Goal: Task Accomplishment & Management: Manage account settings

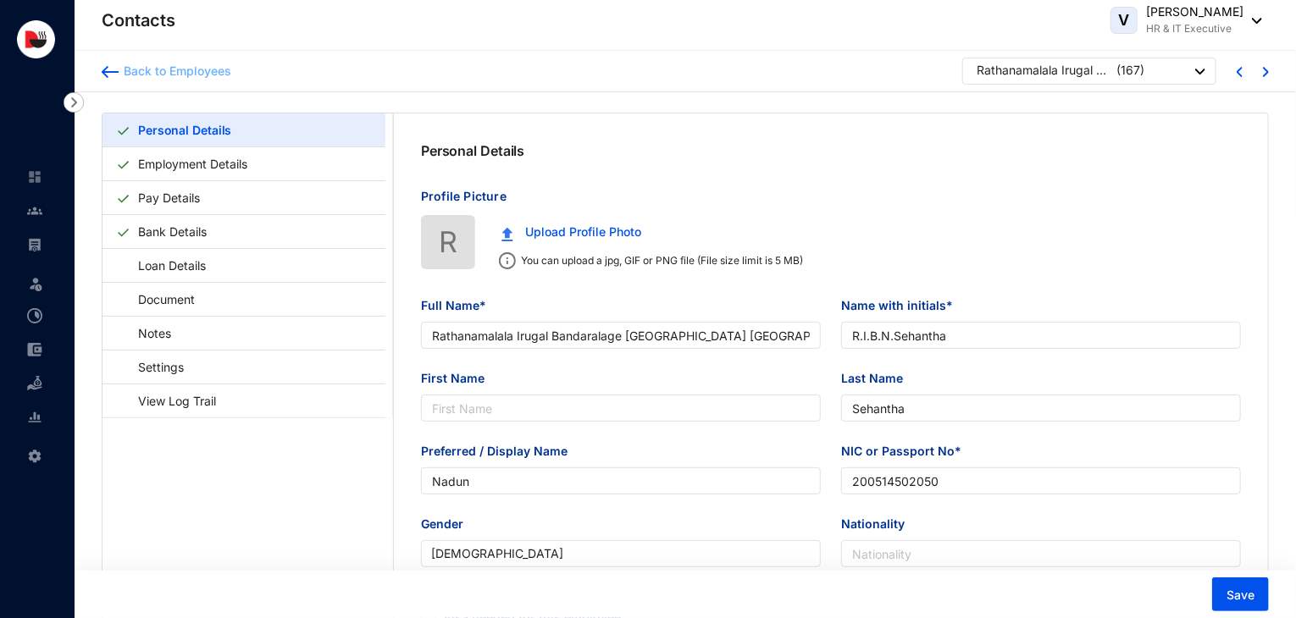
click at [187, 75] on div "Back to Employees" at bounding box center [175, 71] width 113 height 17
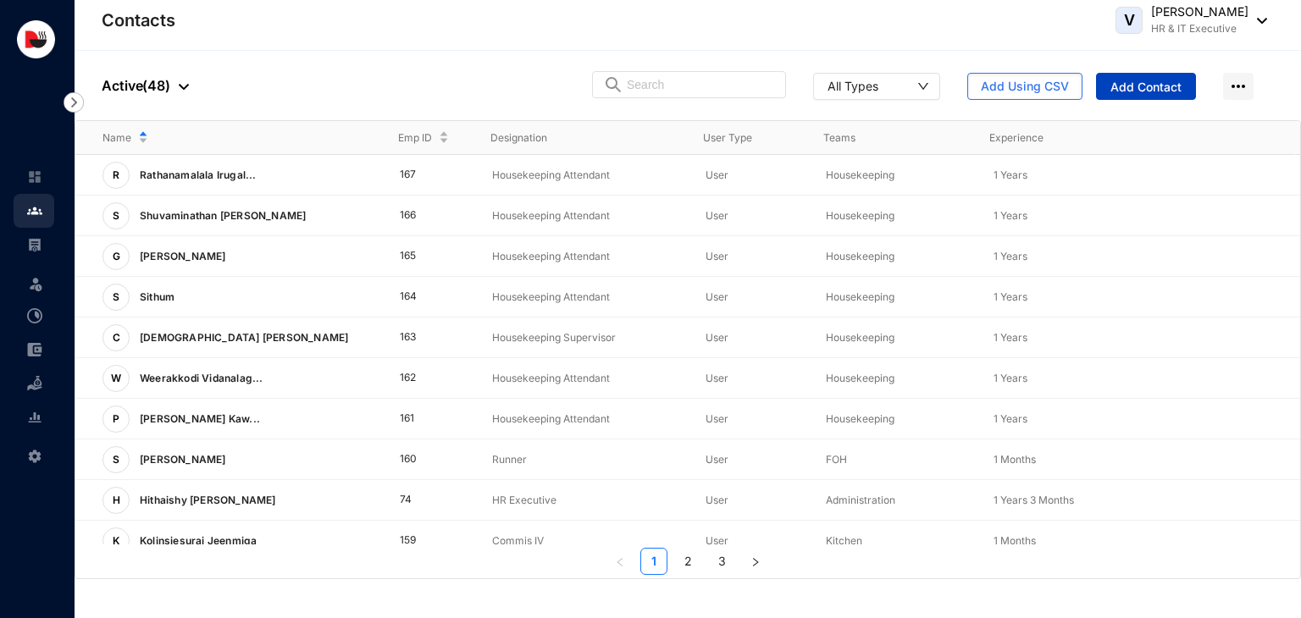
click at [1166, 98] on button "Add Contact" at bounding box center [1146, 86] width 100 height 27
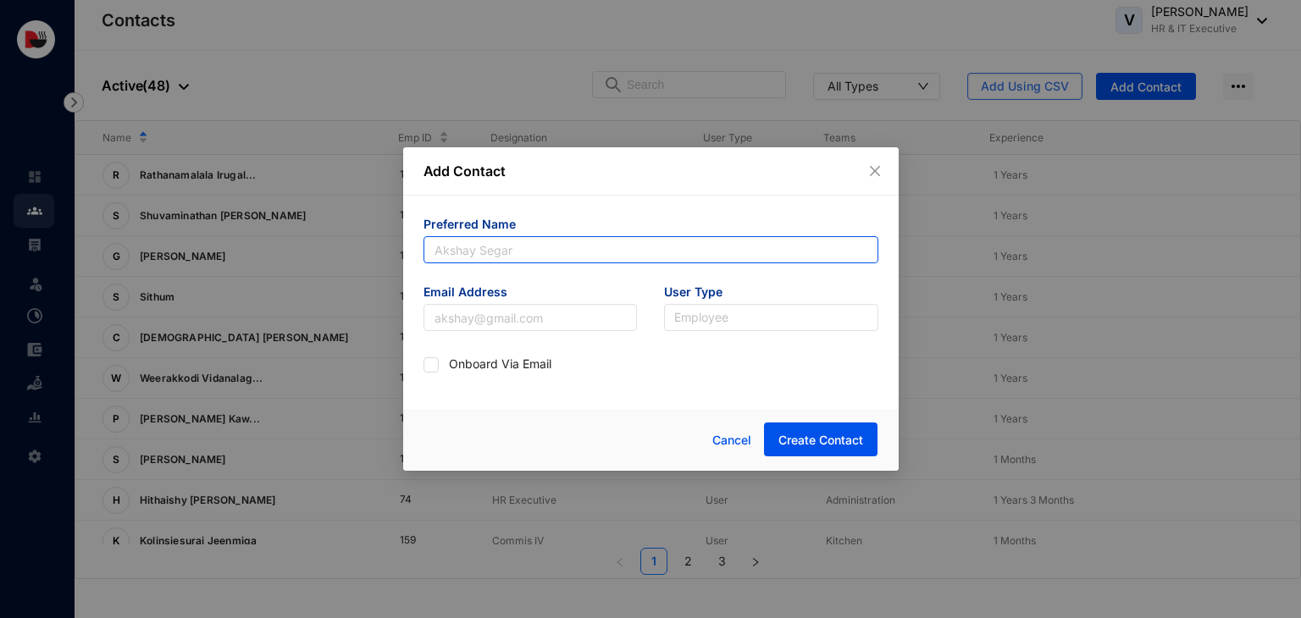
click at [614, 241] on input "text" at bounding box center [650, 249] width 455 height 27
type input "S"
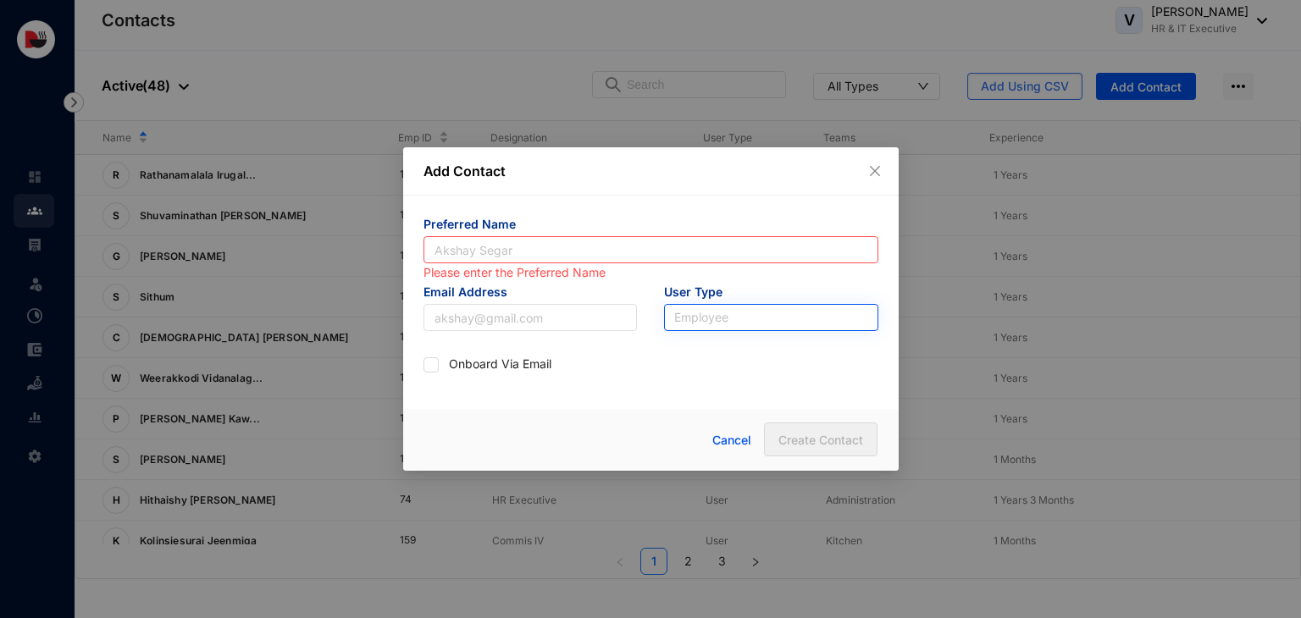
click at [785, 318] on input "search" at bounding box center [771, 317] width 194 height 25
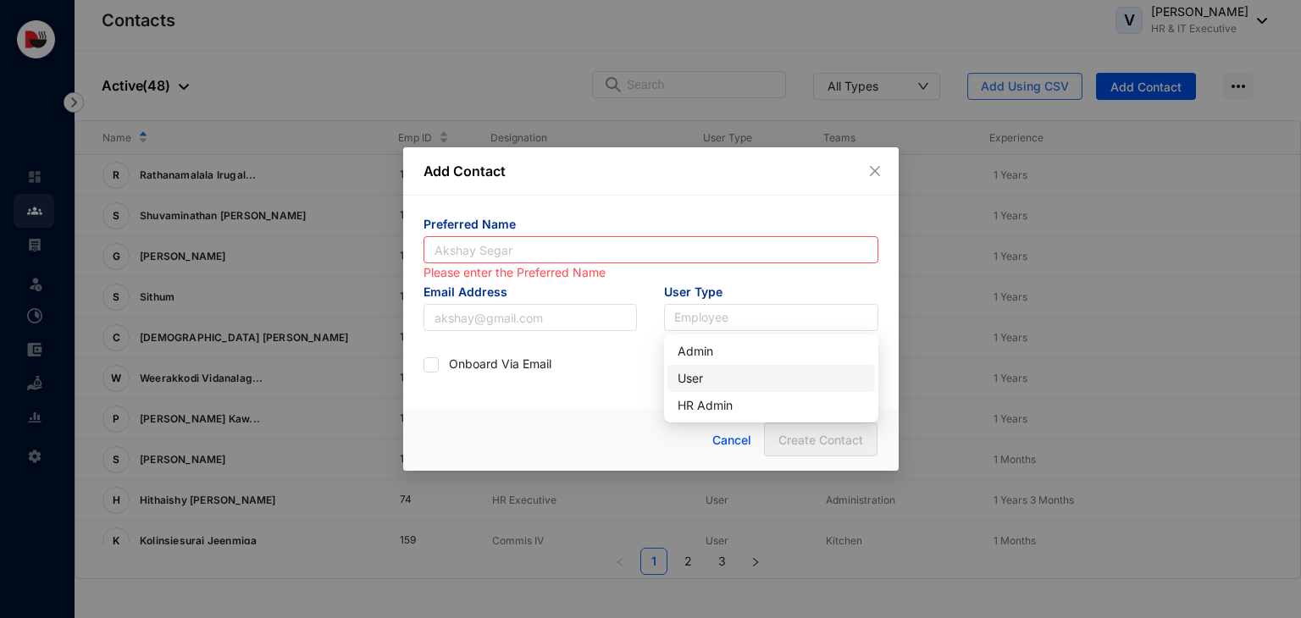
click at [759, 378] on div "User" at bounding box center [770, 378] width 187 height 19
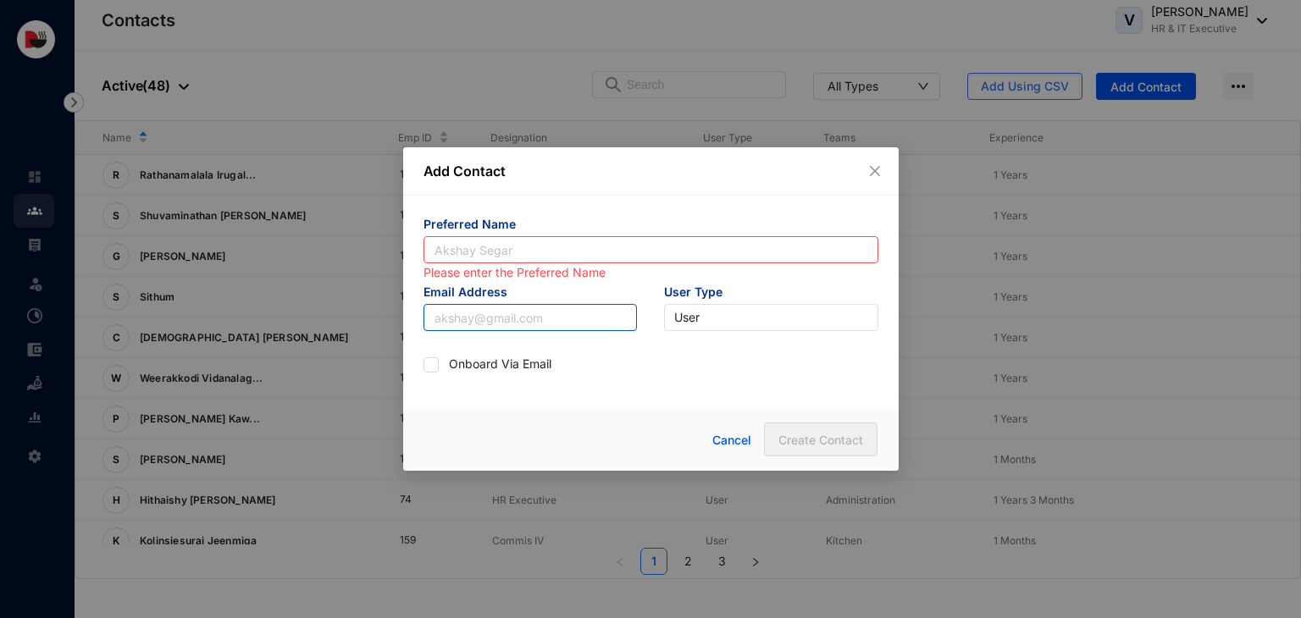
click at [553, 318] on input "text" at bounding box center [530, 317] width 214 height 27
click at [868, 170] on icon "close" at bounding box center [875, 171] width 14 height 14
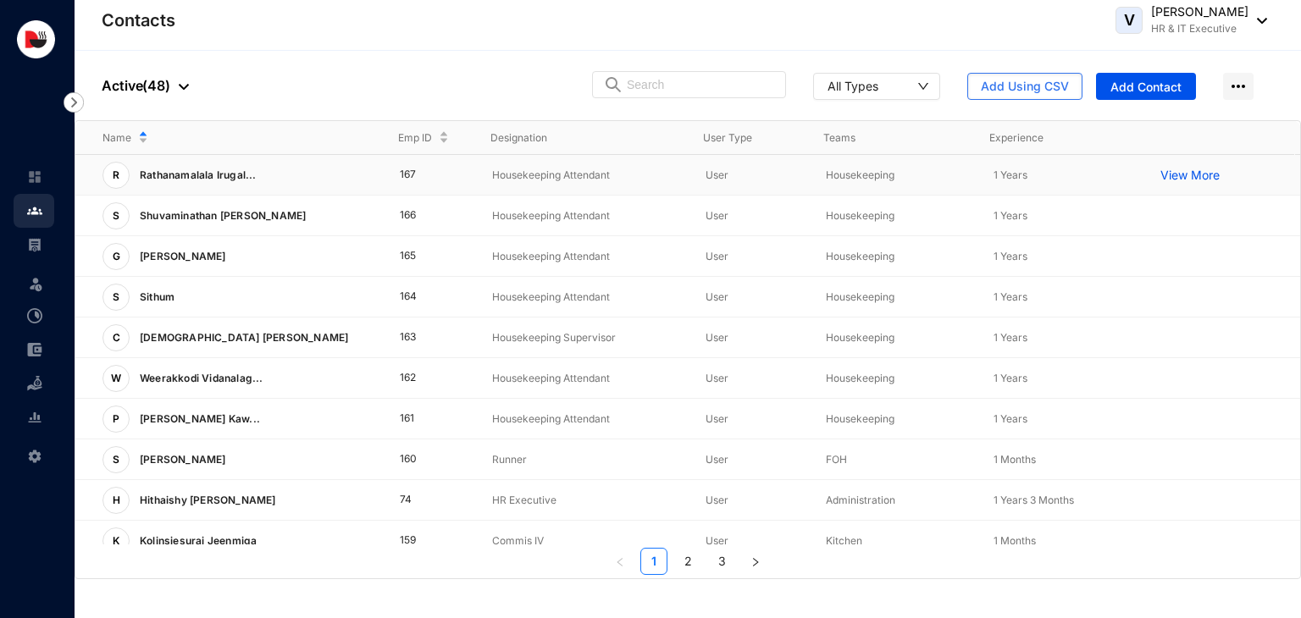
click at [1160, 174] on p "View More" at bounding box center [1194, 175] width 68 height 17
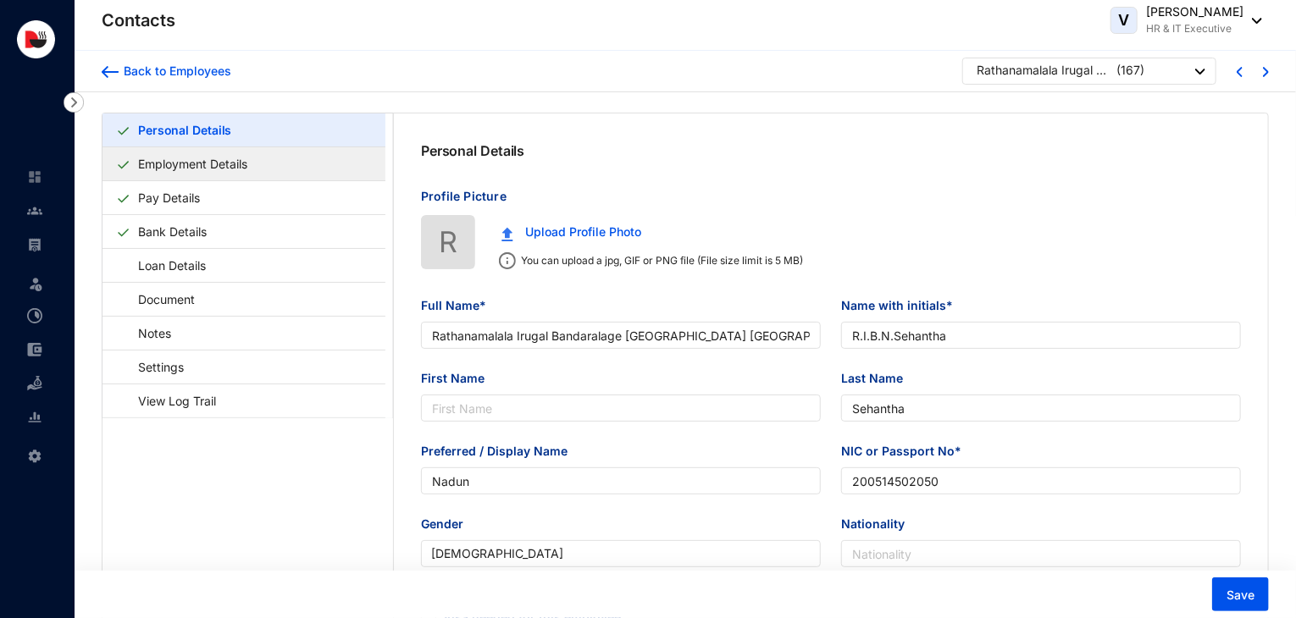
click at [254, 166] on link "Employment Details" at bounding box center [192, 163] width 123 height 35
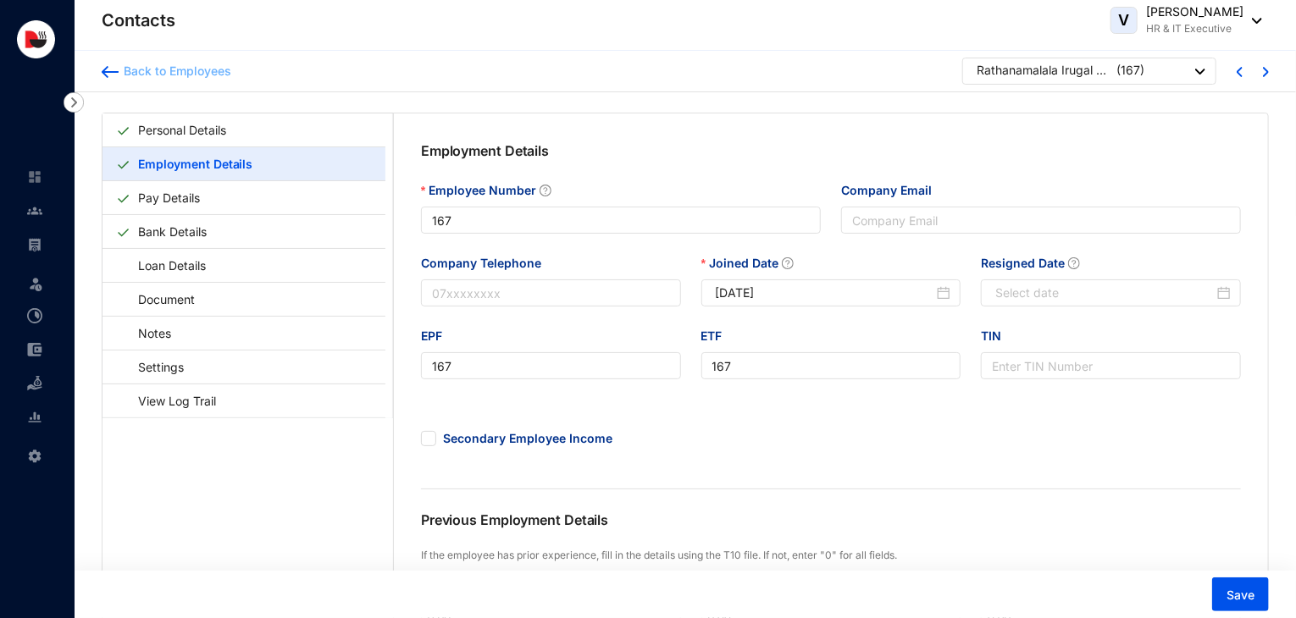
click at [188, 68] on div "Back to Employees" at bounding box center [175, 71] width 113 height 17
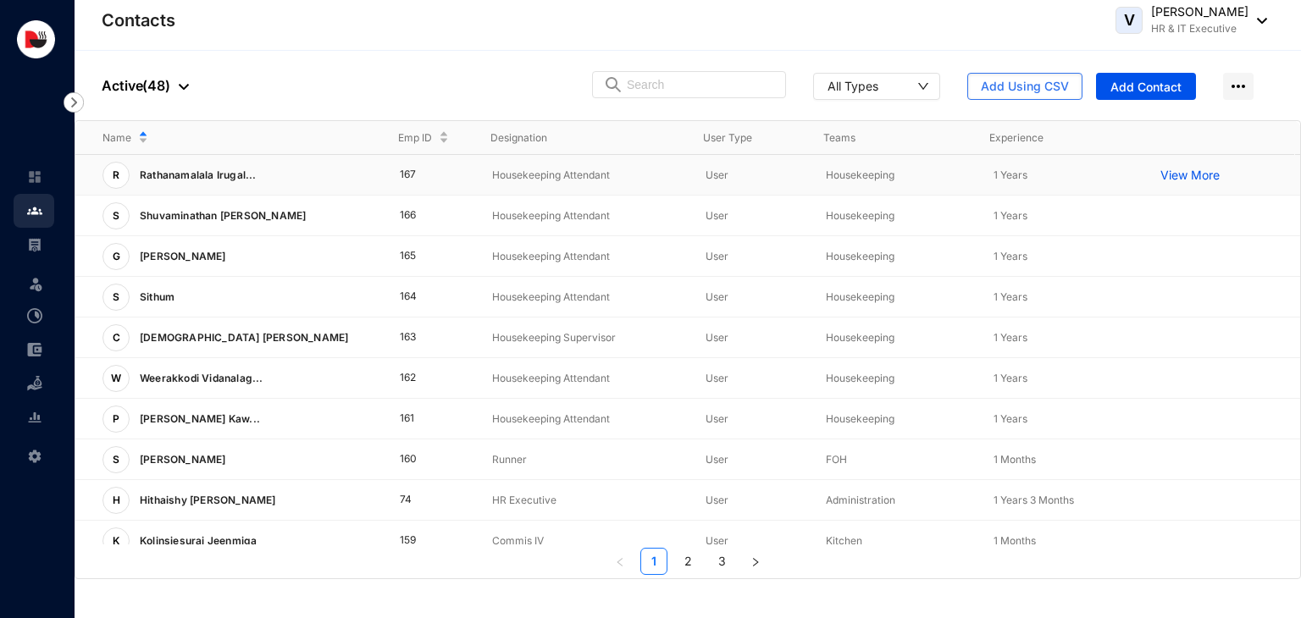
click at [599, 184] on td "Housekeeping Attendant" at bounding box center [571, 175] width 213 height 41
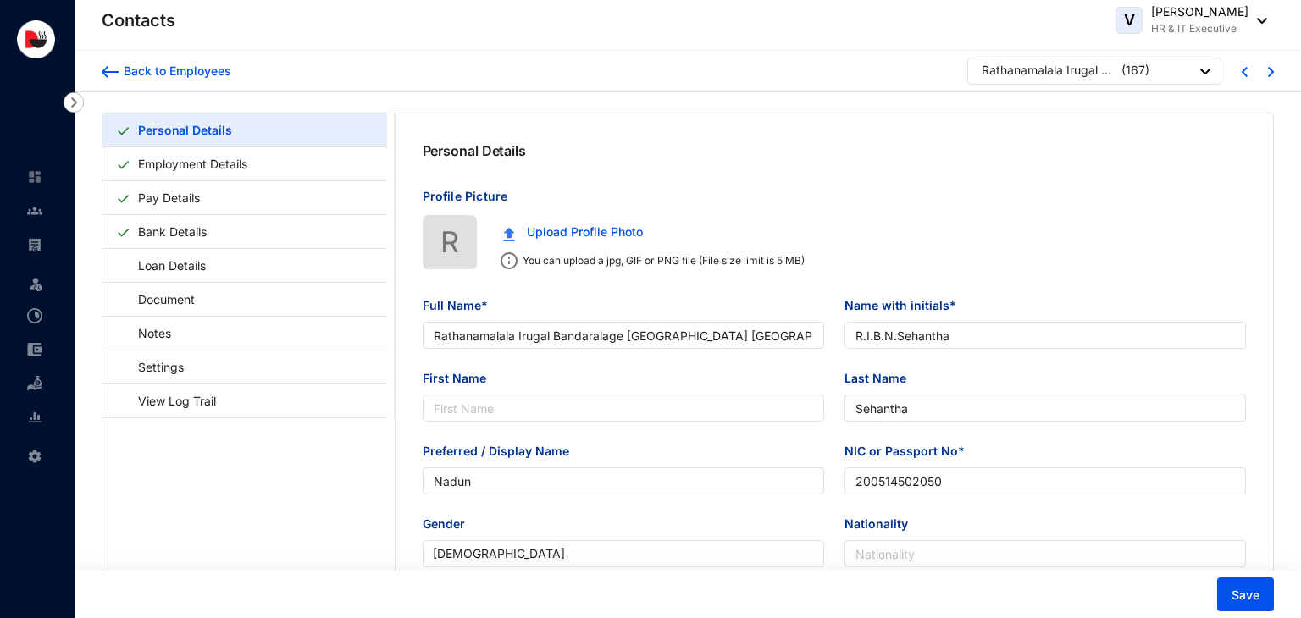
type input "[DATE]"
click at [254, 169] on link "Employment Details" at bounding box center [192, 163] width 123 height 35
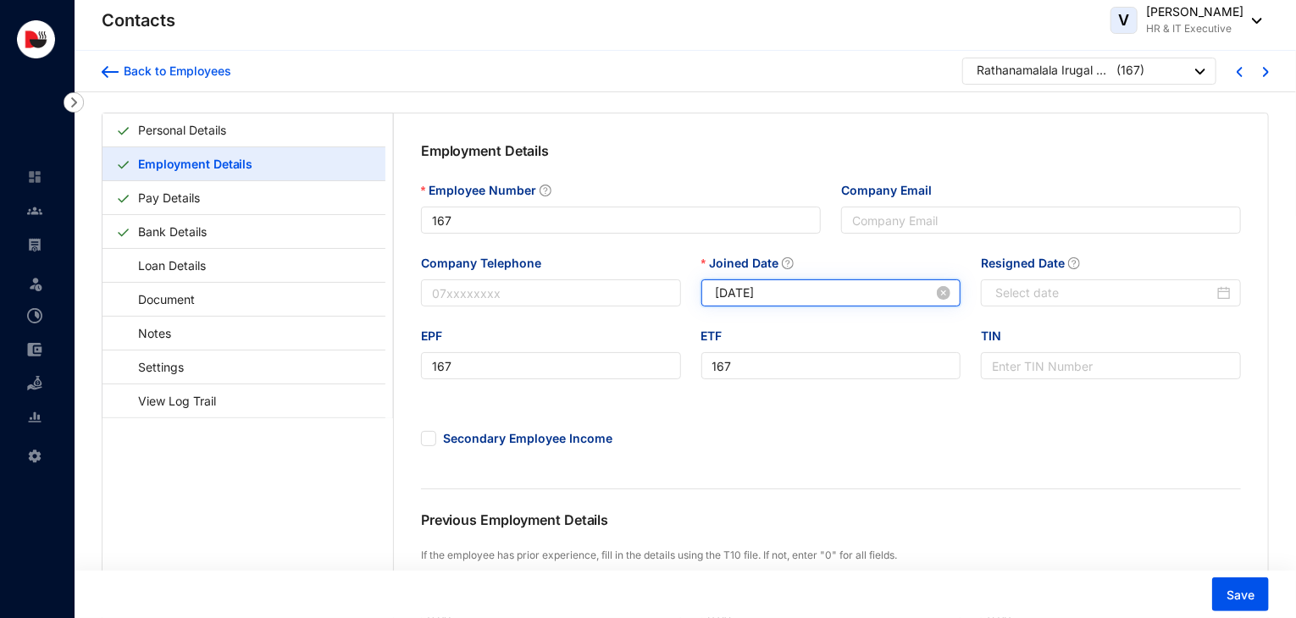
click at [743, 294] on input "[DATE]" at bounding box center [825, 293] width 218 height 19
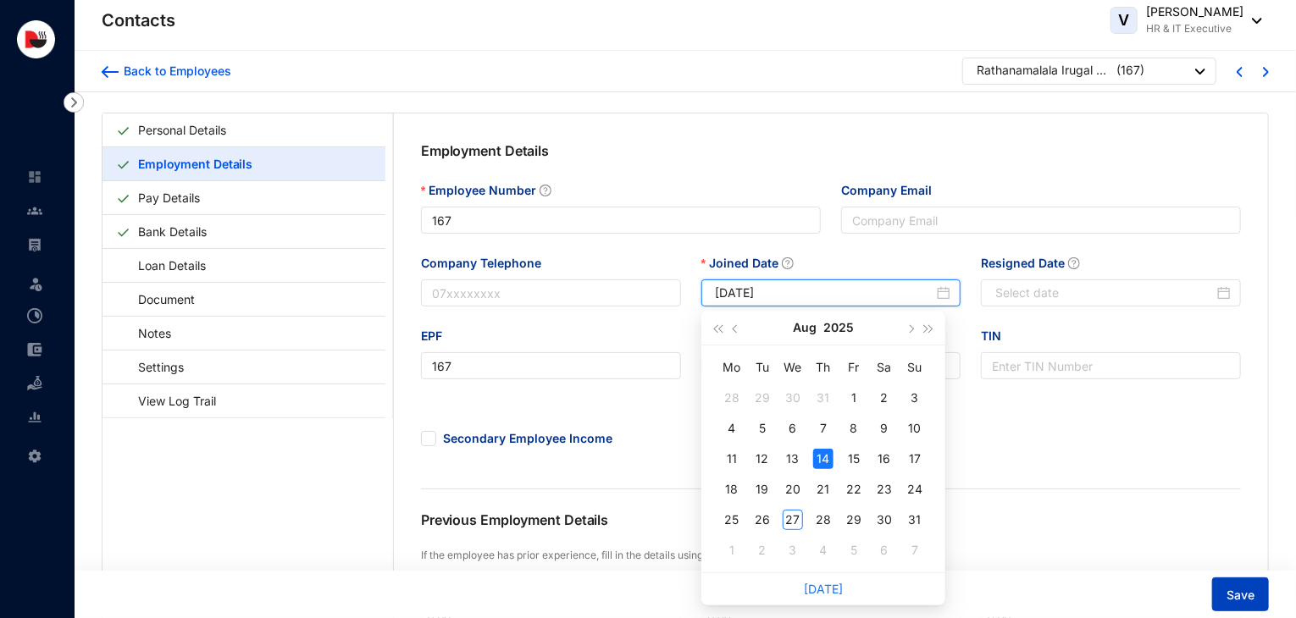
type input "[DATE]"
click at [1222, 587] on button "Save" at bounding box center [1240, 594] width 57 height 34
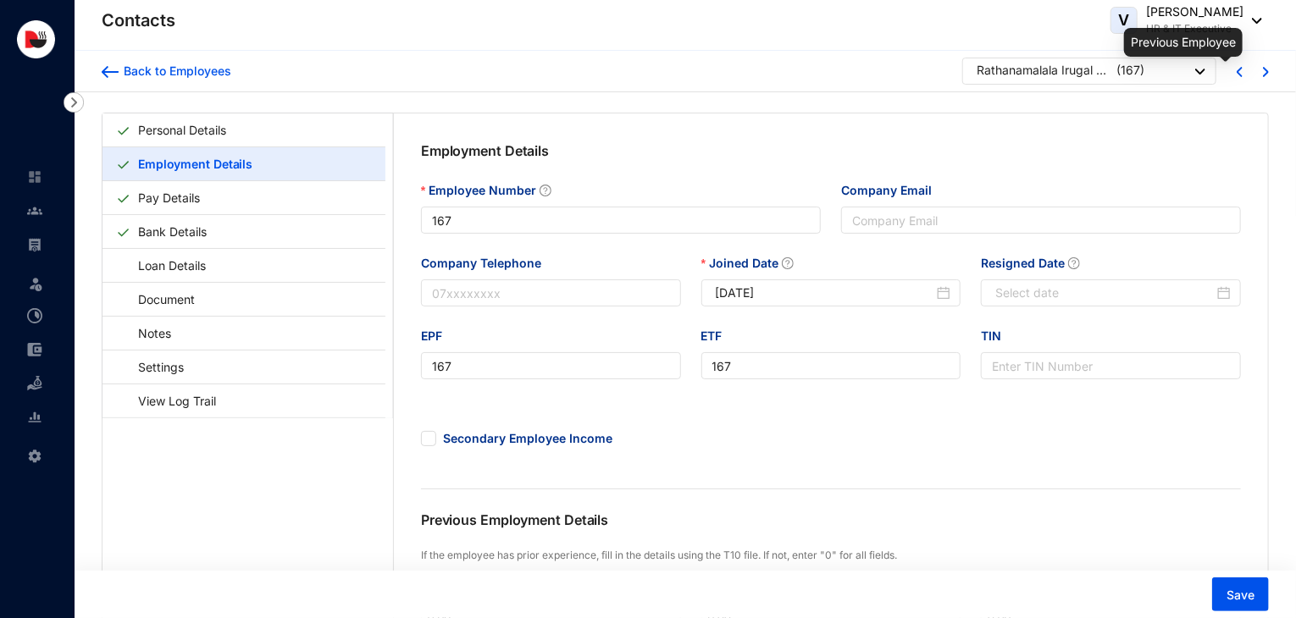
click at [1239, 71] on img at bounding box center [1239, 72] width 6 height 10
type input "42"
type input "[EMAIL_ADDRESS][DOMAIN_NAME]"
type input "0706440013"
type input "42"
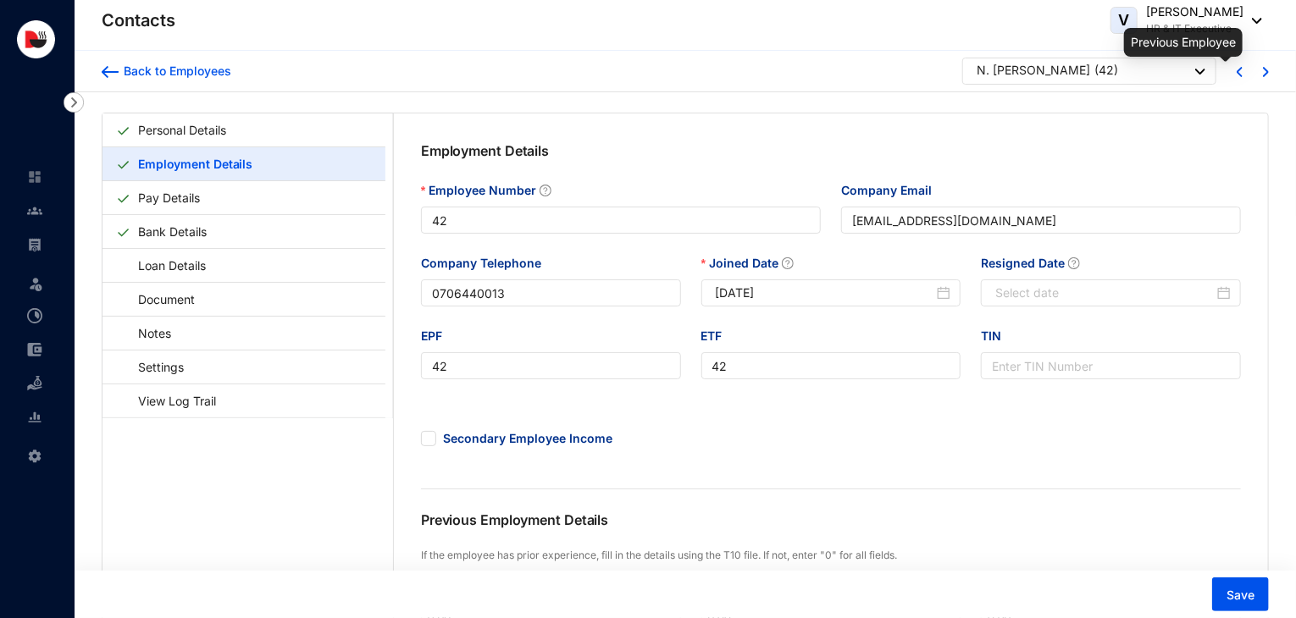
type input "42"
type input "[DATE]"
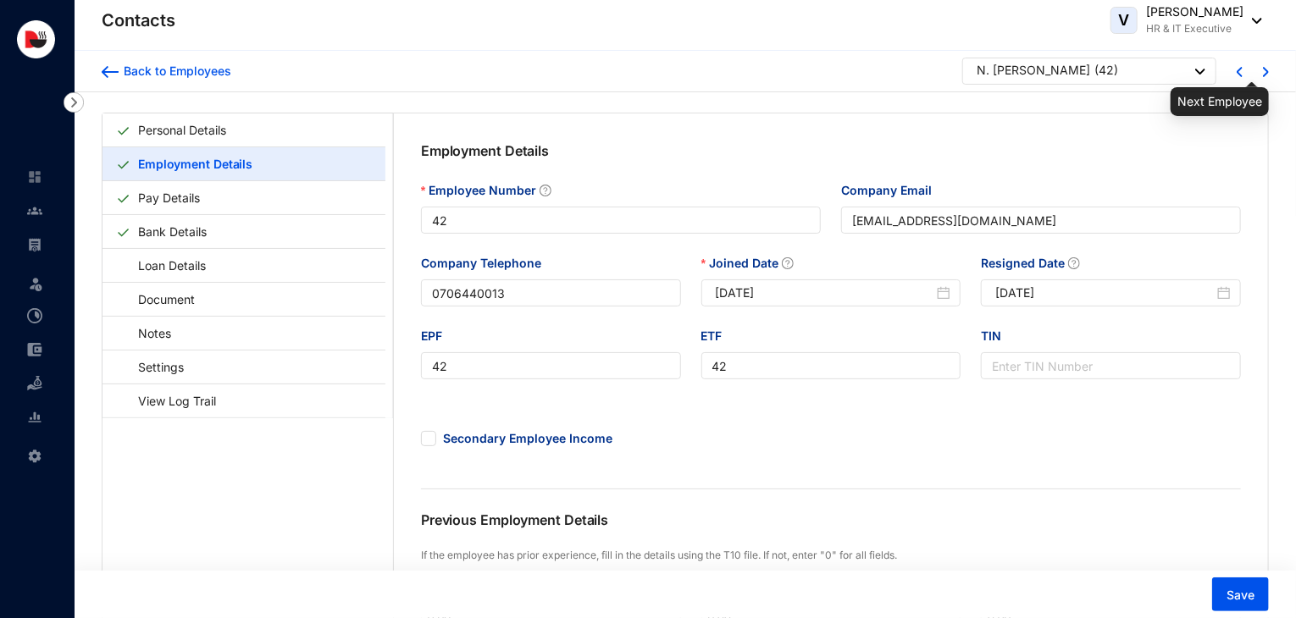
click at [1268, 68] on img at bounding box center [1266, 72] width 6 height 10
type input "167"
type input "[DATE]"
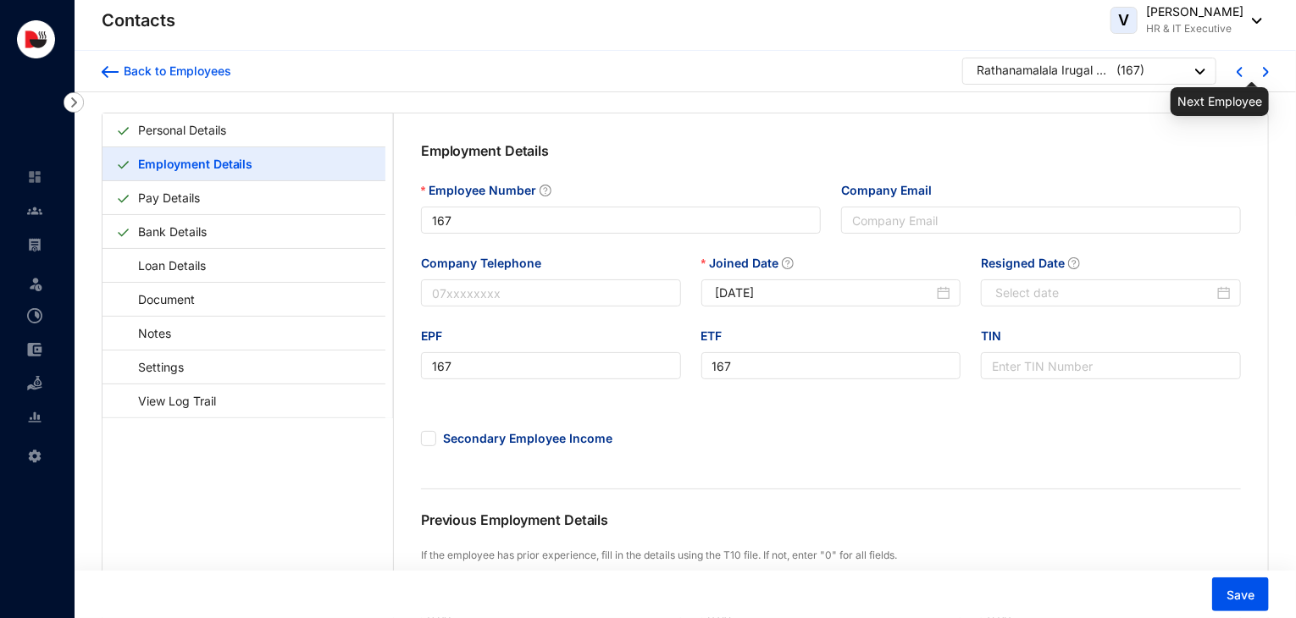
click at [1268, 68] on img at bounding box center [1266, 72] width 6 height 10
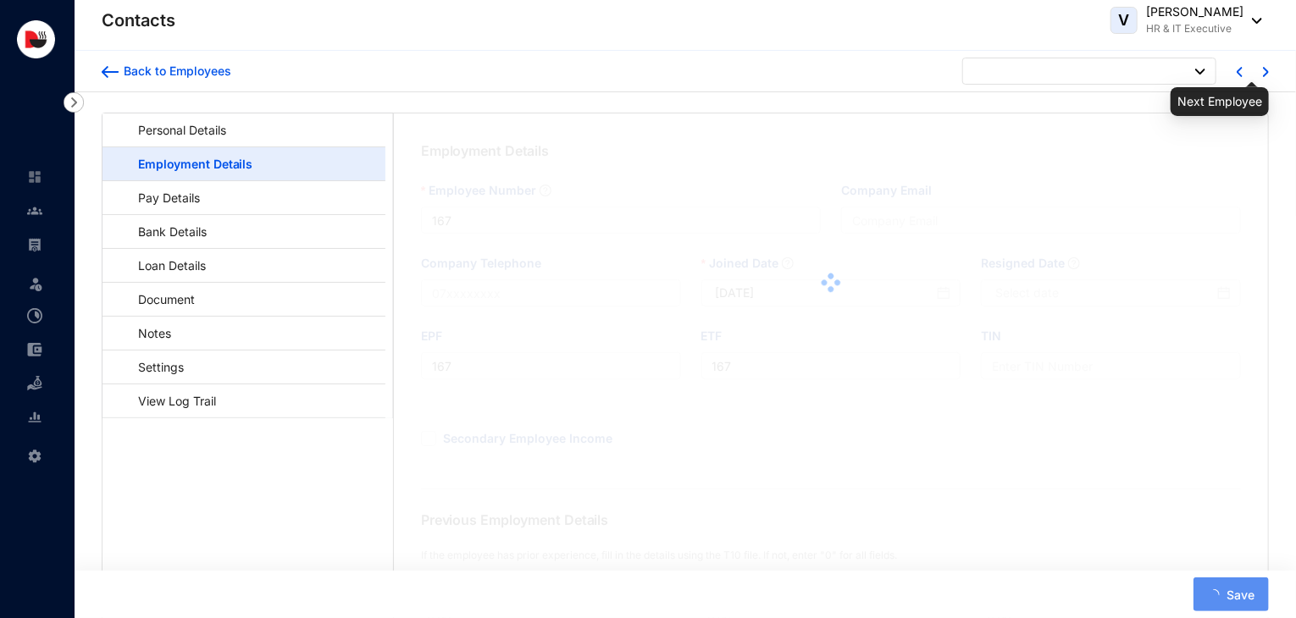
type input "166"
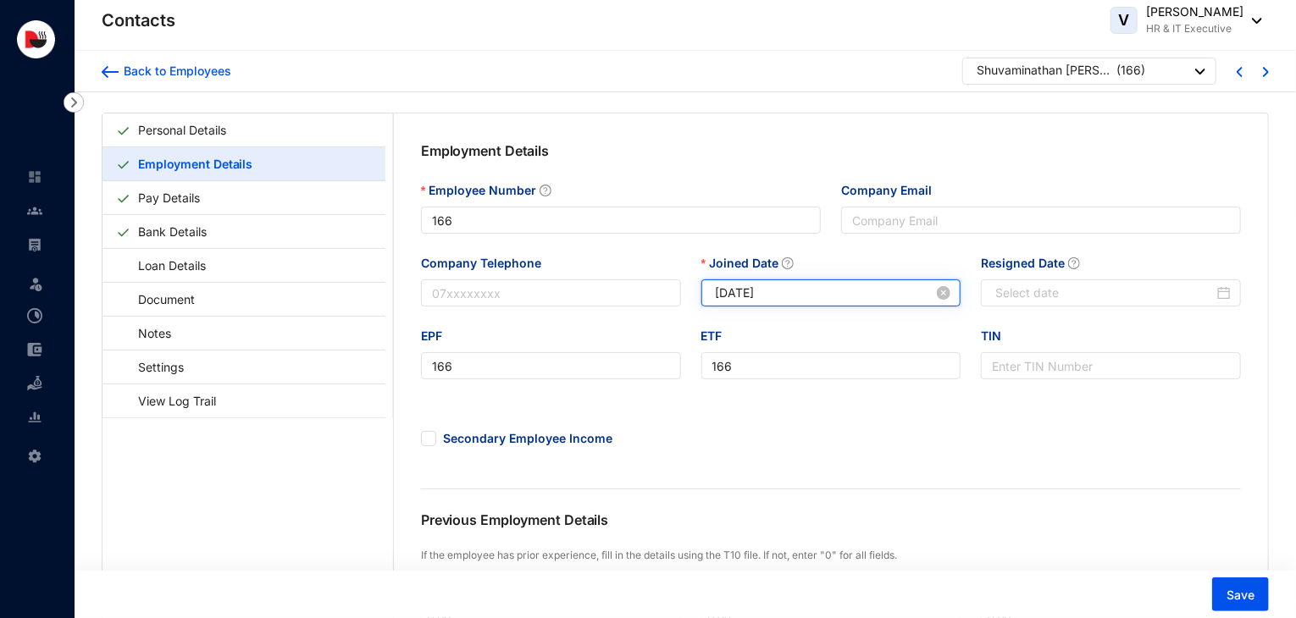
click at [742, 296] on input "[DATE]" at bounding box center [825, 293] width 218 height 19
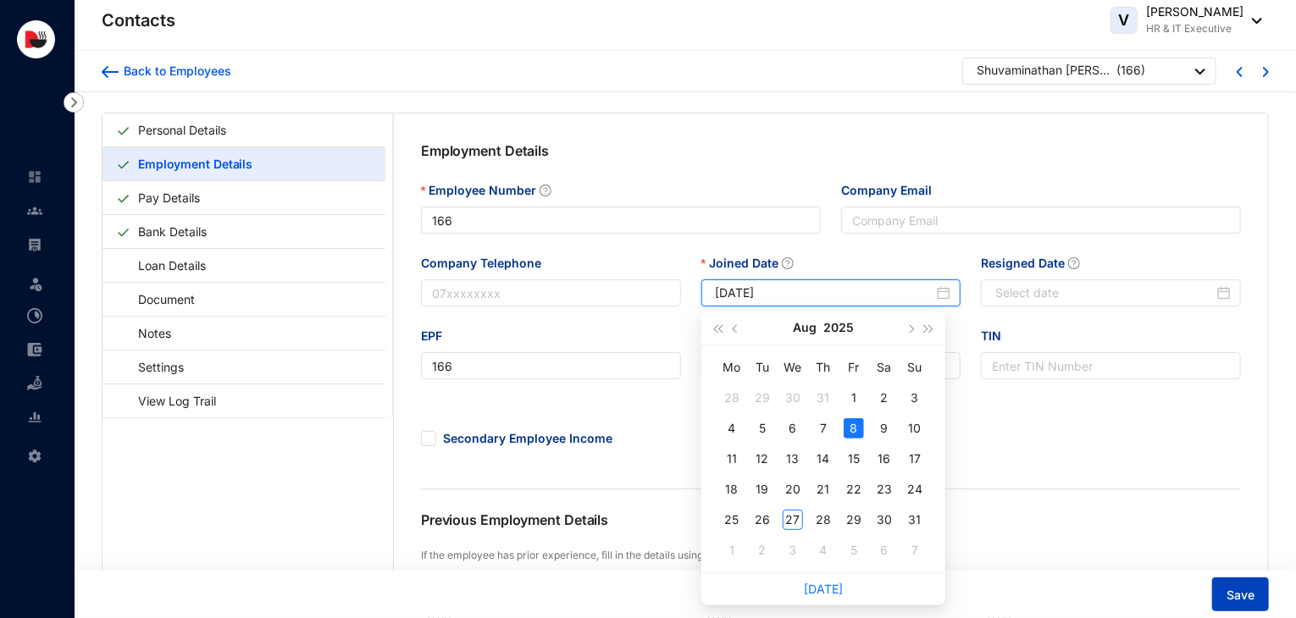
type input "[DATE]"
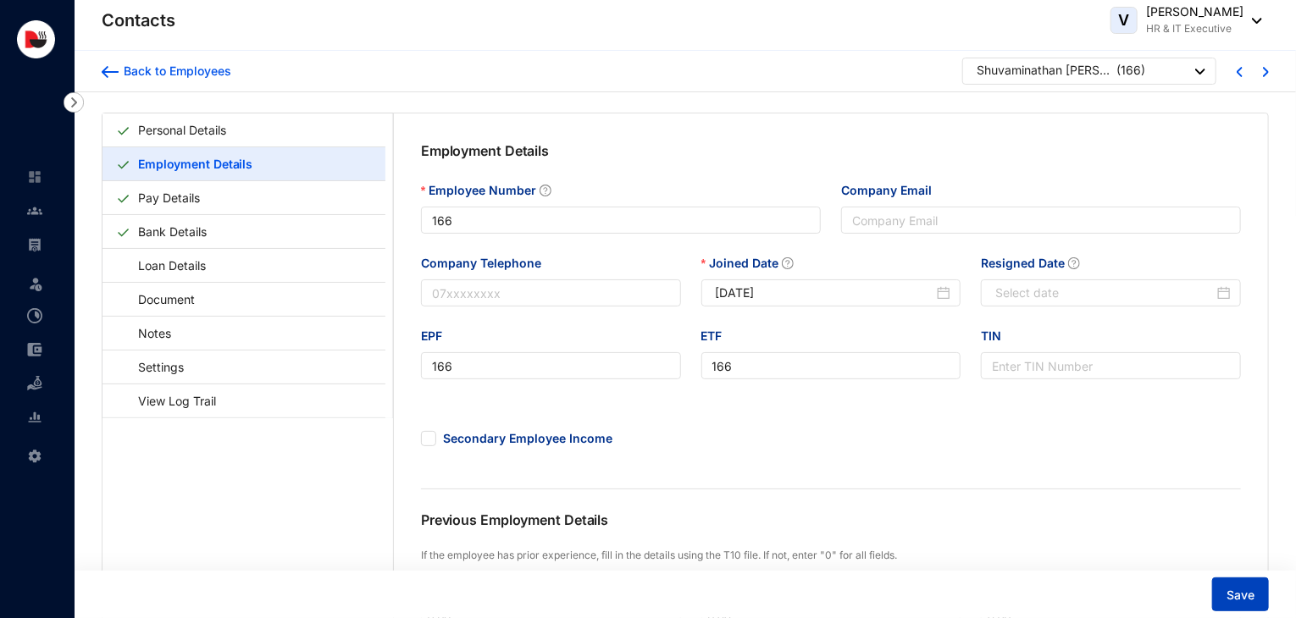
click at [1244, 587] on span "Save" at bounding box center [1240, 595] width 28 height 17
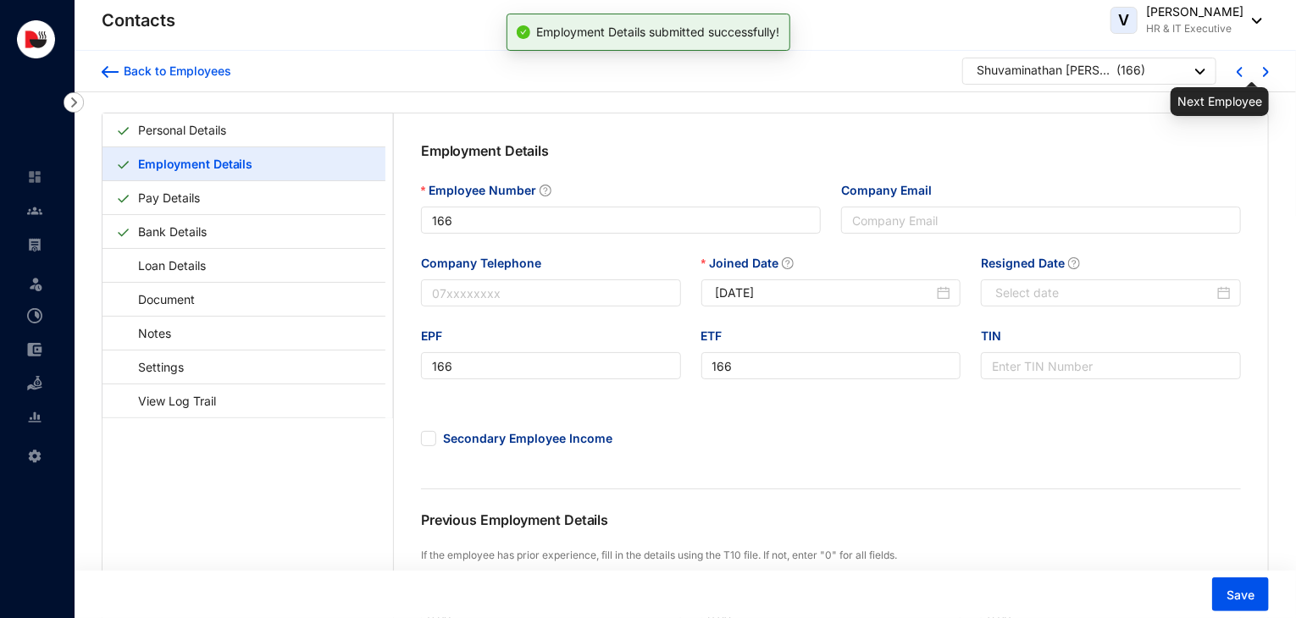
click at [1263, 69] on img at bounding box center [1266, 72] width 6 height 10
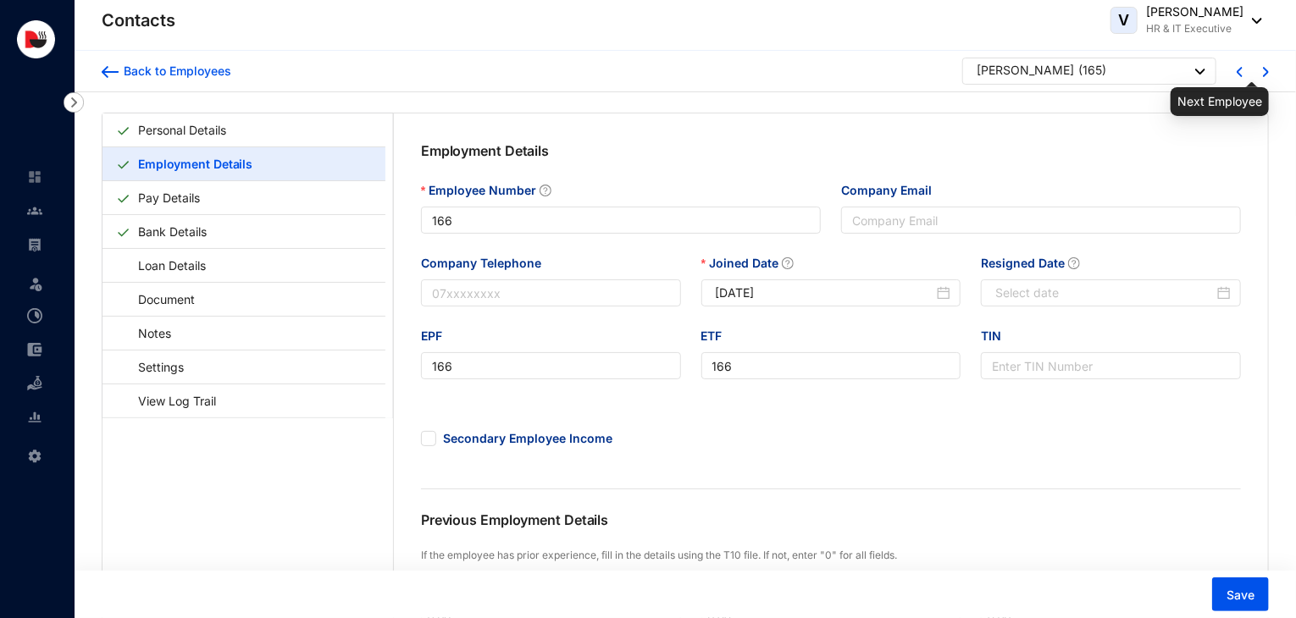
type input "165"
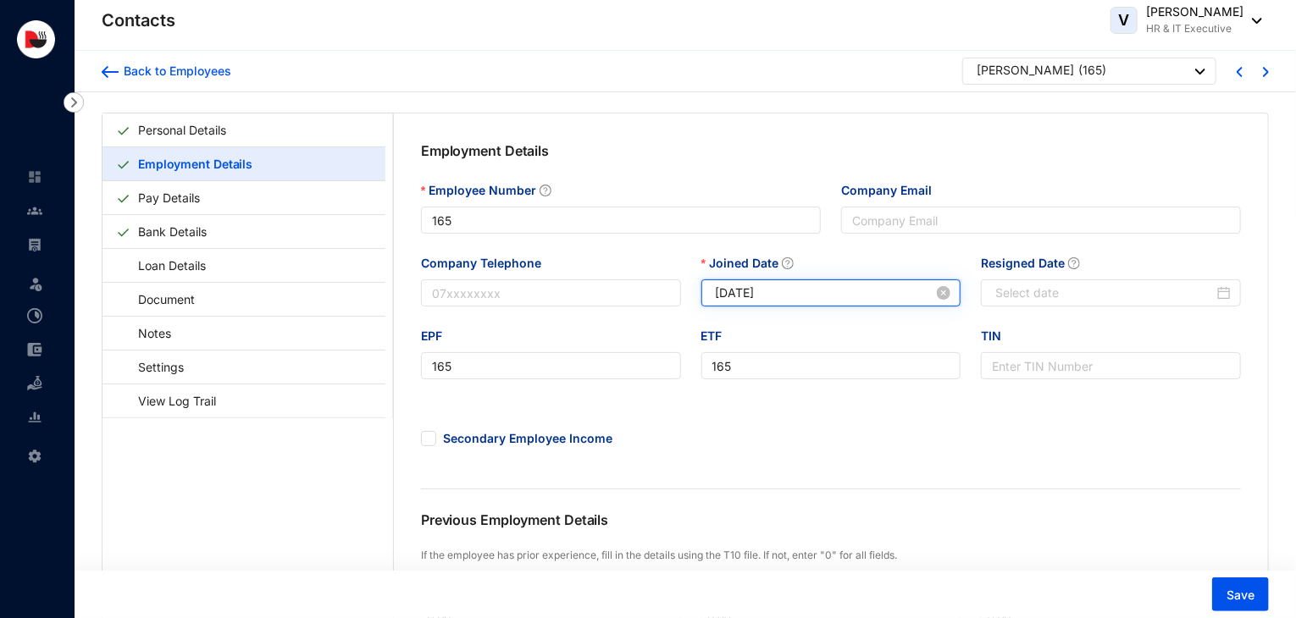
click at [743, 294] on input "[DATE]" at bounding box center [825, 293] width 218 height 19
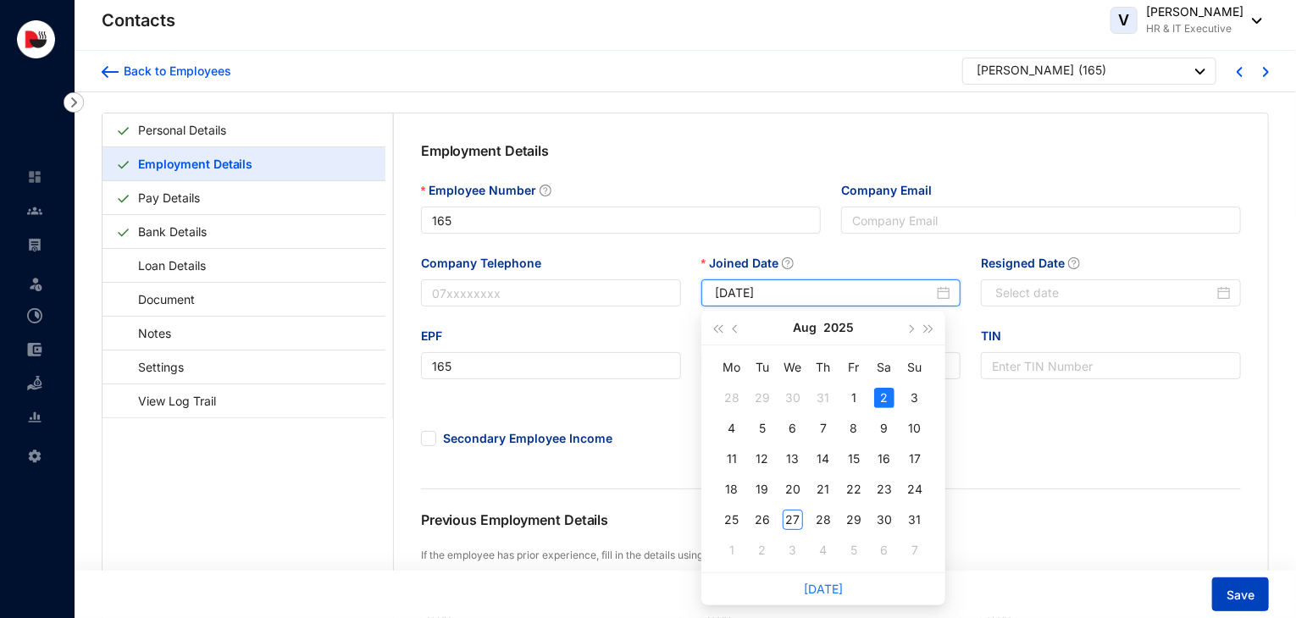
type input "[DATE]"
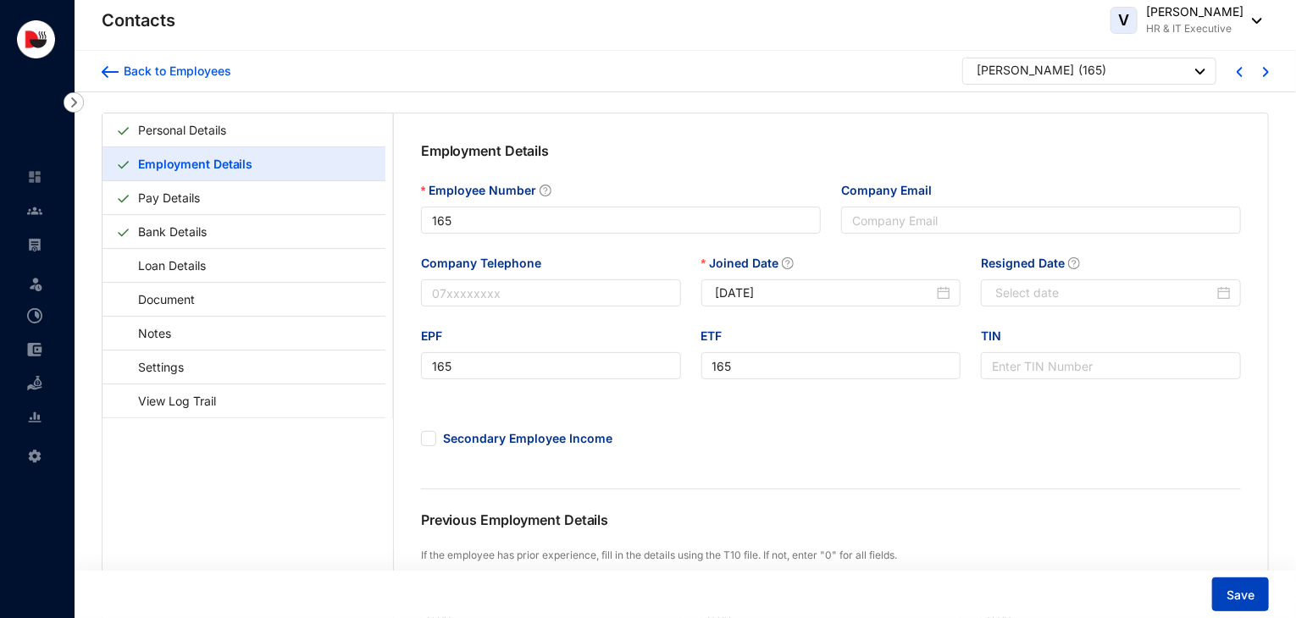
click at [1248, 600] on span "Save" at bounding box center [1240, 595] width 28 height 17
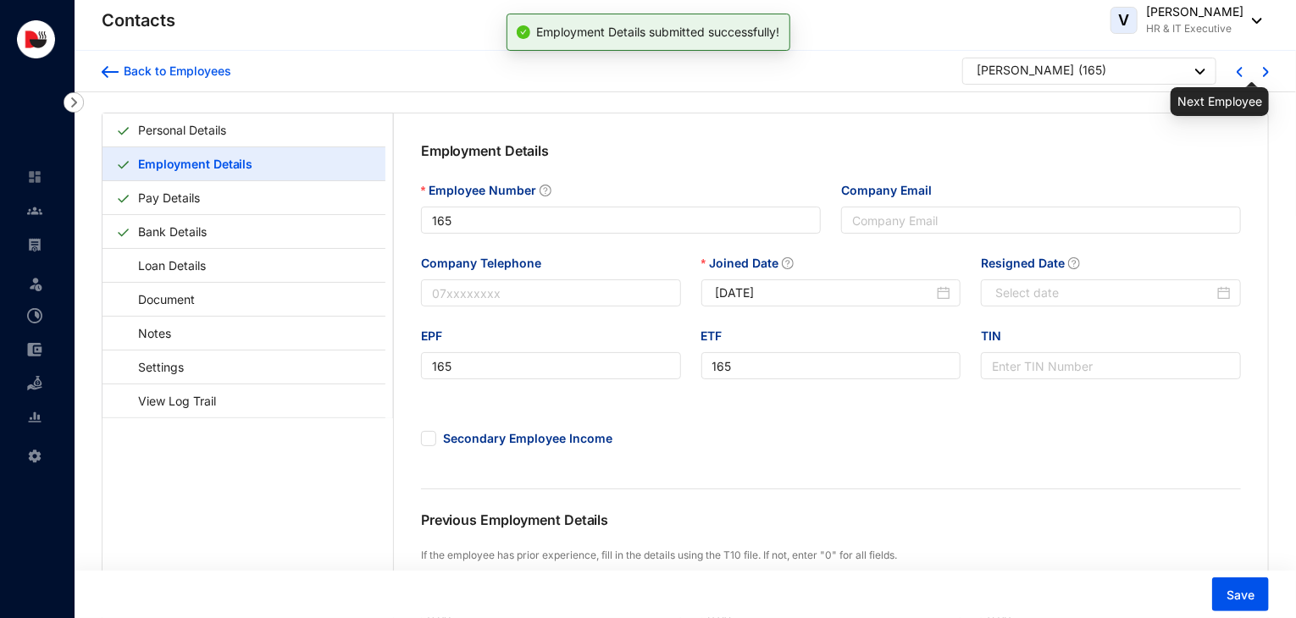
click at [1266, 72] on img at bounding box center [1266, 72] width 6 height 10
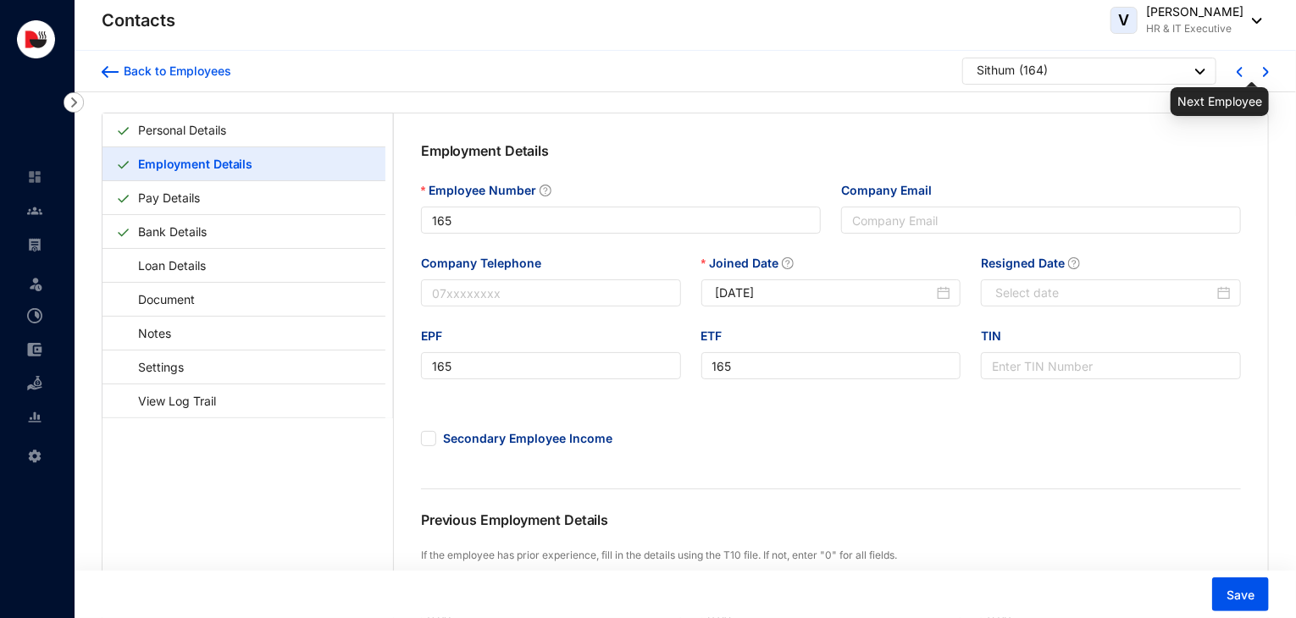
type input "164"
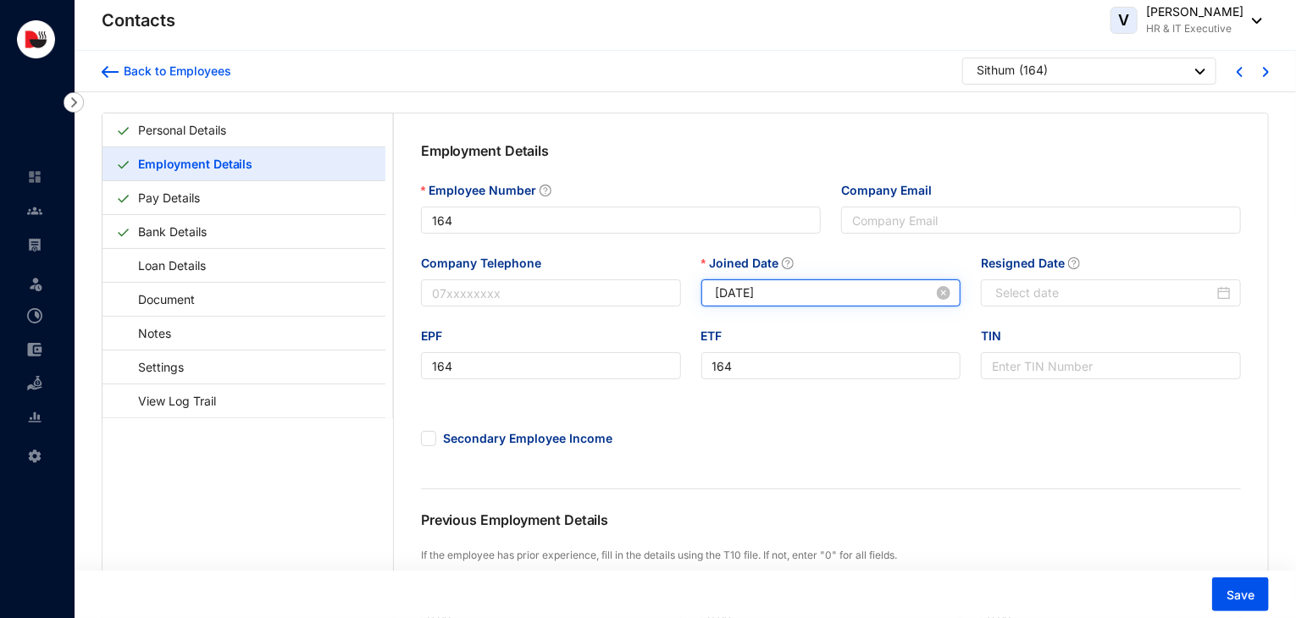
click at [743, 292] on input "[DATE]" at bounding box center [825, 293] width 218 height 19
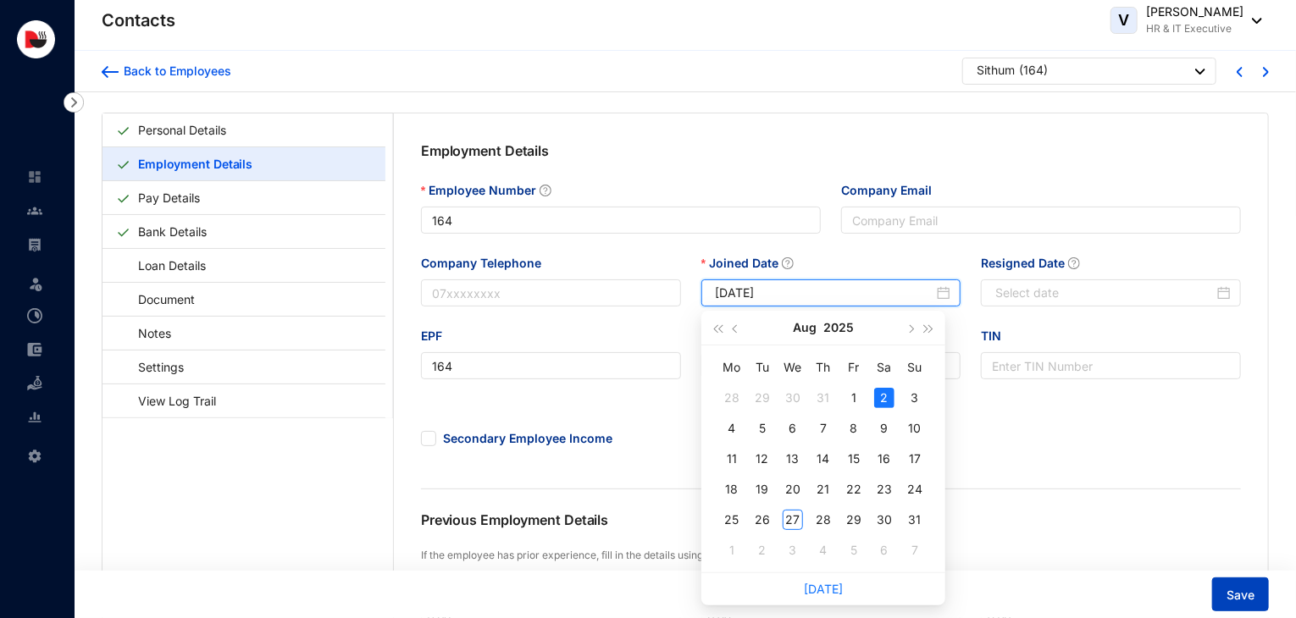
type input "[DATE]"
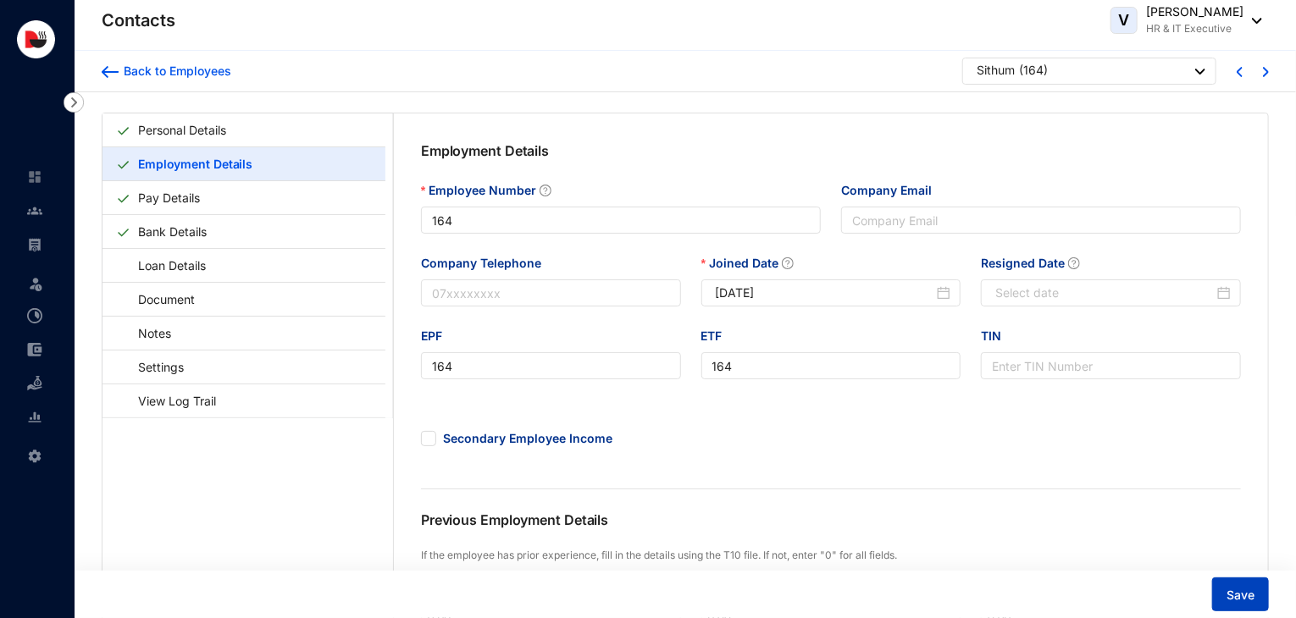
click at [1234, 596] on span "Save" at bounding box center [1240, 595] width 28 height 17
click at [1260, 70] on div at bounding box center [1249, 70] width 26 height 21
click at [1265, 72] on img at bounding box center [1266, 72] width 6 height 10
type input "163"
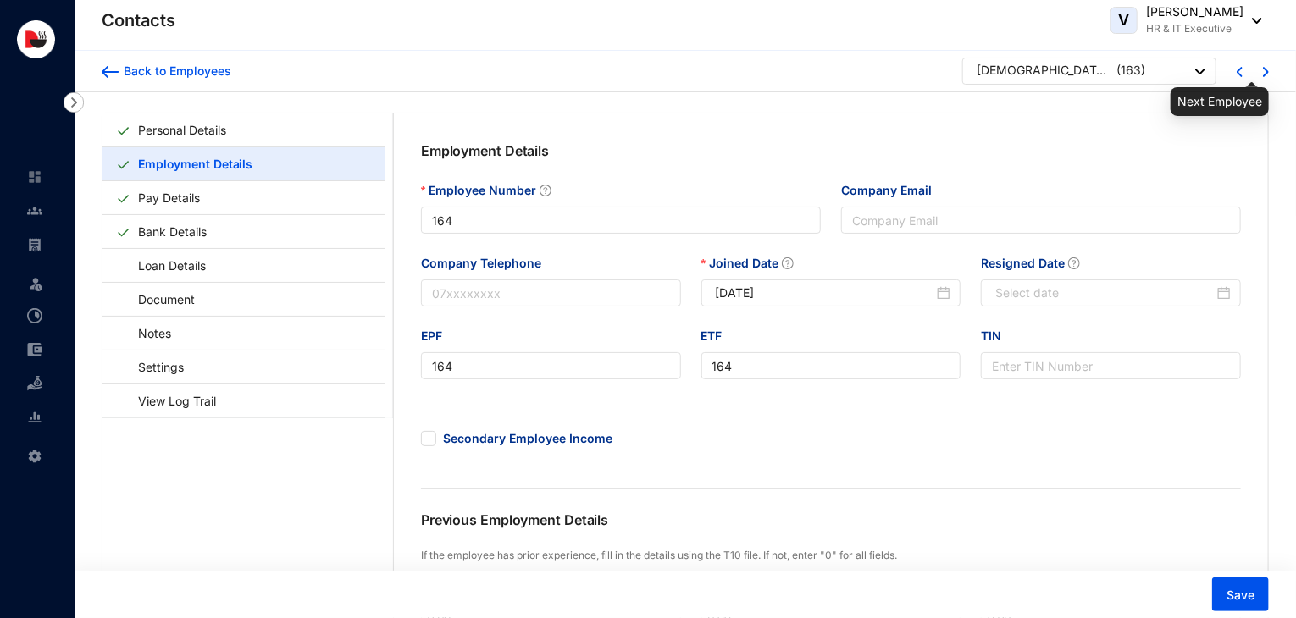
type input "163"
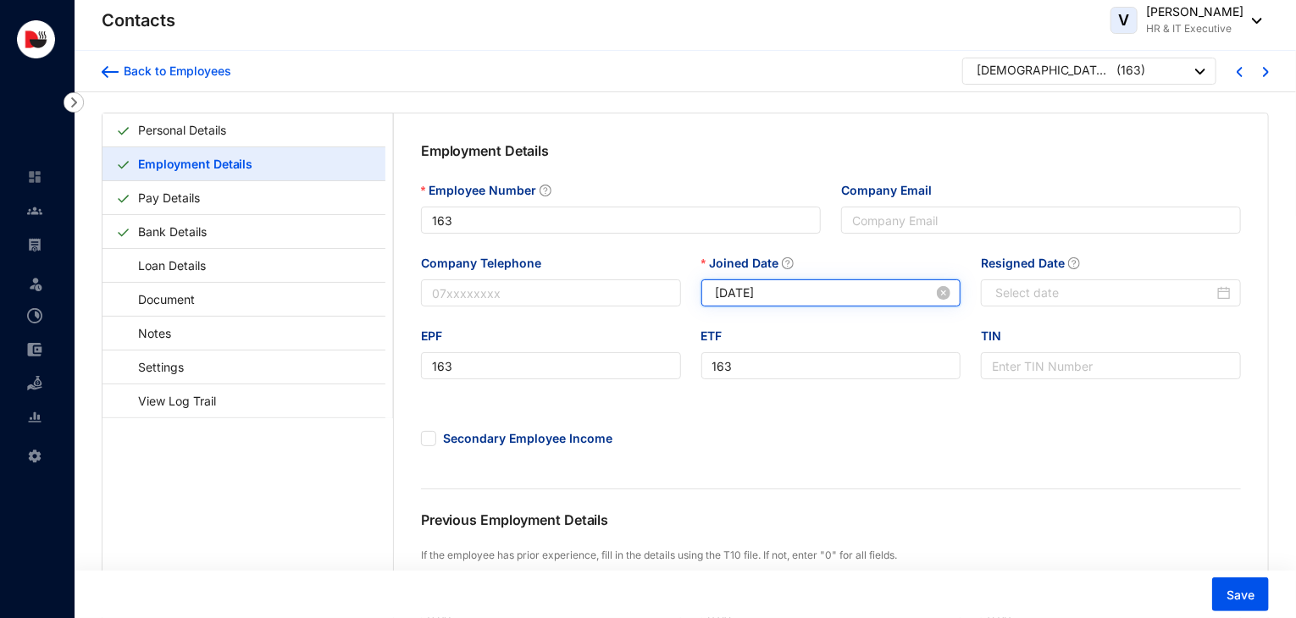
click at [743, 296] on input "[DATE]" at bounding box center [825, 293] width 218 height 19
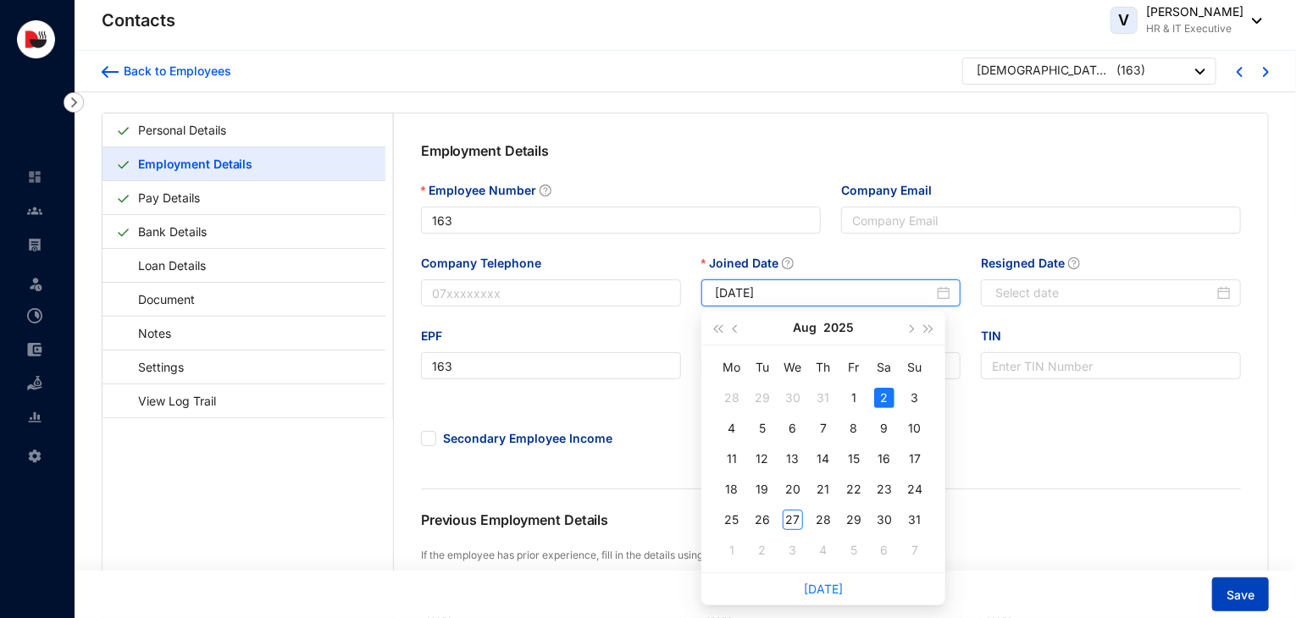
type input "[DATE]"
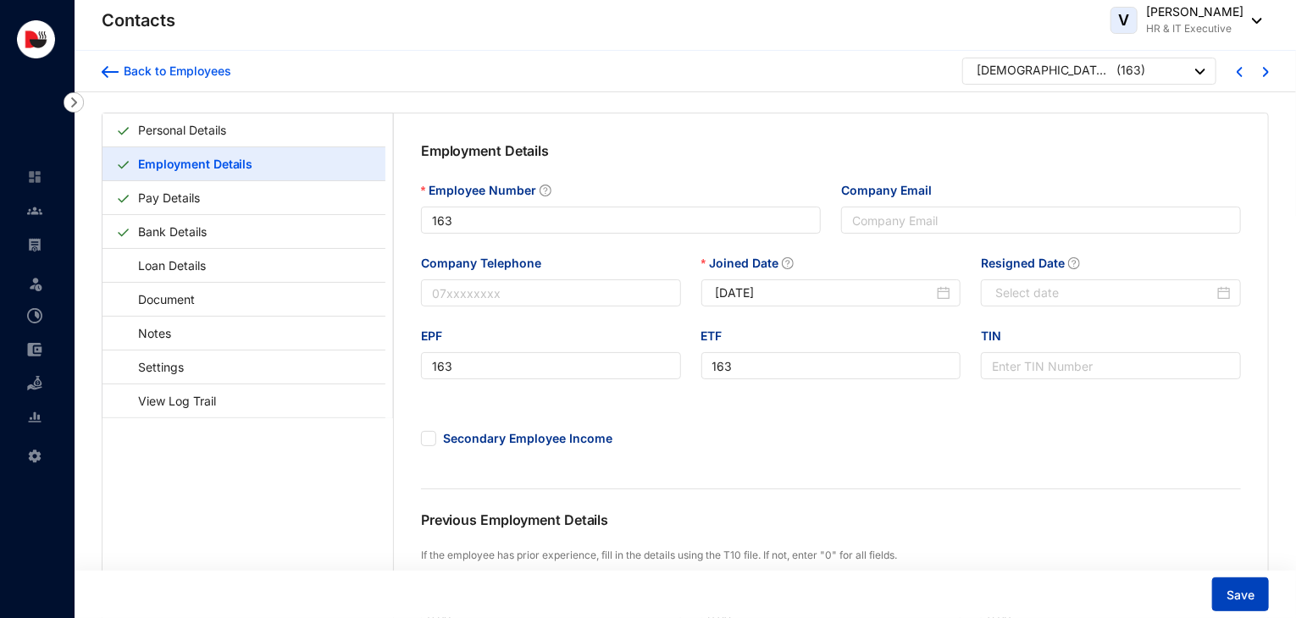
click at [1240, 602] on span "Save" at bounding box center [1240, 595] width 28 height 17
click at [1268, 69] on img at bounding box center [1266, 72] width 6 height 10
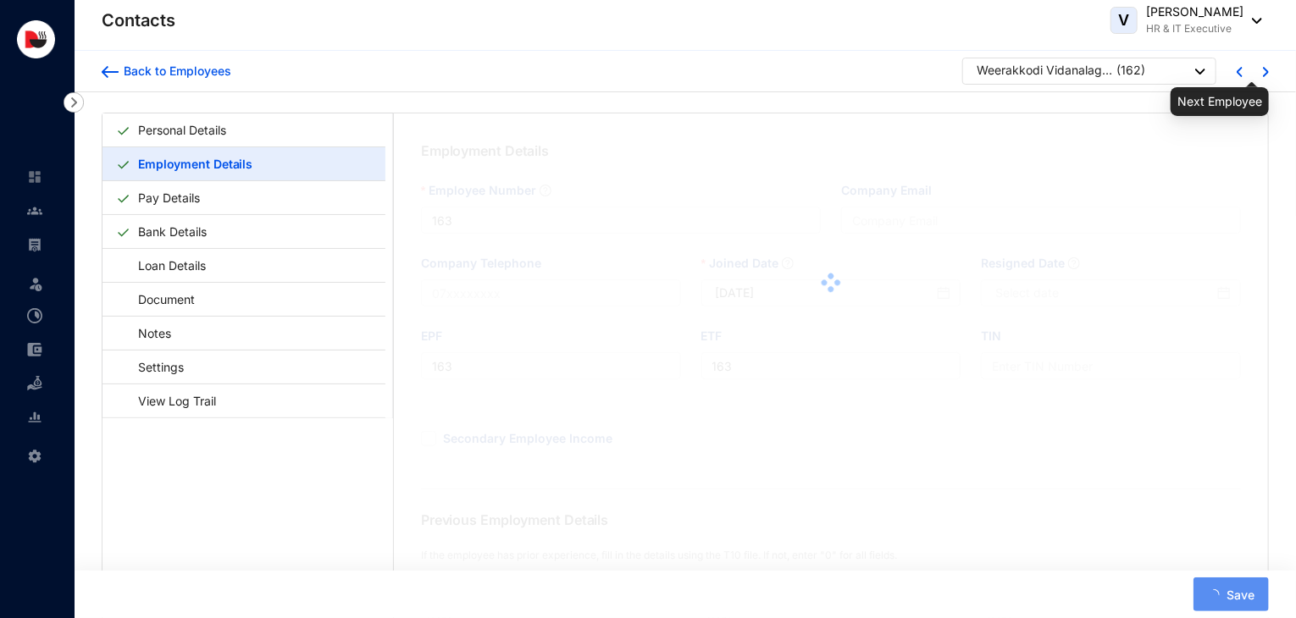
type input "162"
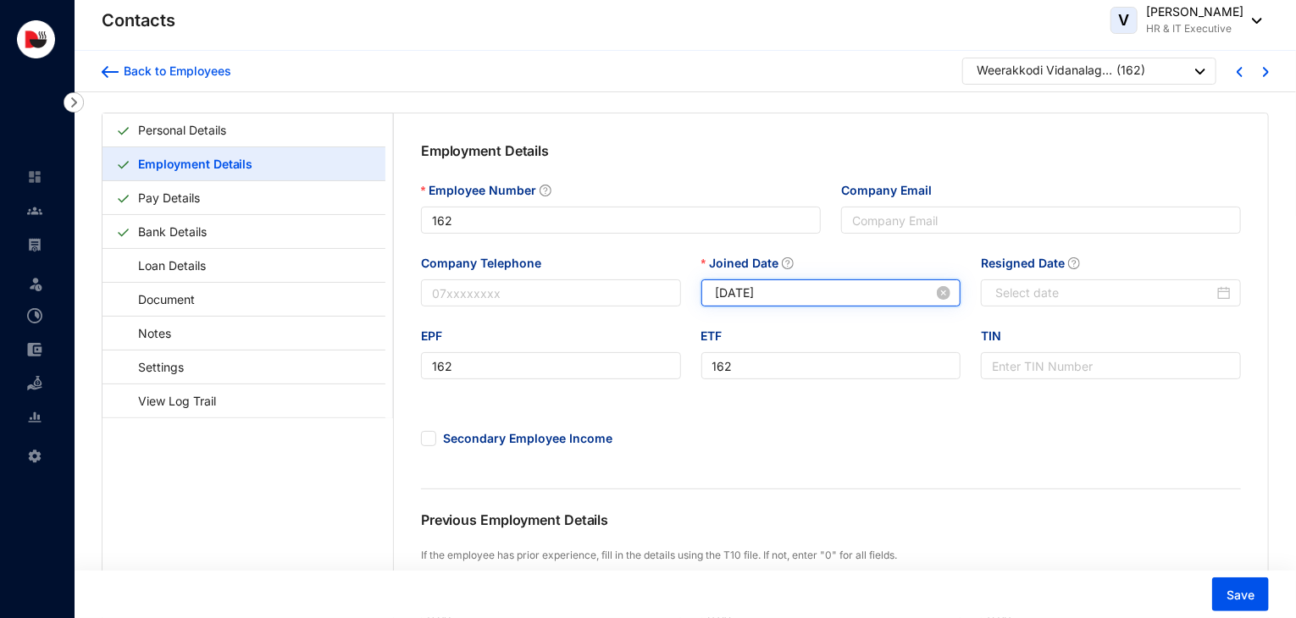
click at [743, 296] on input "[DATE]" at bounding box center [825, 293] width 218 height 19
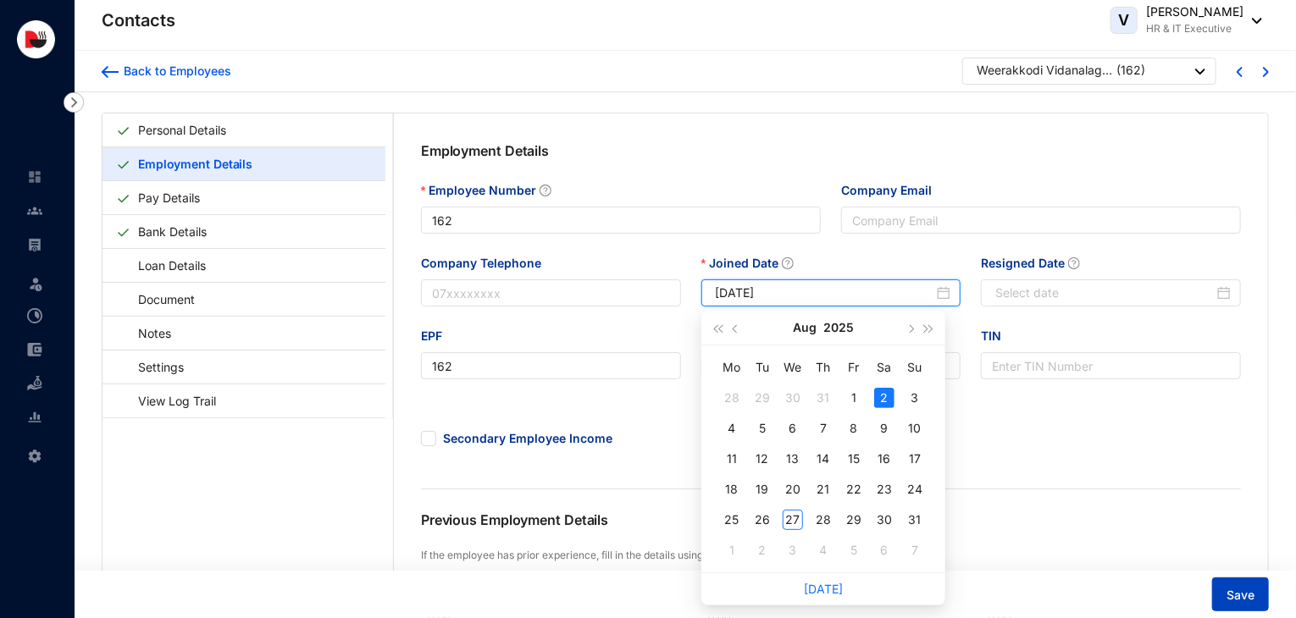
type input "[DATE]"
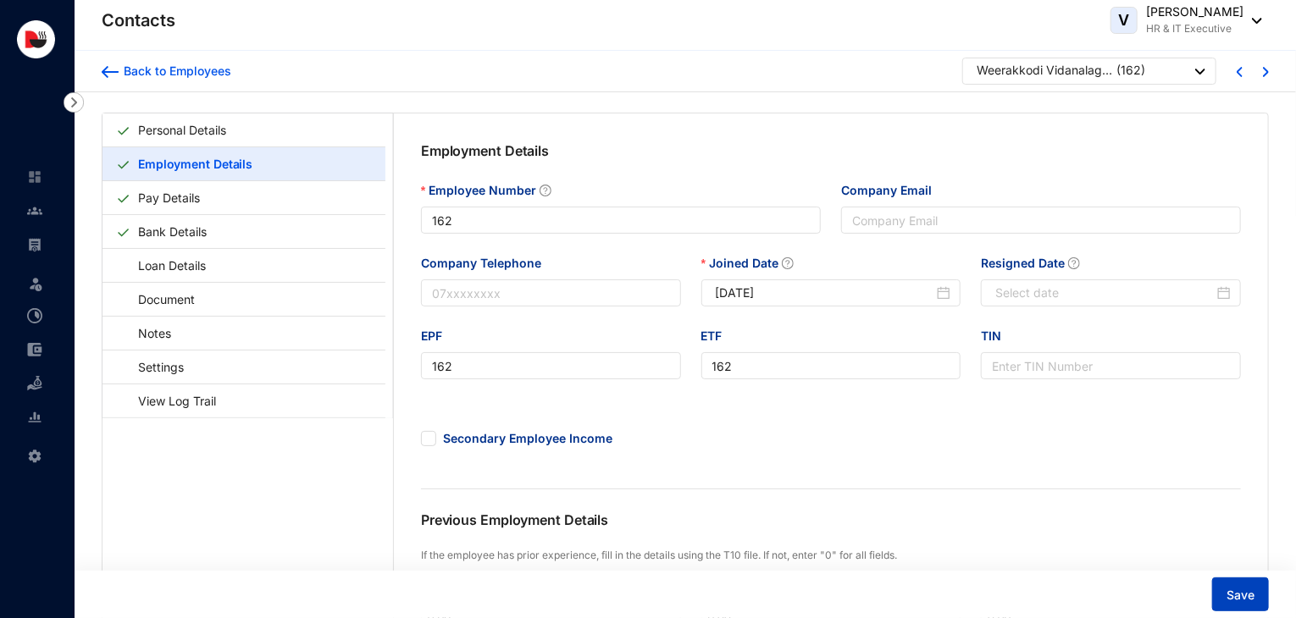
click at [1226, 588] on span "Save" at bounding box center [1240, 595] width 28 height 17
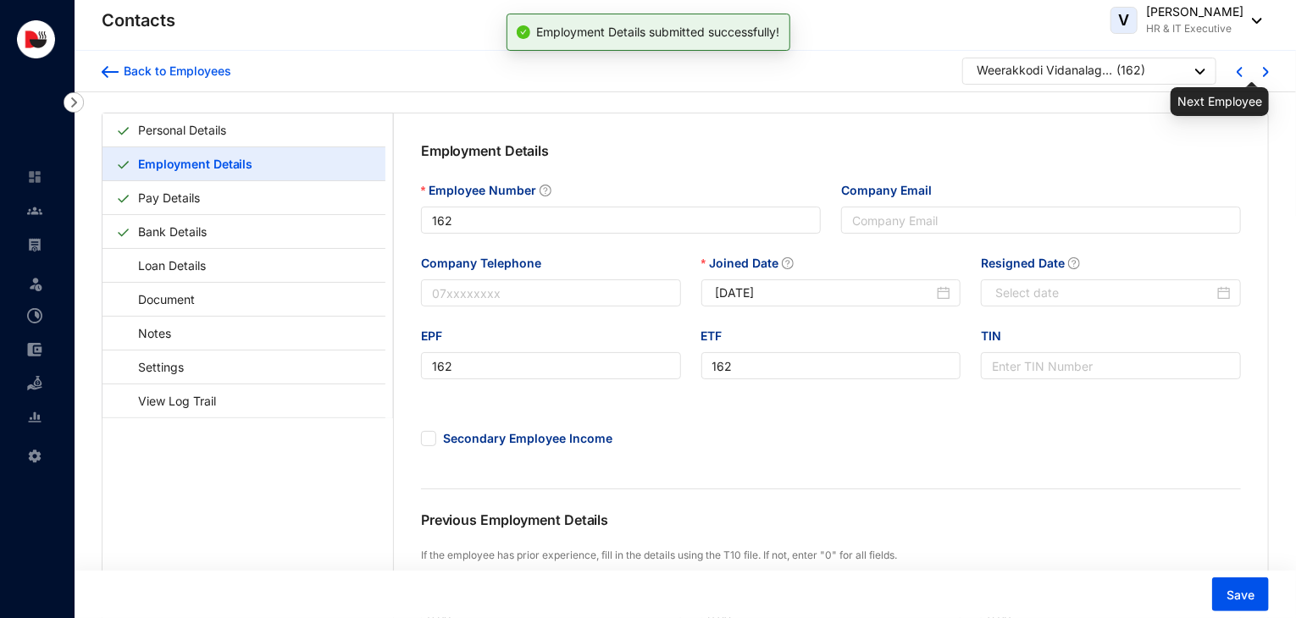
click at [1263, 69] on img at bounding box center [1266, 72] width 6 height 10
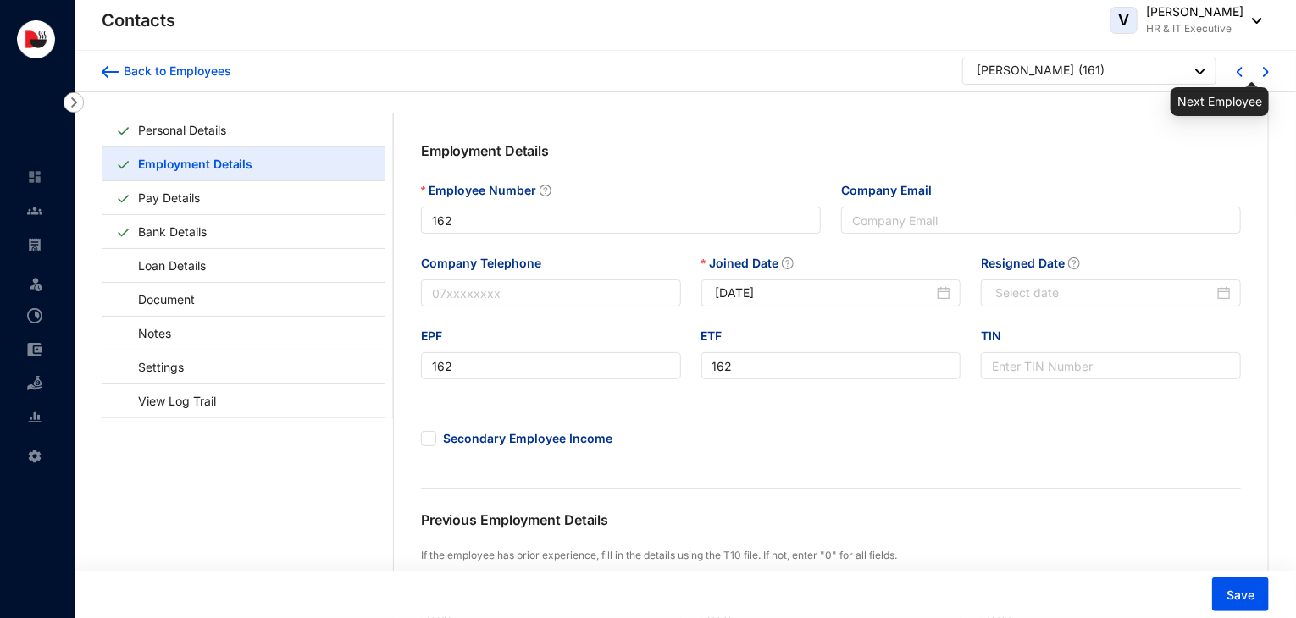
type input "161"
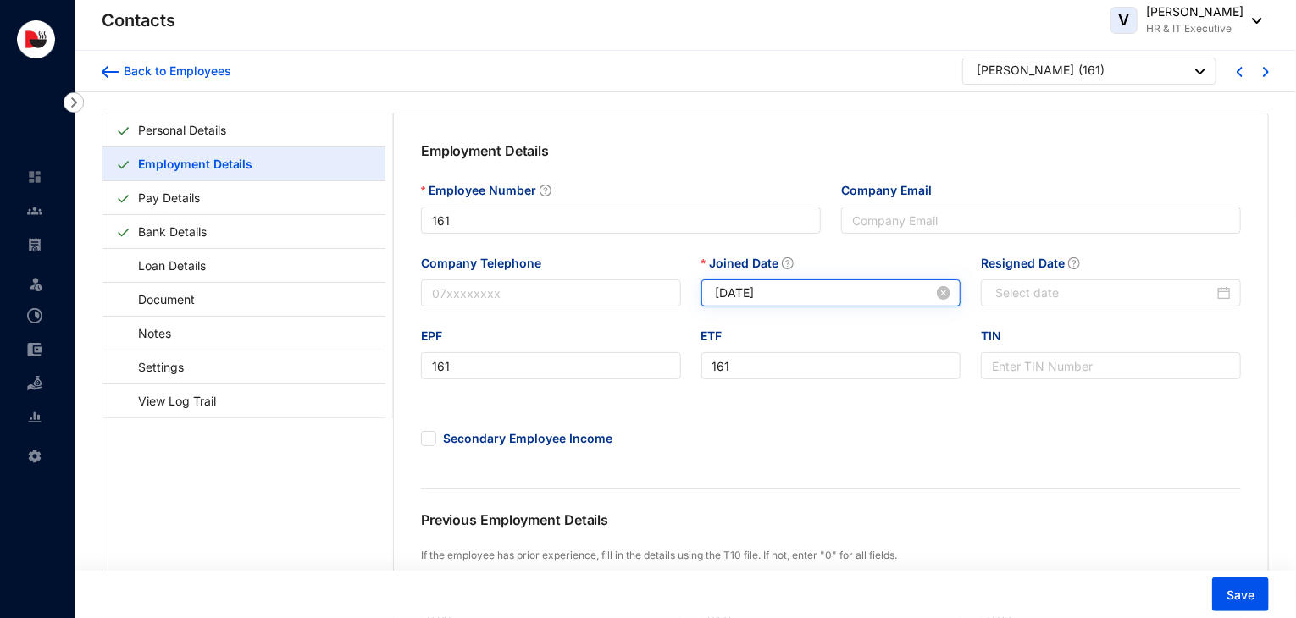
click at [743, 296] on input "[DATE]" at bounding box center [825, 293] width 218 height 19
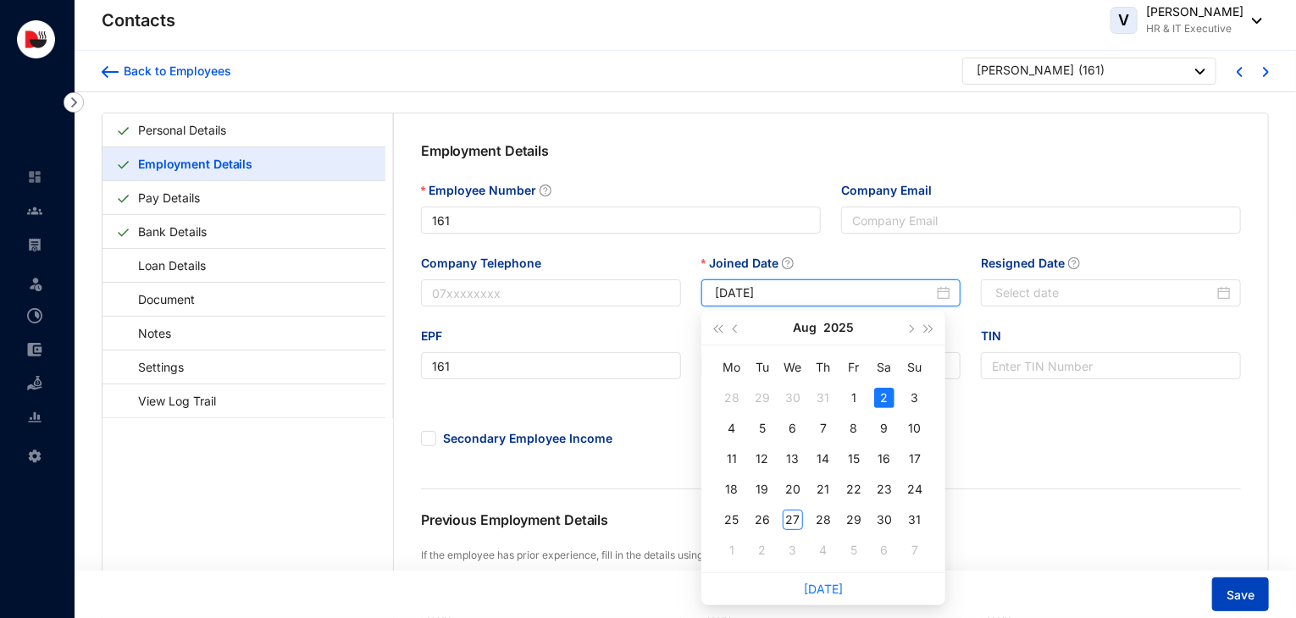
type input "[DATE]"
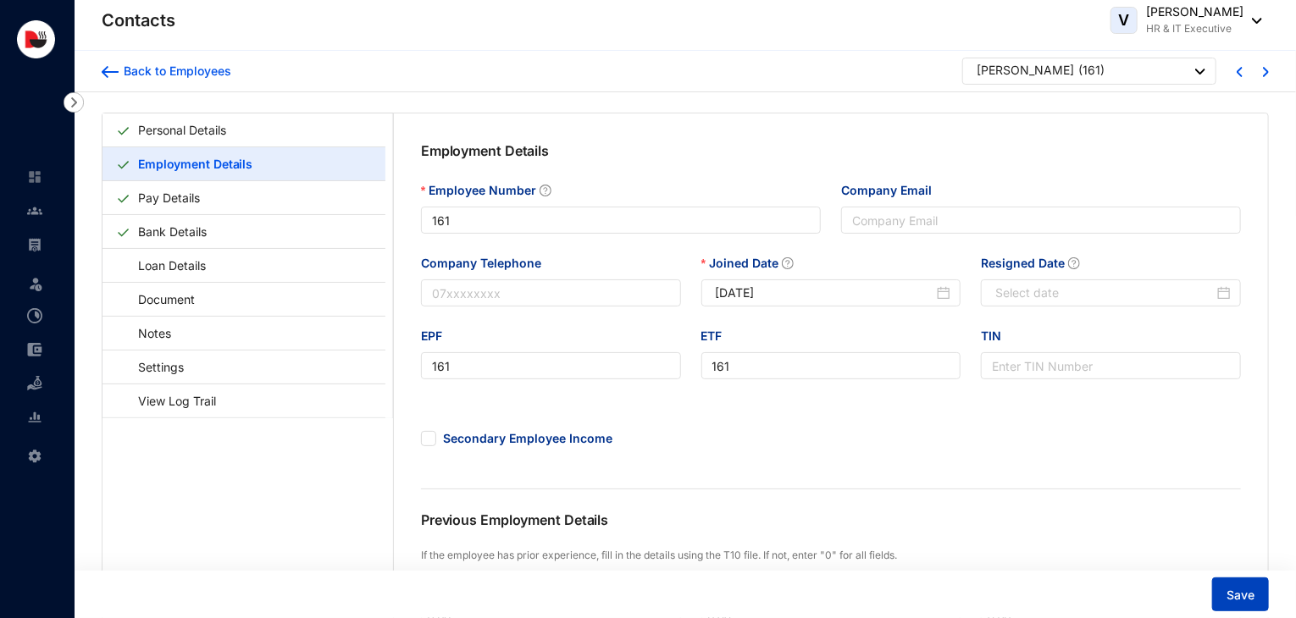
click at [1252, 592] on span "Save" at bounding box center [1240, 595] width 28 height 17
click at [1235, 79] on div at bounding box center [1242, 71] width 52 height 27
click at [1238, 72] on img at bounding box center [1239, 72] width 6 height 10
type input "162"
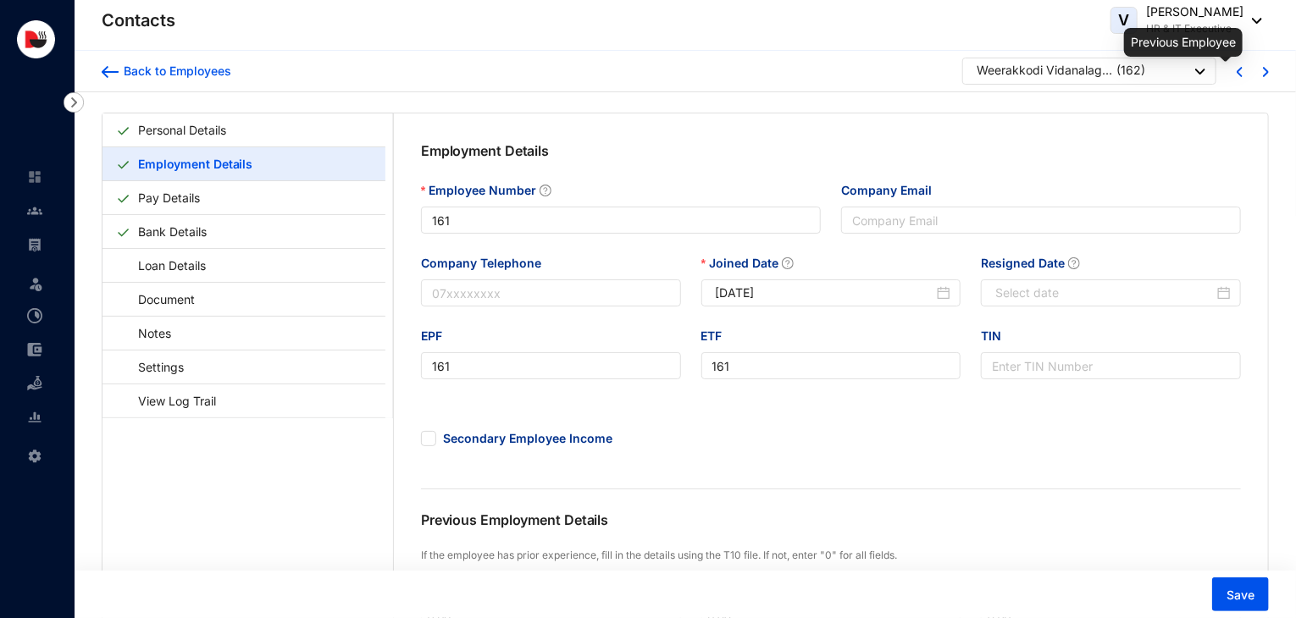
type input "162"
click at [1238, 72] on img at bounding box center [1239, 72] width 6 height 10
type input "163"
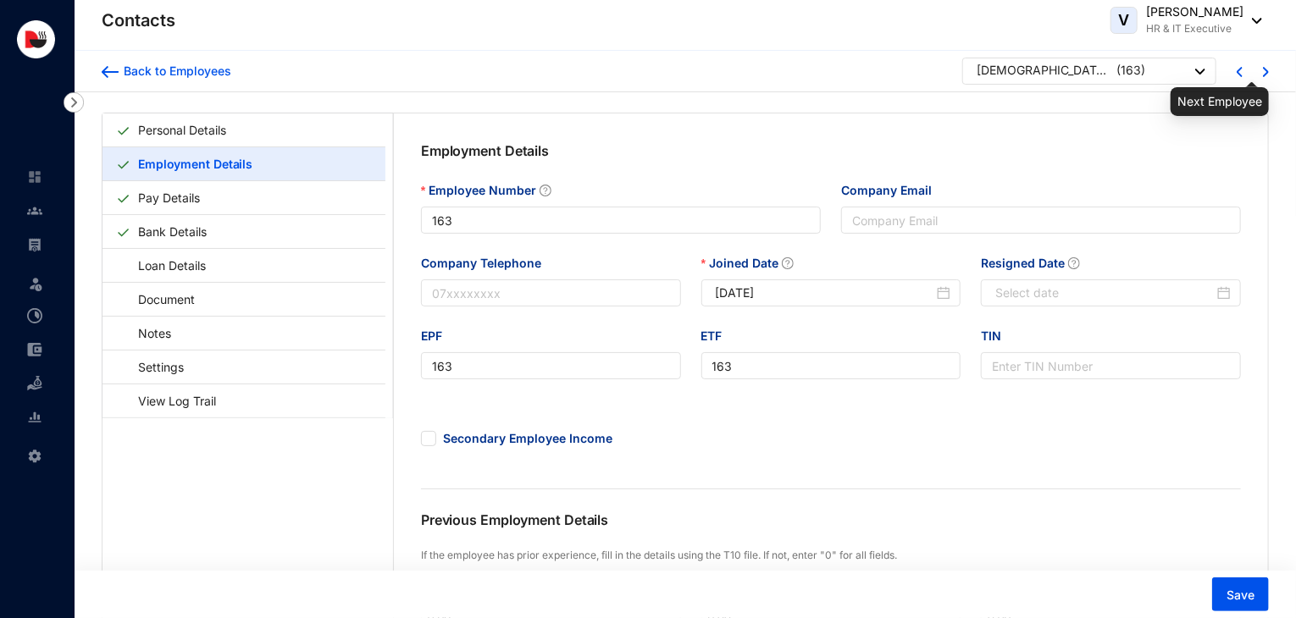
click at [1268, 72] on img at bounding box center [1266, 72] width 6 height 10
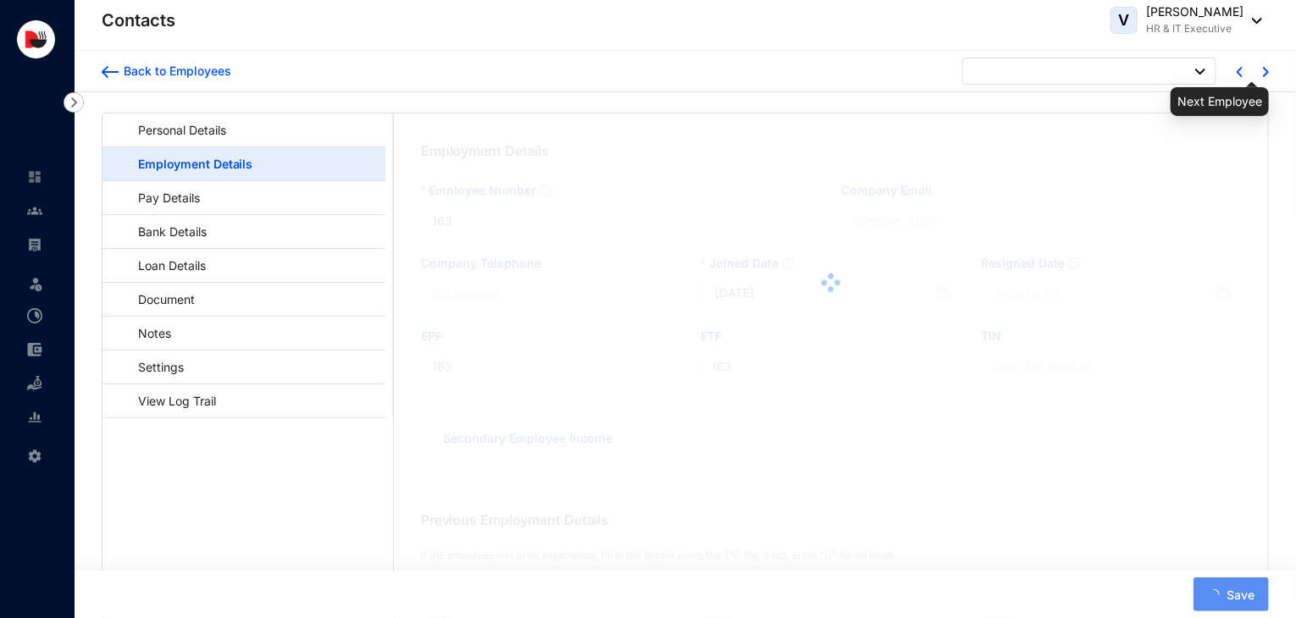
type input "162"
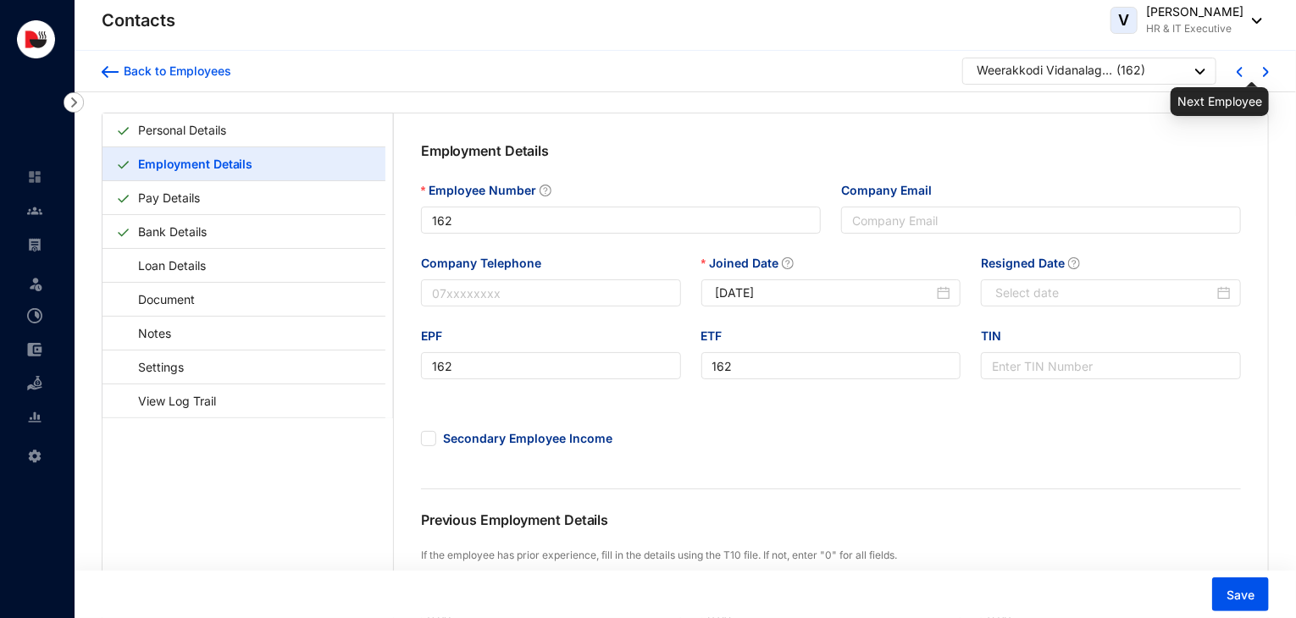
click at [1268, 72] on img at bounding box center [1266, 72] width 6 height 10
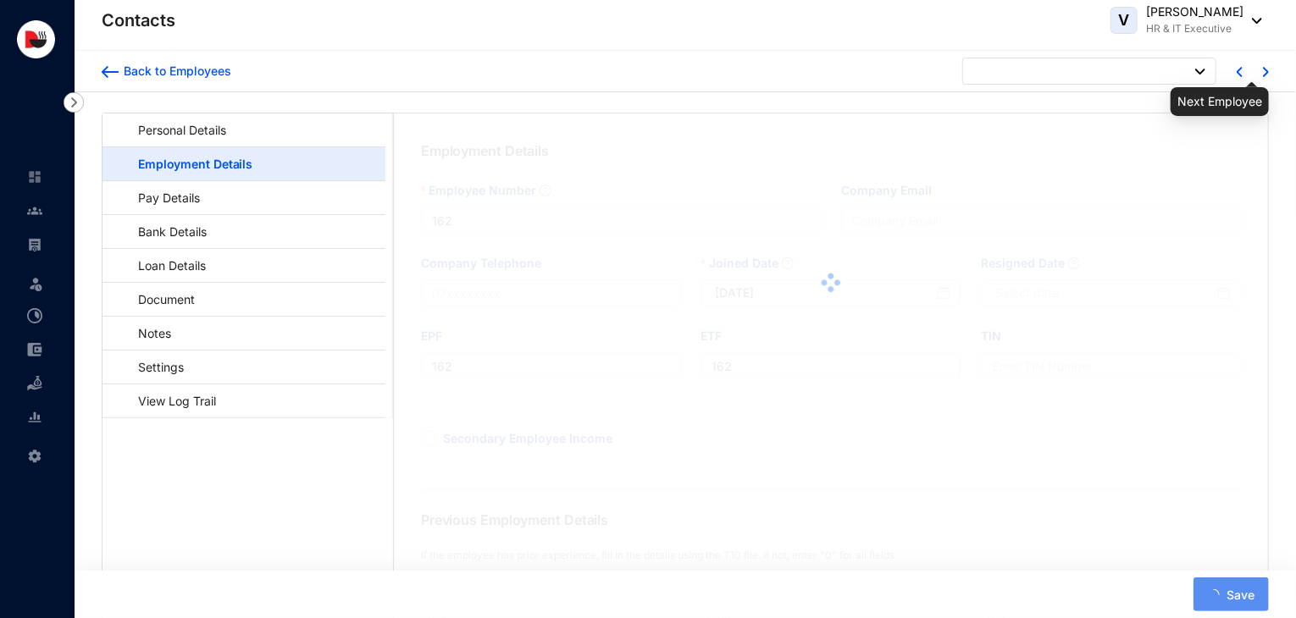
type input "161"
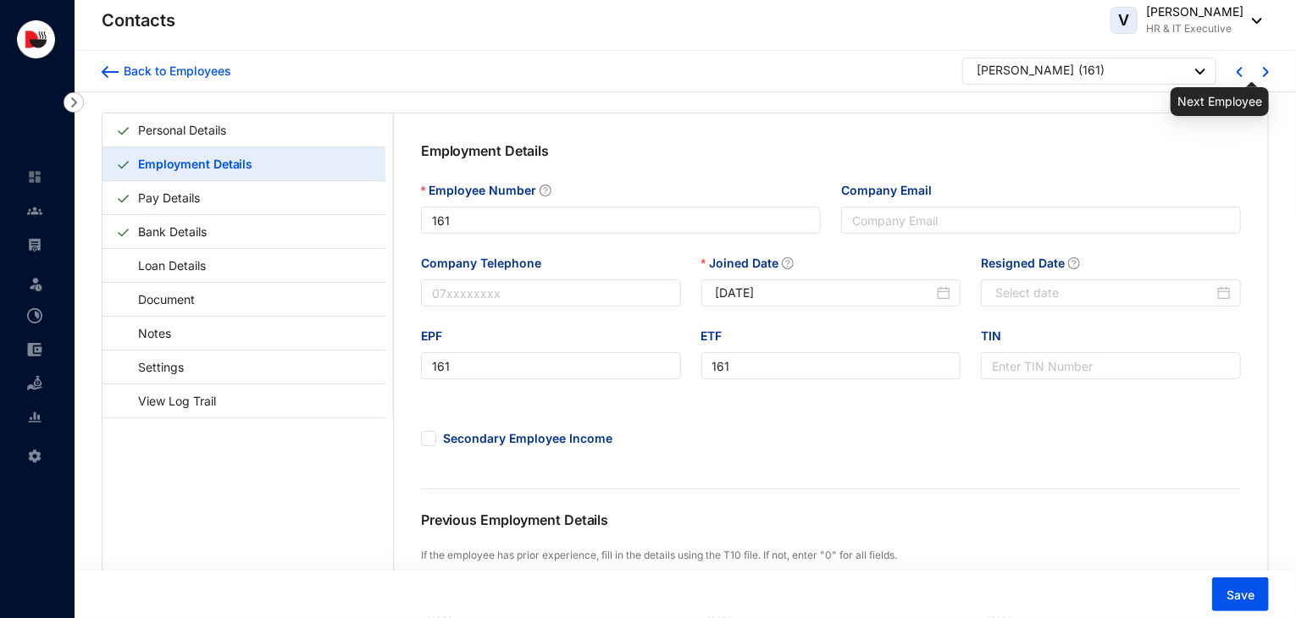
click at [1268, 72] on img at bounding box center [1266, 72] width 6 height 10
type input "160"
type input "[DATE]"
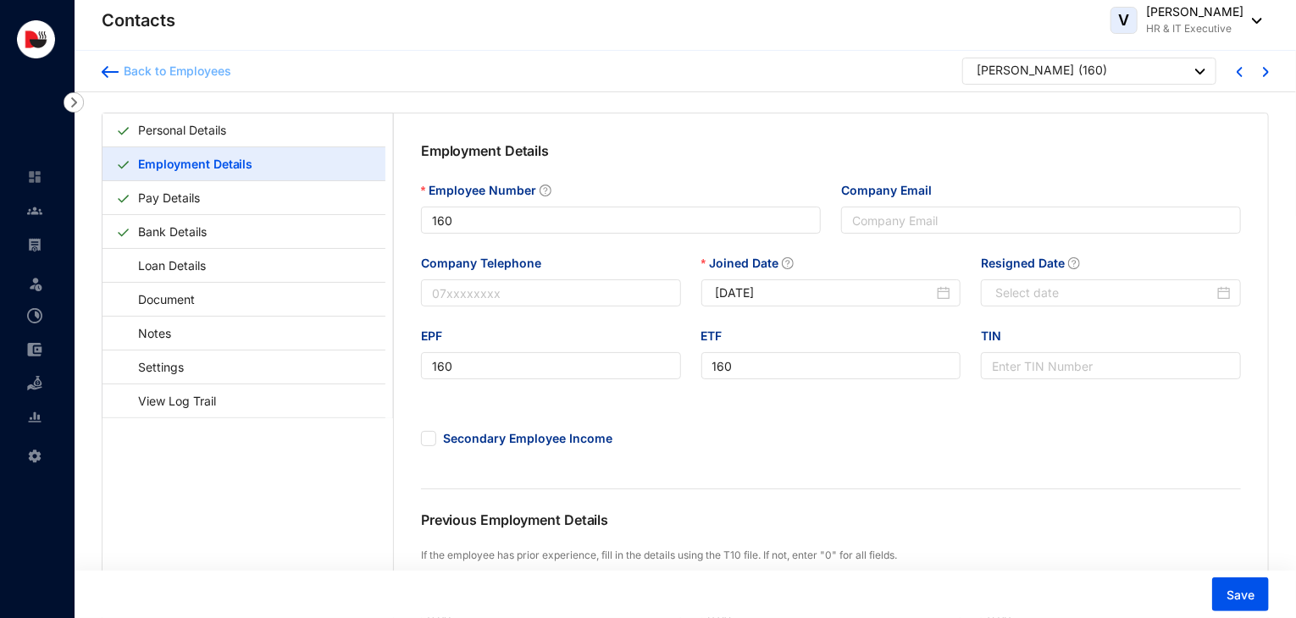
click at [202, 75] on div "Back to Employees" at bounding box center [175, 71] width 113 height 17
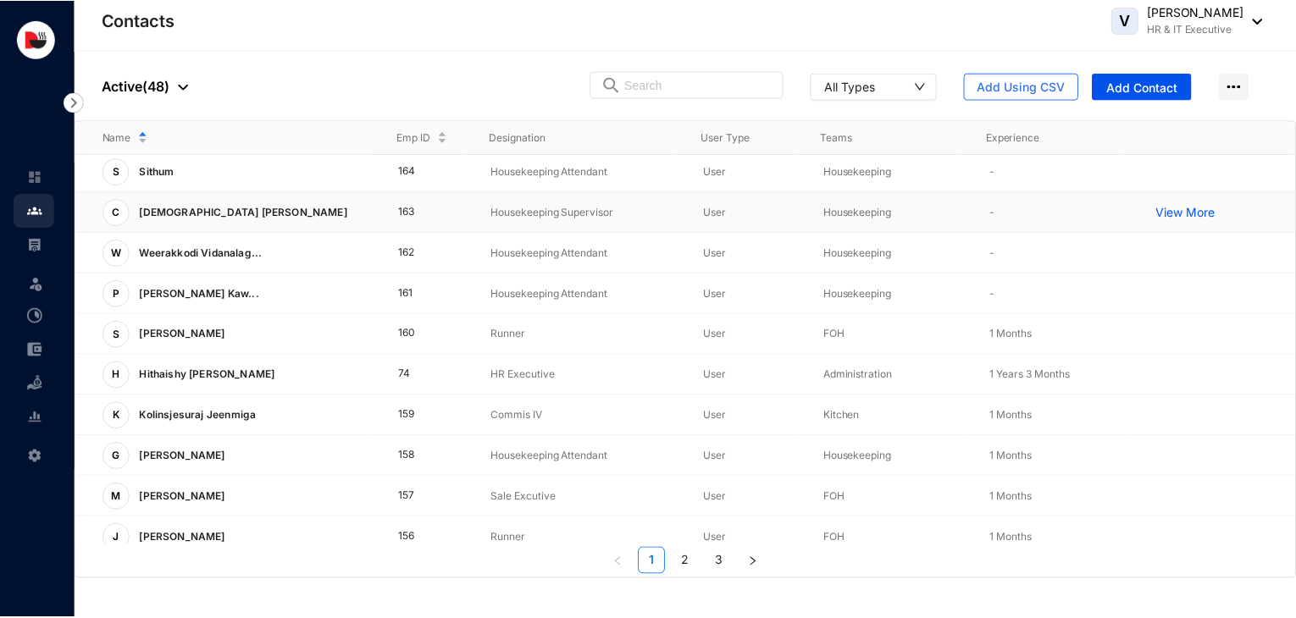
scroll to position [129, 0]
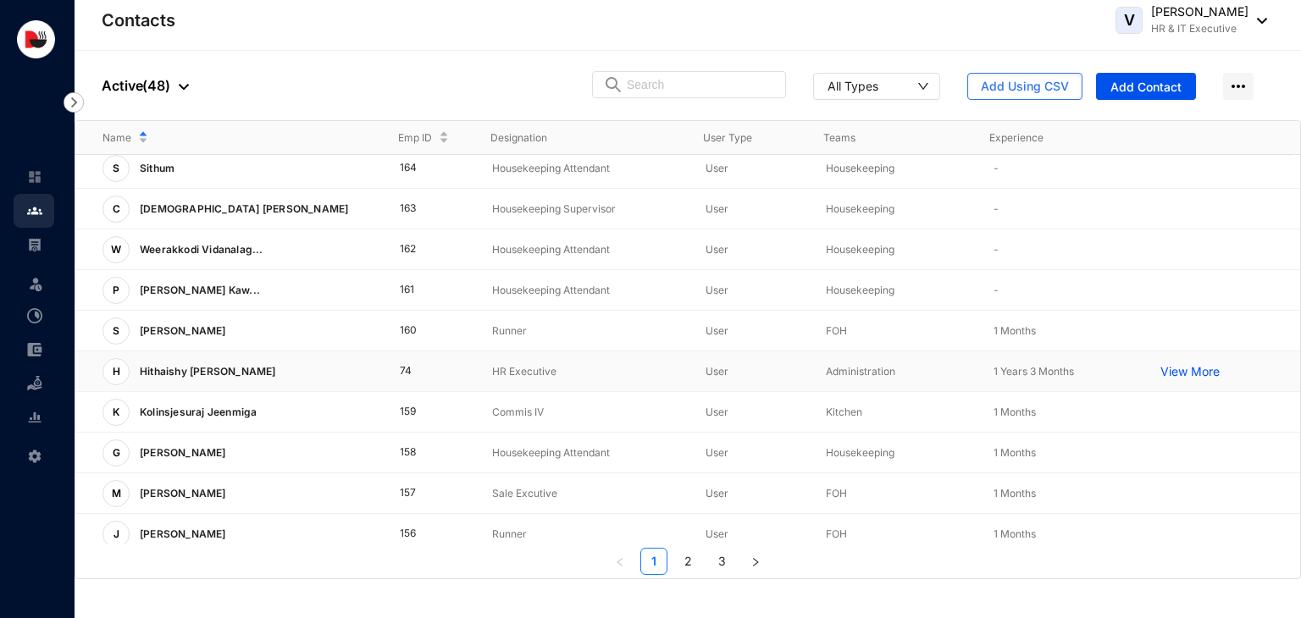
click at [1167, 373] on p "View More" at bounding box center [1194, 371] width 68 height 17
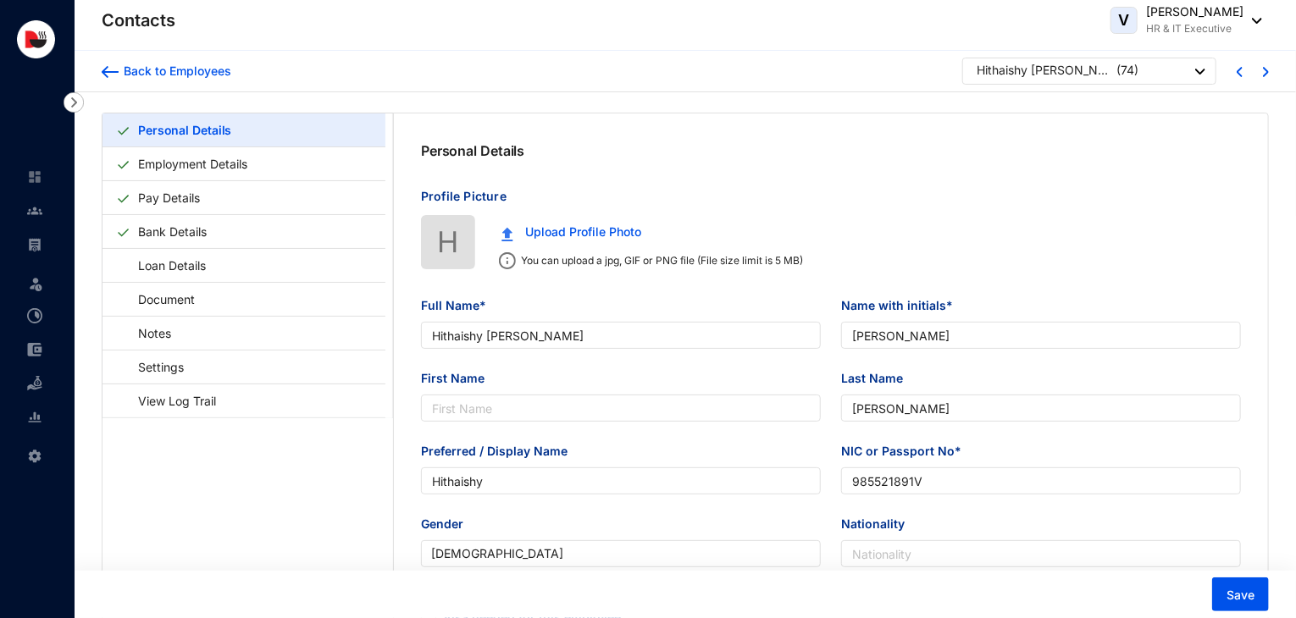
type input "Hithaishy [PERSON_NAME]"
type input "[PERSON_NAME]"
type input "Hithaishy"
type input "985521891V"
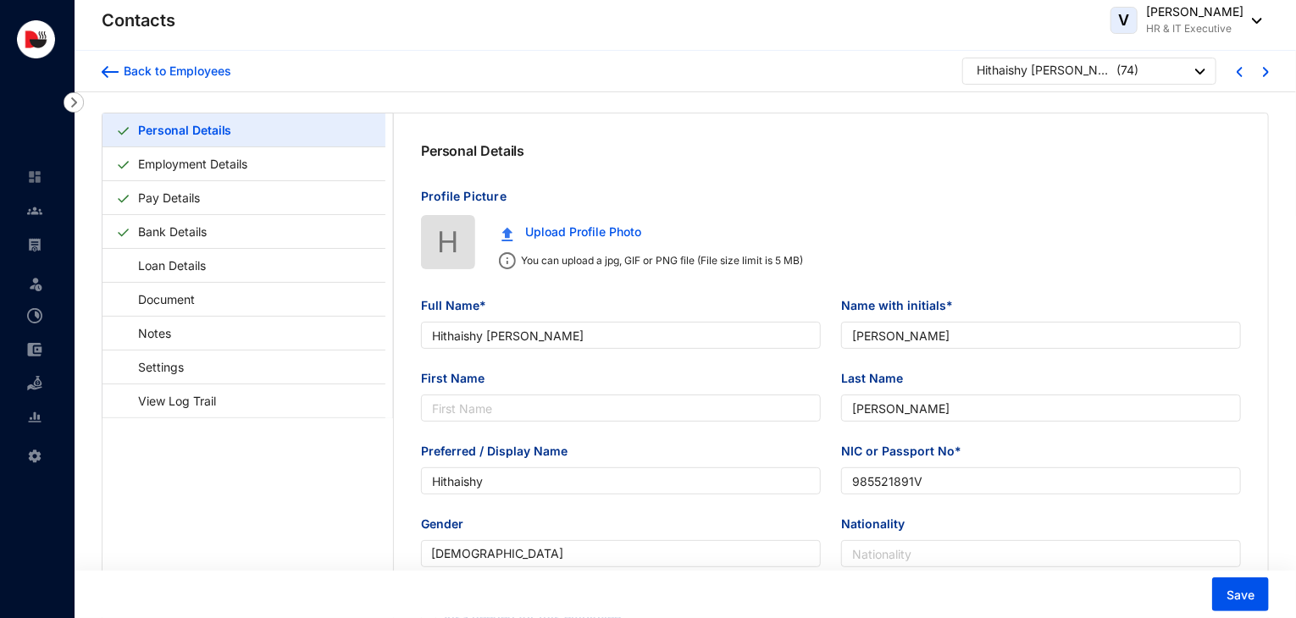
type input "706440055"
type input "[STREET_ADDRESS][PERSON_NAME]."
type input "[DATE]"
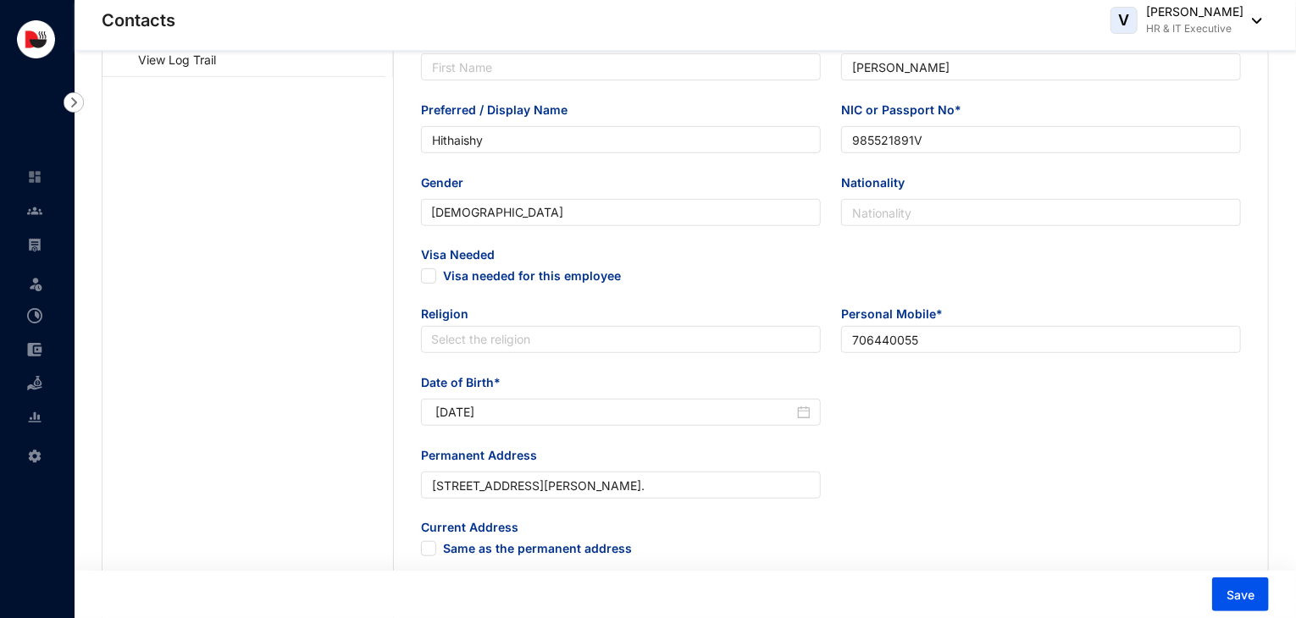
scroll to position [342, 0]
drag, startPoint x: 955, startPoint y: 339, endPoint x: 703, endPoint y: 356, distance: 253.0
click at [703, 356] on div "Religion Select the religion Personal Mobile* [PHONE_NUMBER]" at bounding box center [831, 339] width 840 height 68
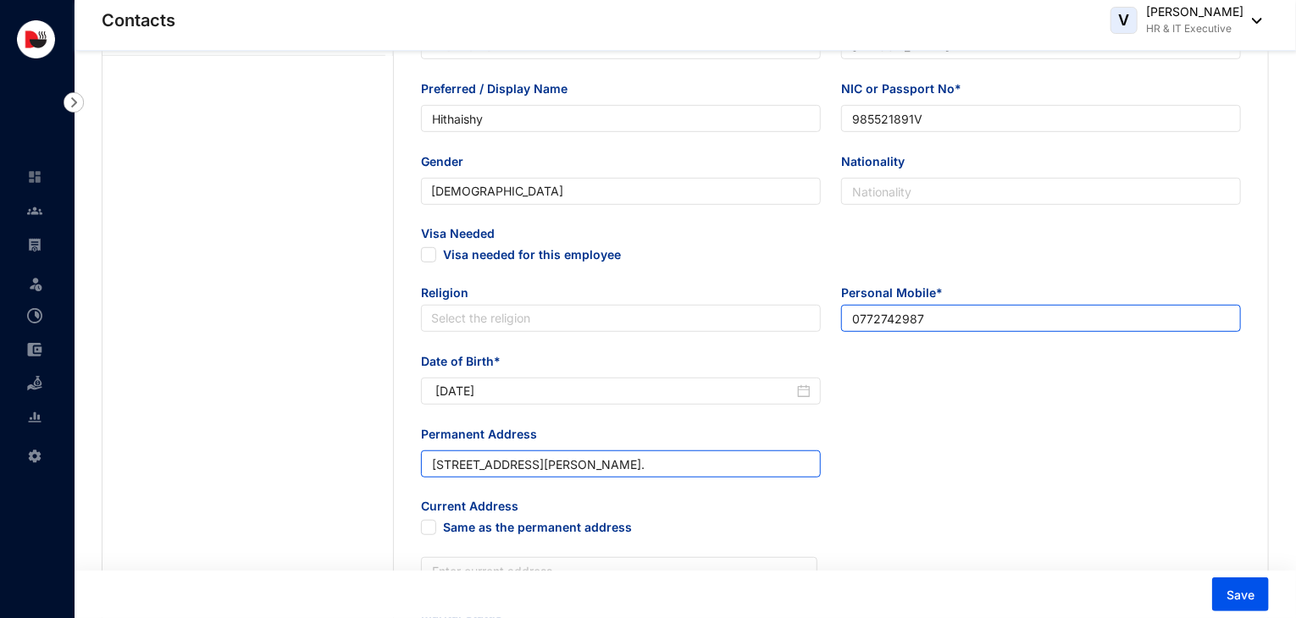
scroll to position [364, 0]
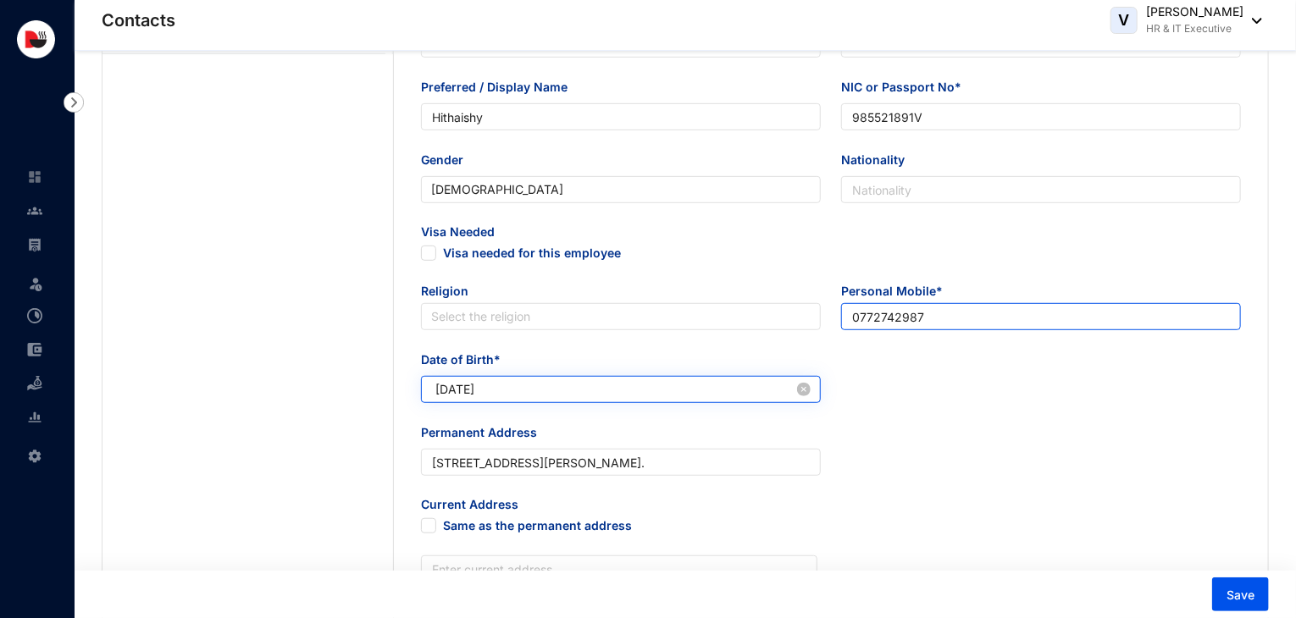
type input "0772742987"
click at [482, 394] on input "[DATE]" at bounding box center [614, 389] width 358 height 19
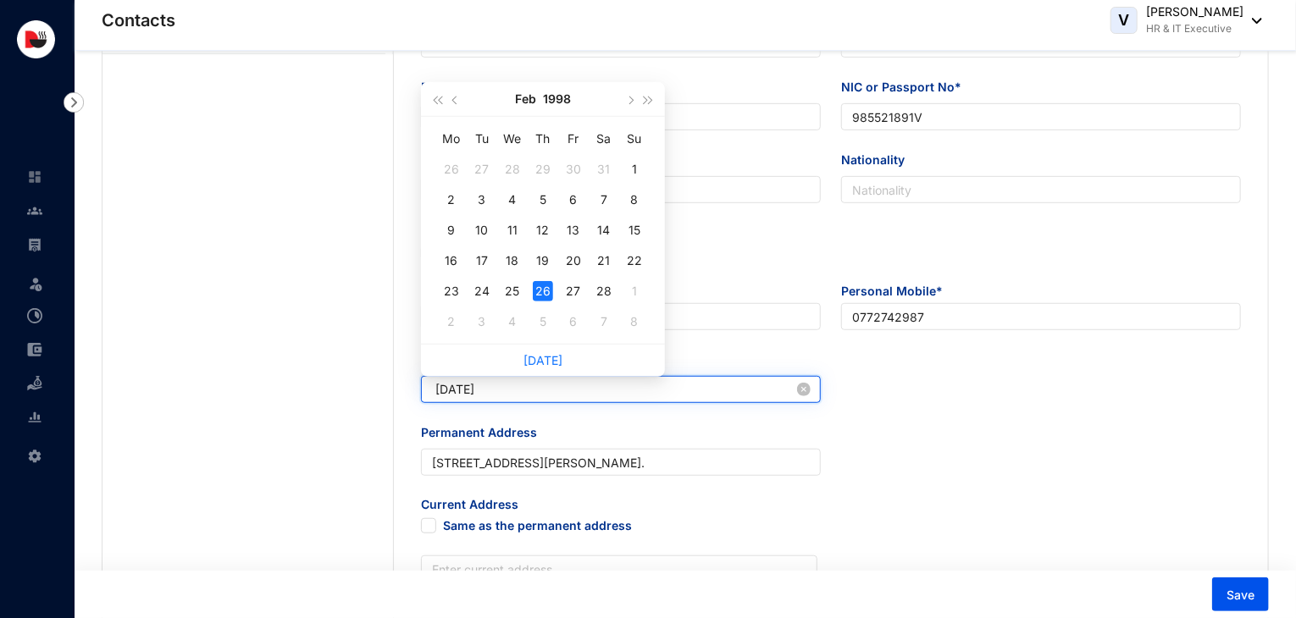
click at [518, 395] on input "[DATE]" at bounding box center [614, 389] width 358 height 19
type input "[DATE]"
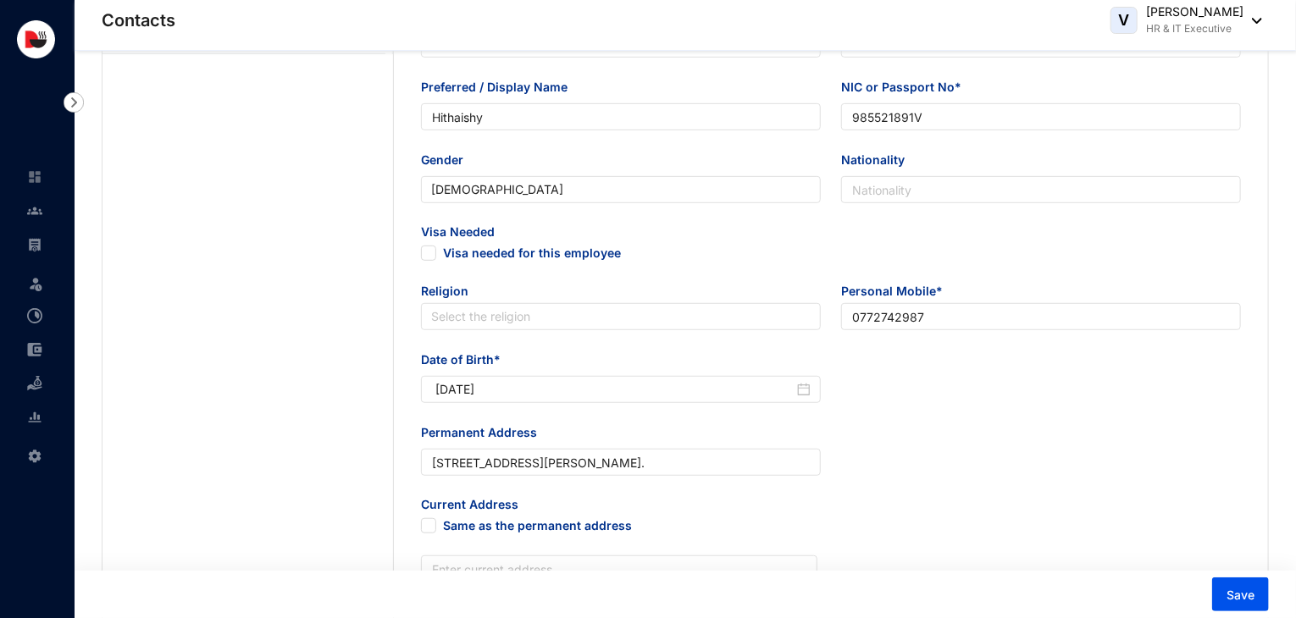
click at [873, 502] on div "Current Address Same as the permanent address" at bounding box center [830, 525] width 847 height 59
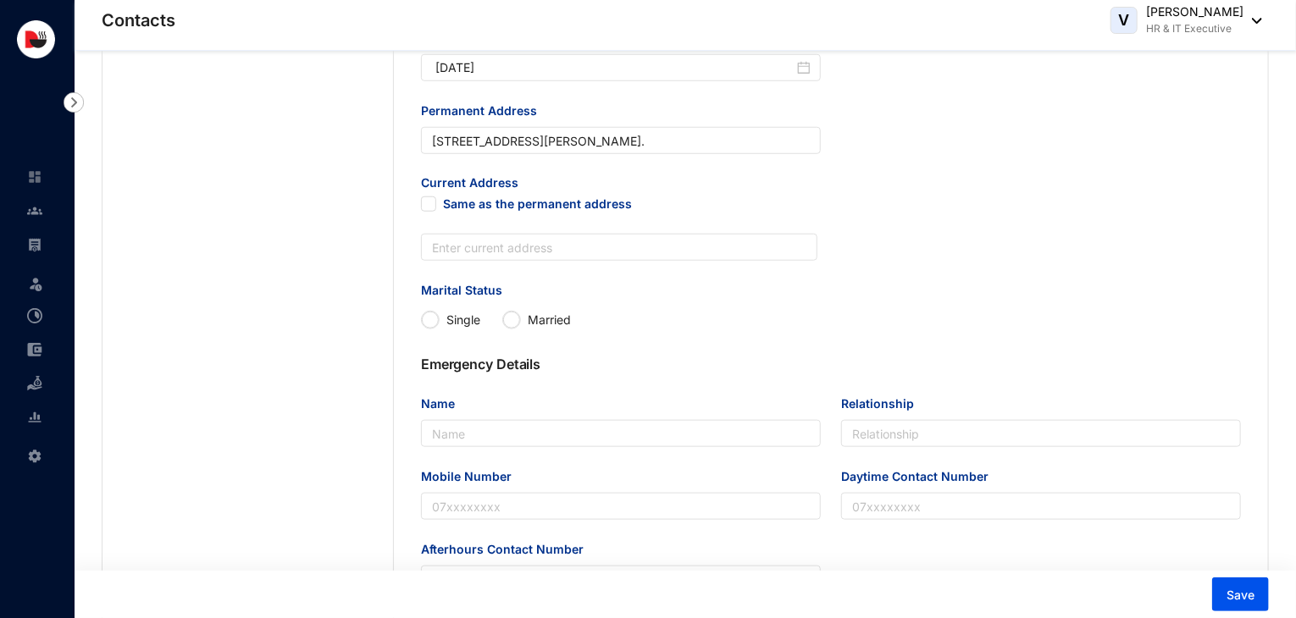
scroll to position [704, 0]
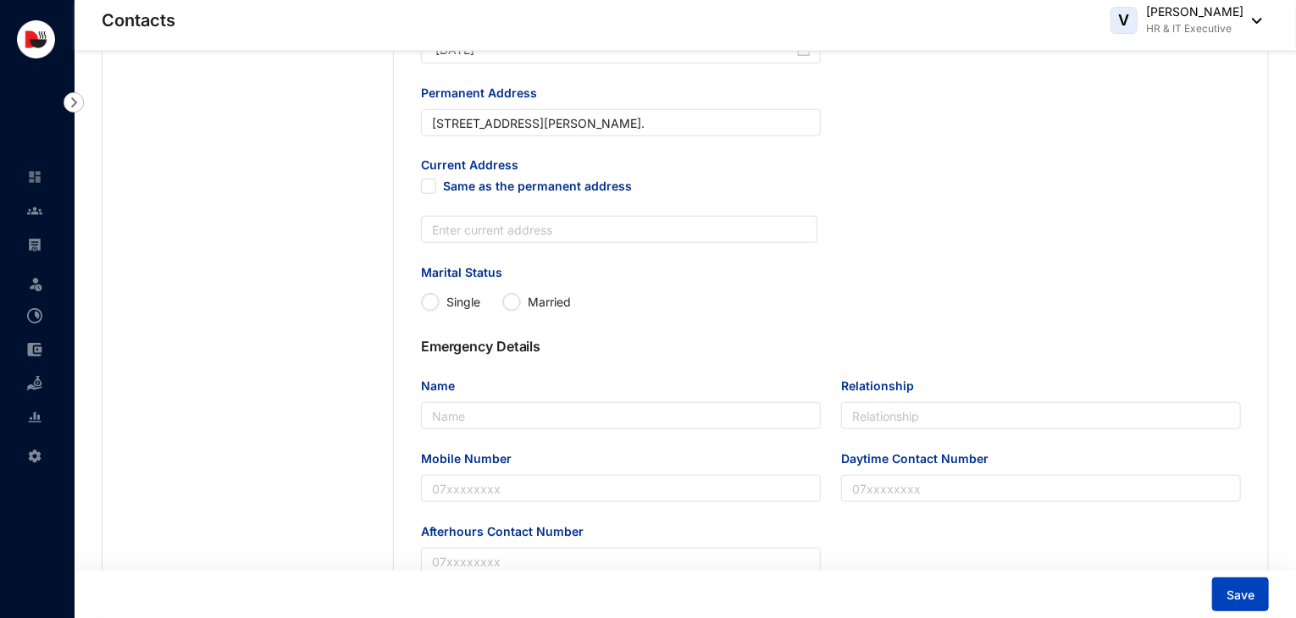
click at [1230, 591] on span "Save" at bounding box center [1240, 595] width 28 height 17
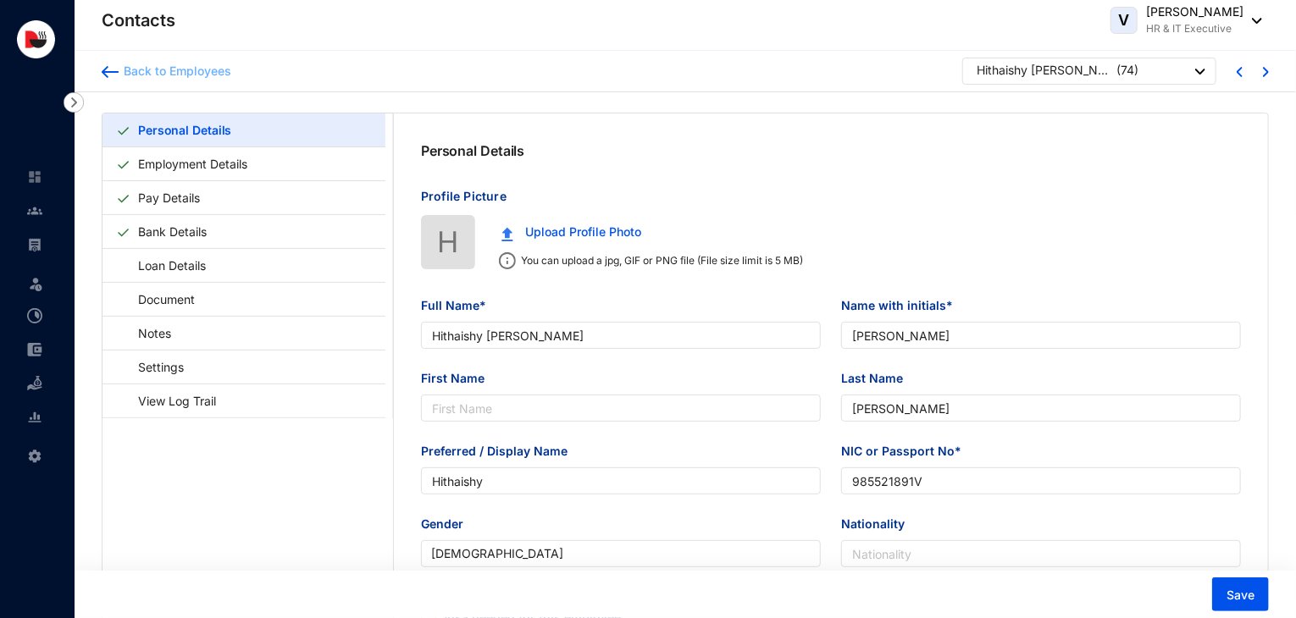
click at [200, 71] on div "Back to Employees" at bounding box center [175, 71] width 113 height 17
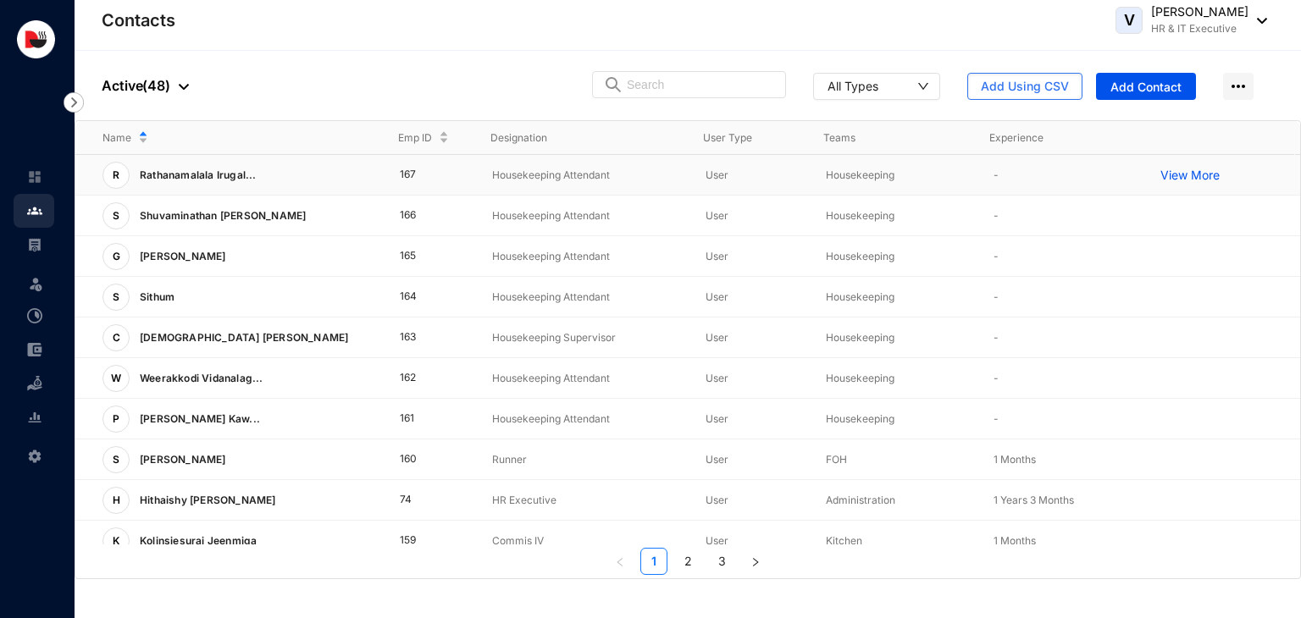
click at [376, 186] on td "167" at bounding box center [419, 175] width 93 height 41
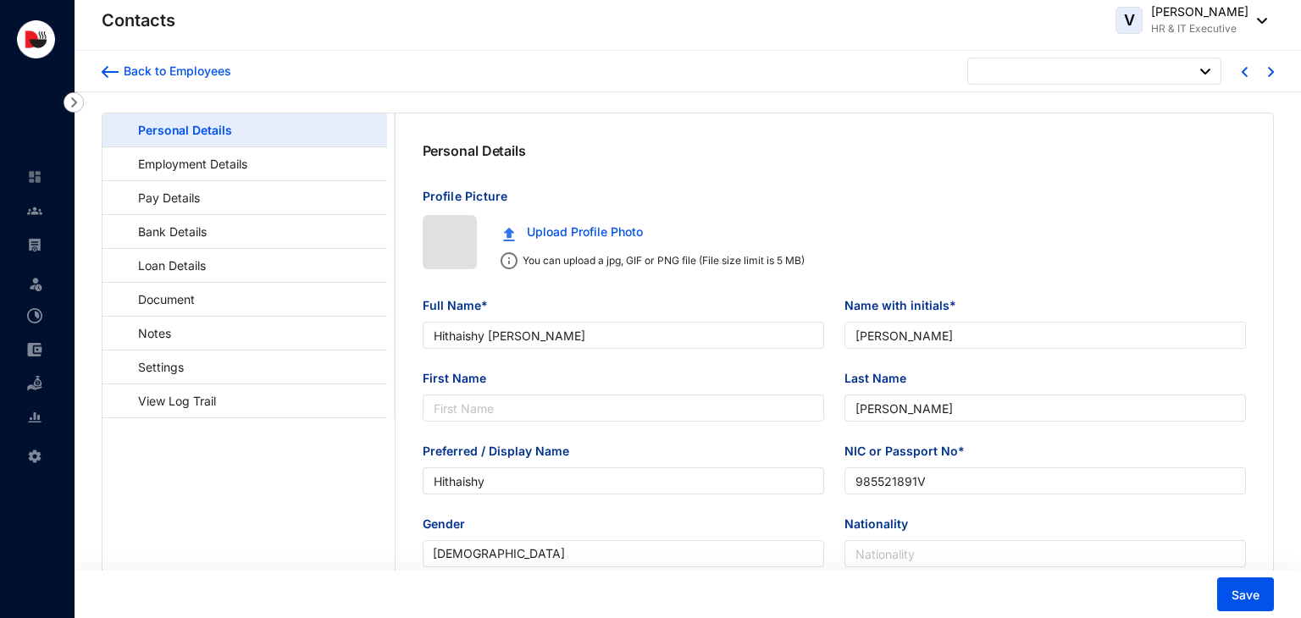
type input "[DATE]"
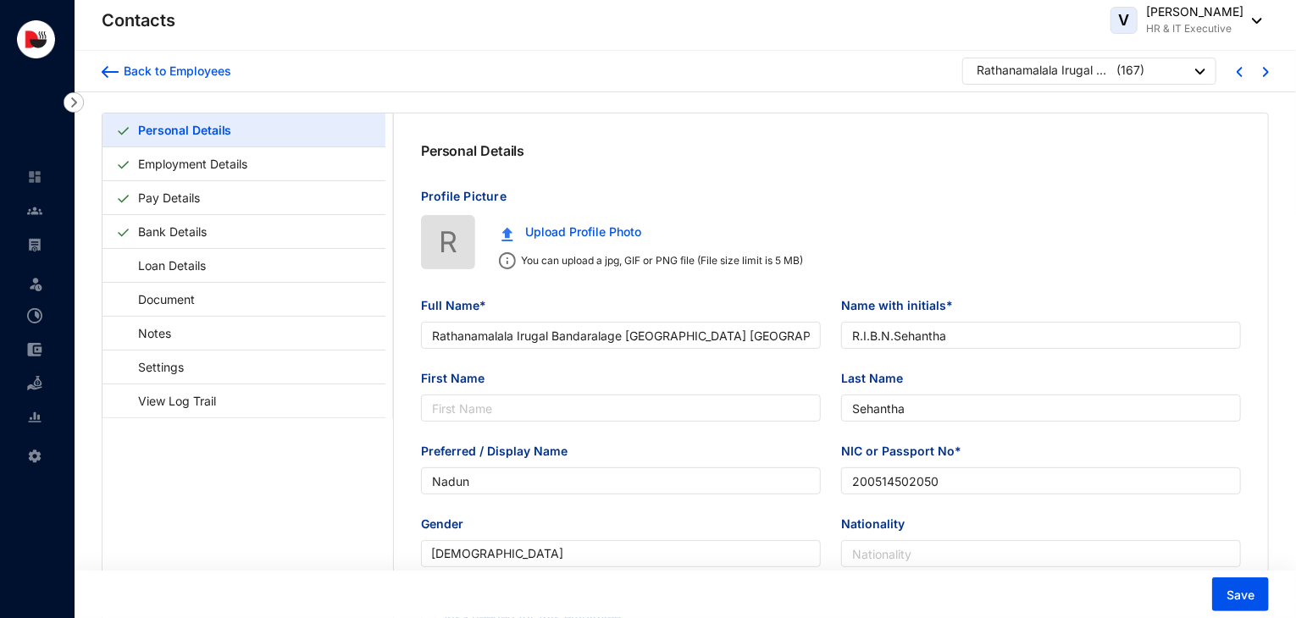
type input "Rathanamalala Irugal Bandaralage [GEOGRAPHIC_DATA] [GEOGRAPHIC_DATA]"
type input "R.I.B.N.Sehantha"
type input "Sehantha"
type input "Nadun"
type input "200514502050"
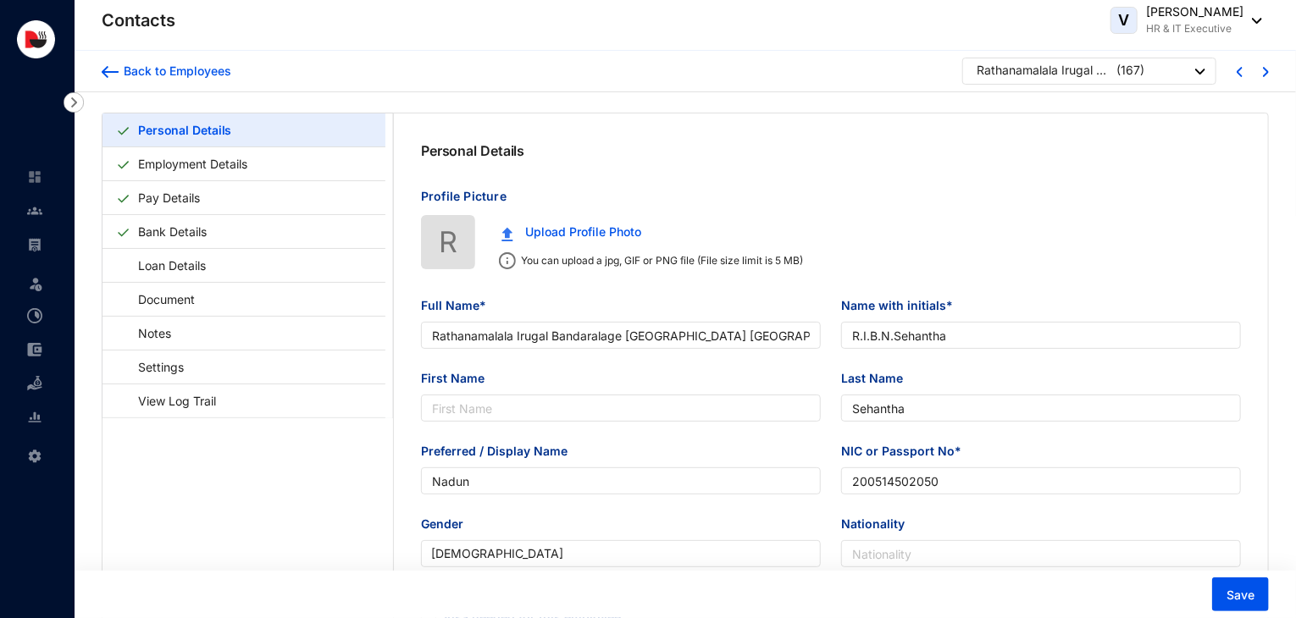
type input "0741421107"
type input "No.30, [GEOGRAPHIC_DATA], [GEOGRAPHIC_DATA]."
type input "[DATE]"
click at [1267, 69] on img at bounding box center [1266, 72] width 6 height 10
type input "Shuvaminathan [PERSON_NAME]"
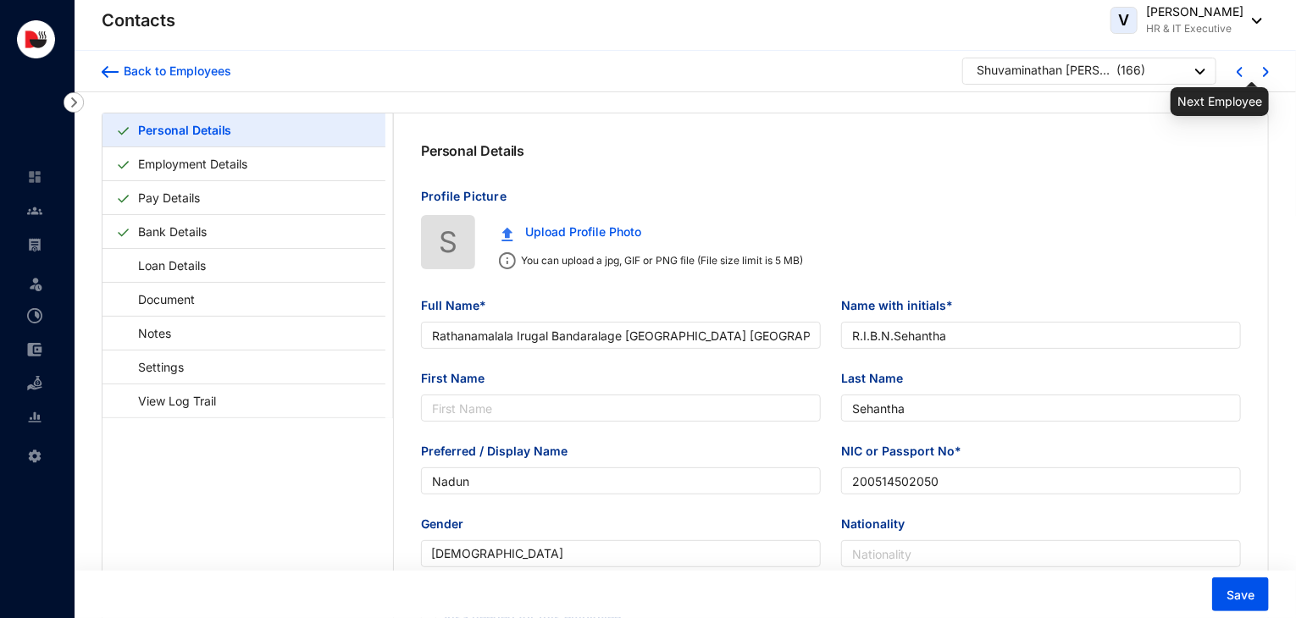
type input "[PERSON_NAME]"
type input "199863710288"
type input "0764144977"
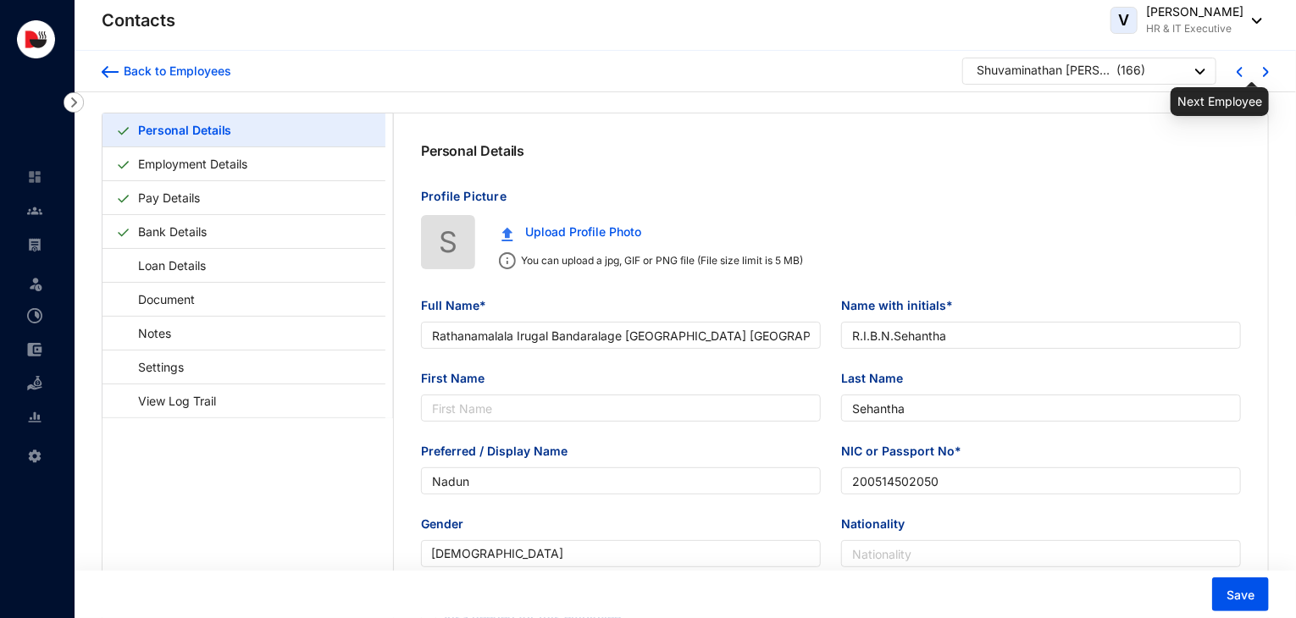
type input "Matara Waththa, [GEOGRAPHIC_DATA], [GEOGRAPHIC_DATA]."
type input "[DATE]"
click at [1267, 69] on img at bounding box center [1266, 72] width 6 height 10
type input "[PERSON_NAME]"
type input "G.Madhushanka"
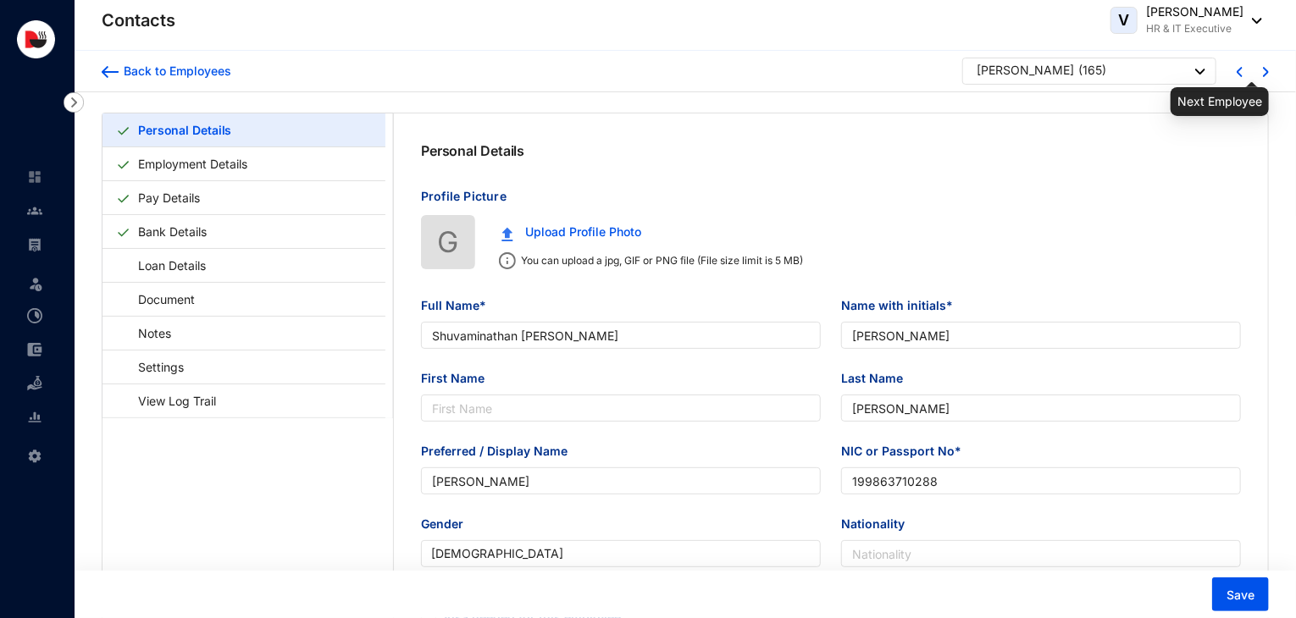
type input "Madushanka"
type input "Madhusanka"
type input "200325812905"
type input "0740380543"
type input "Habarawaththa, [GEOGRAPHIC_DATA]."
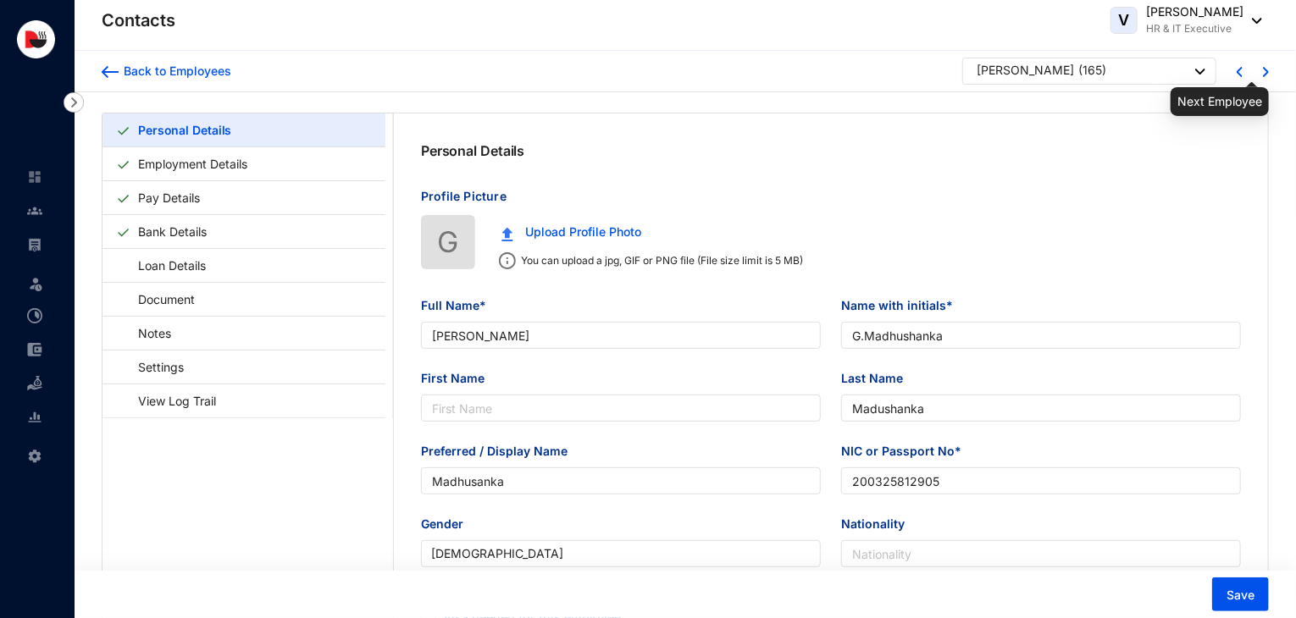
type input "[DATE]"
click at [1267, 69] on img at bounding box center [1266, 72] width 6 height 10
type input "Sithum"
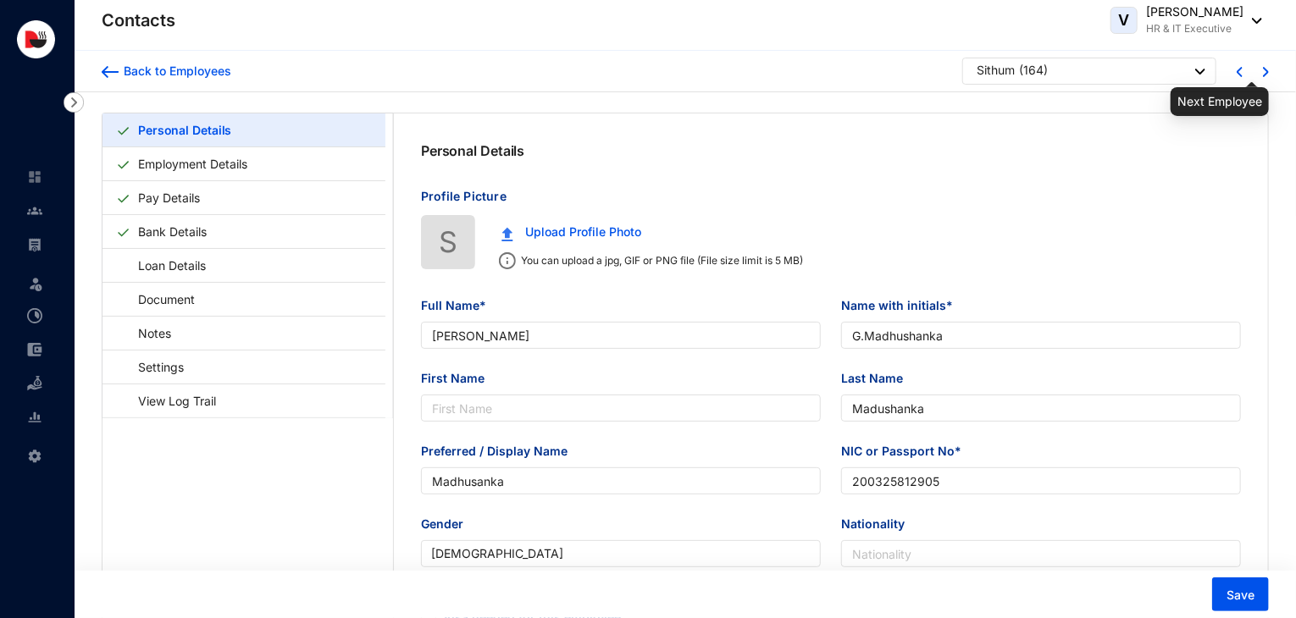
type input "Sithum"
type input "200435803498"
type input "0703080156"
type input "No.40,Abkolawewa, [GEOGRAPHIC_DATA]."
type input "[DATE]"
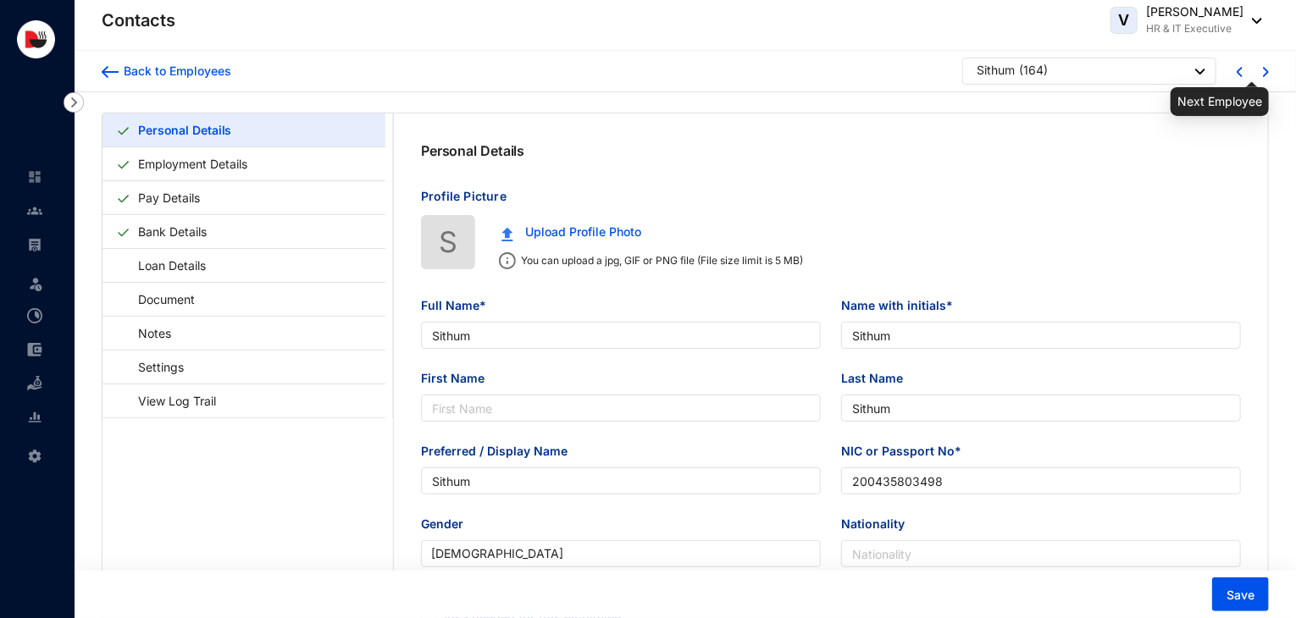
click at [1267, 69] on img at bounding box center [1266, 72] width 6 height 10
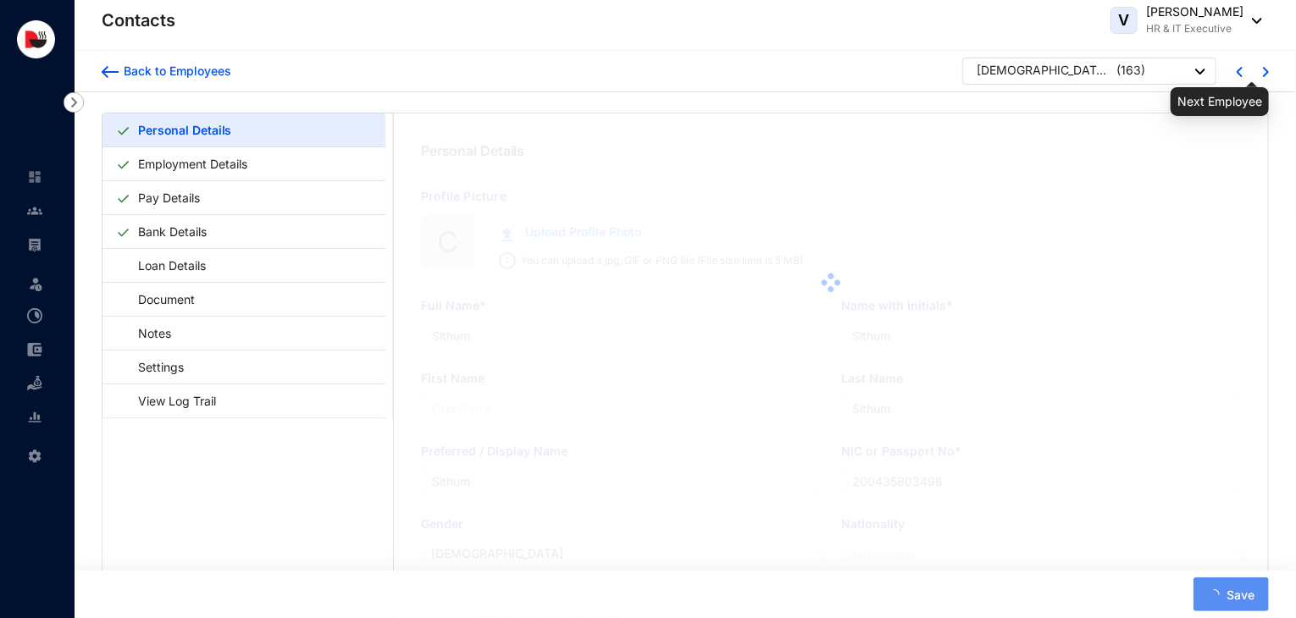
type input "[DEMOGRAPHIC_DATA] [PERSON_NAME]"
type input "[PERSON_NAME]"
type input "Prakash"
type input "851222251V"
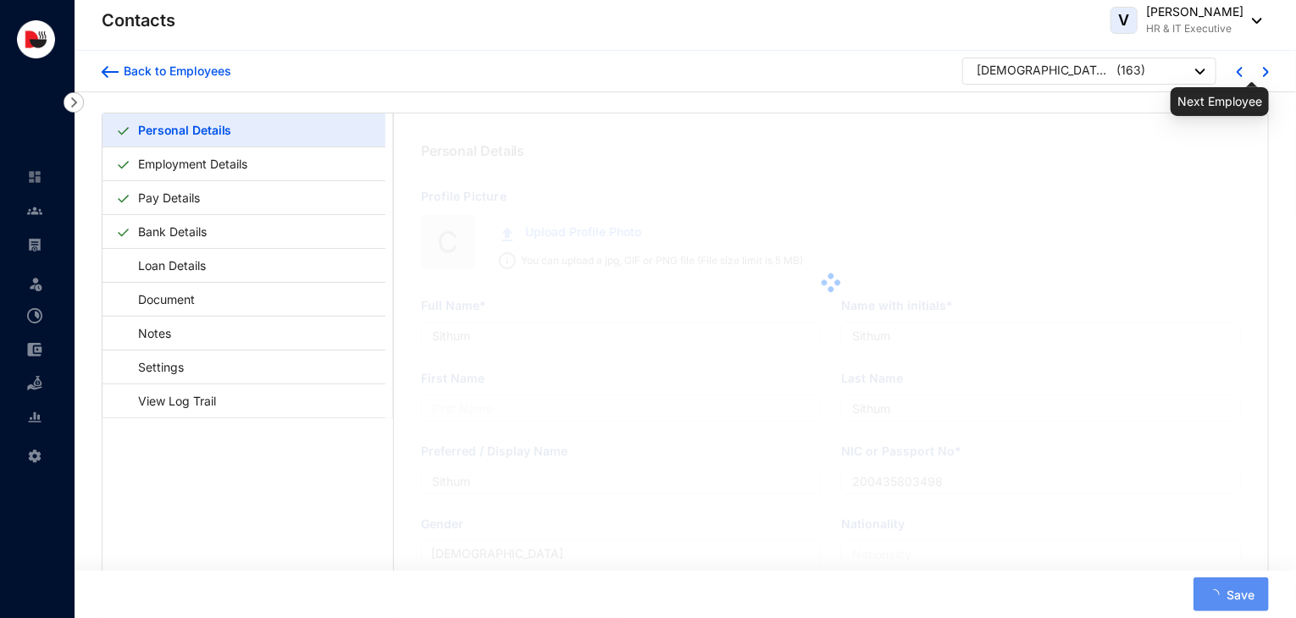
type input "0779772866"
type input "[STREET_ADDRESS]."
type input "[DATE]"
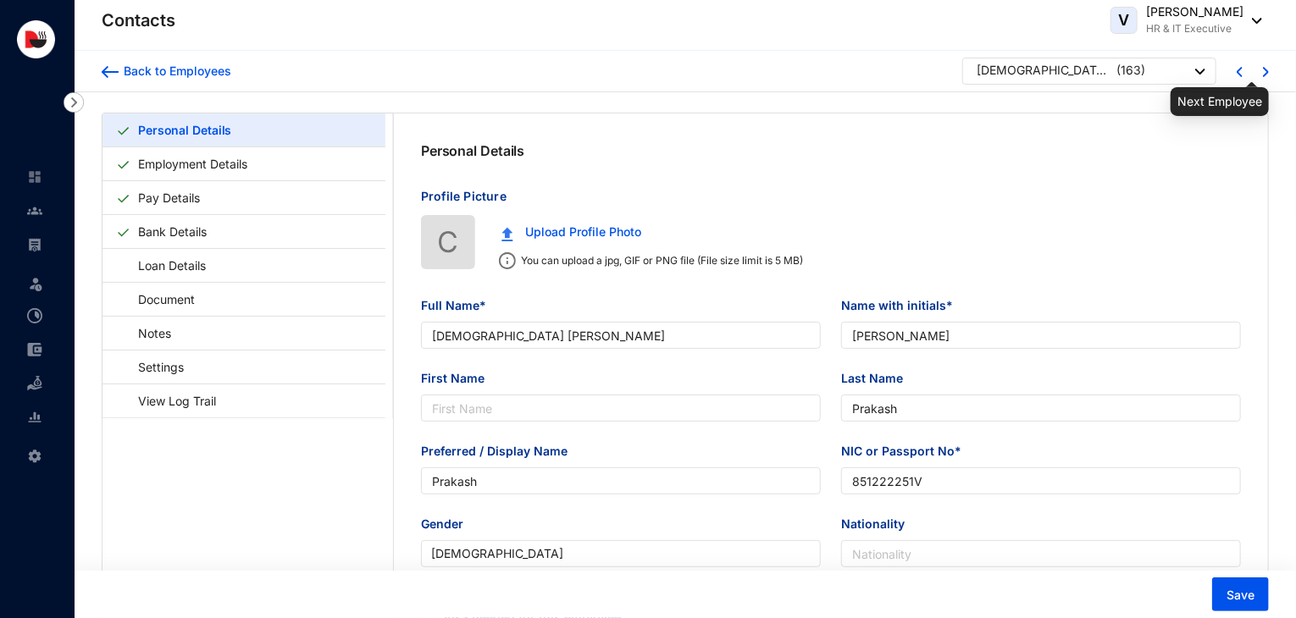
click at [1267, 69] on img at bounding box center [1266, 72] width 6 height 10
type input "Weerakkodi Vidanalage [PERSON_NAME]"
type input "W.V.M.[PERSON_NAME]"
type input "[PERSON_NAME]"
type input "Migara"
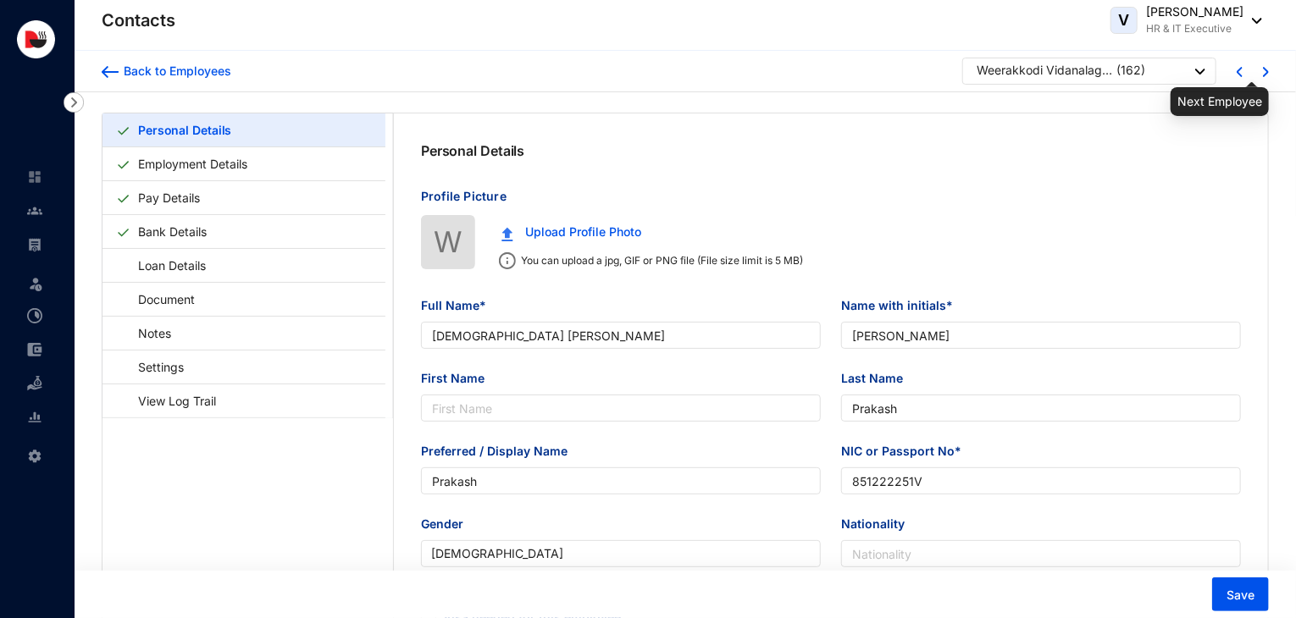
type input "200725800660"
type input "0770434988"
type input "79, Abkolawewa, [GEOGRAPHIC_DATA]."
type input "[DATE]"
click at [1267, 69] on img at bounding box center [1266, 72] width 6 height 10
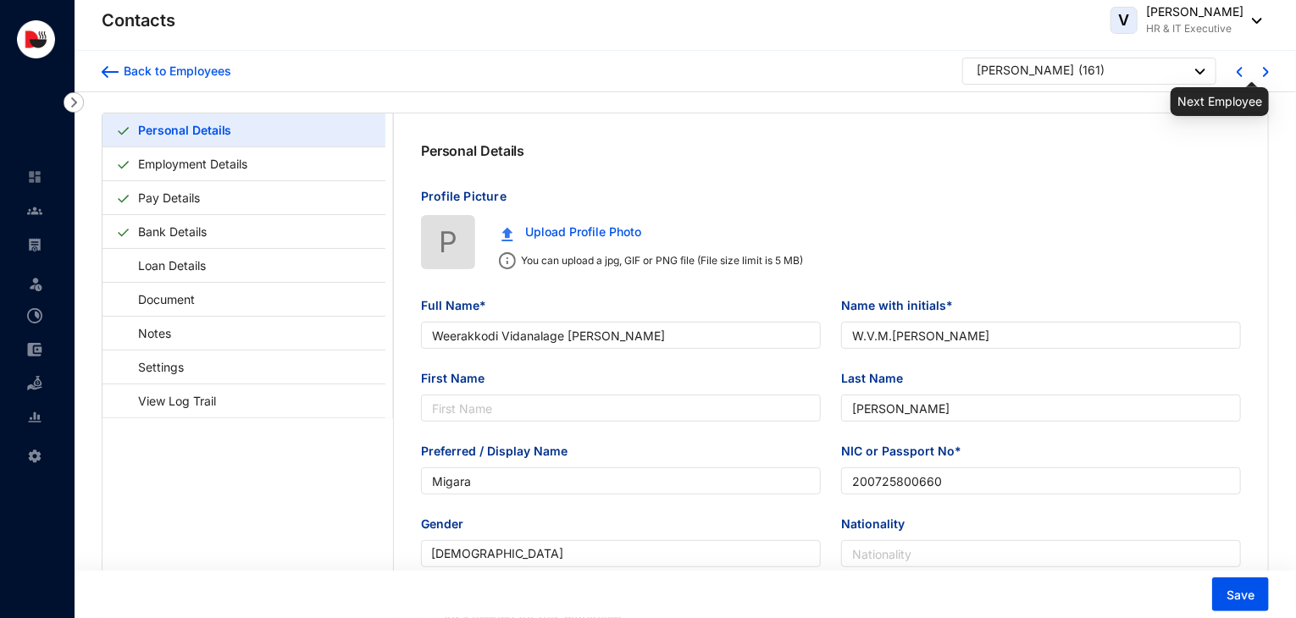
type input "[PERSON_NAME]"
type input "P.A.G.KM.Bandara"
type input "Bandara"
type input "Kawishka"
type input "200728902408"
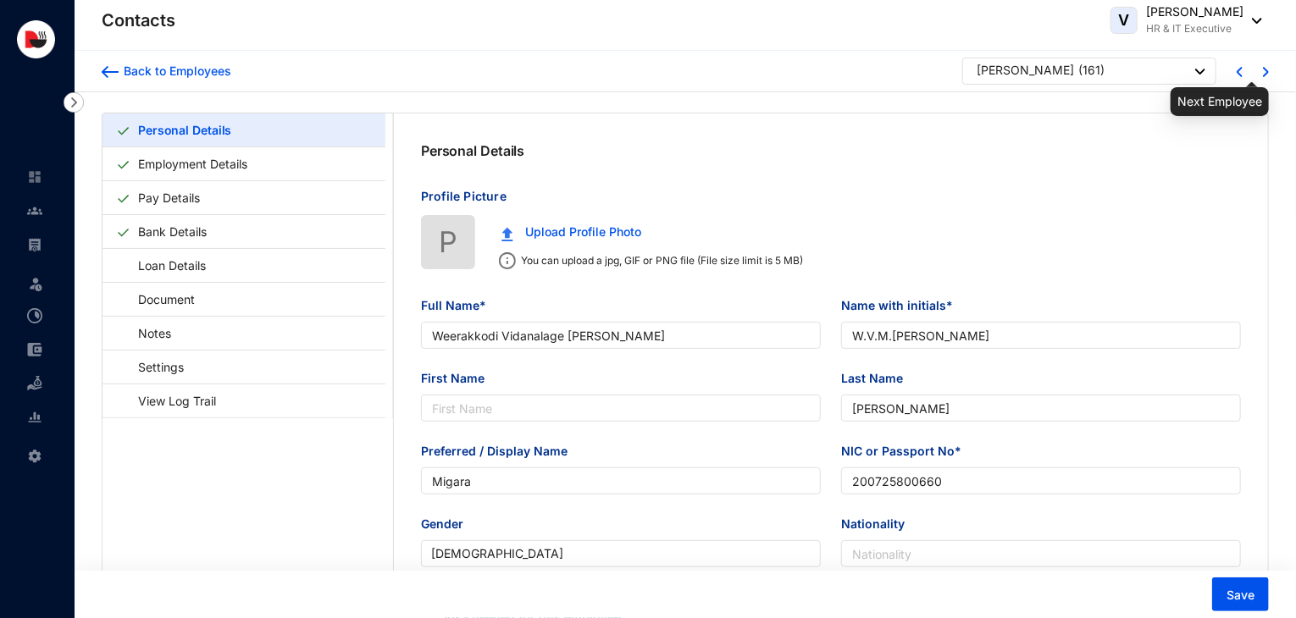
type input "0766751254"
type input "[STREET_ADDRESS]."
type input "[DATE]"
click at [1267, 69] on img at bounding box center [1266, 72] width 6 height 10
type input "[PERSON_NAME]"
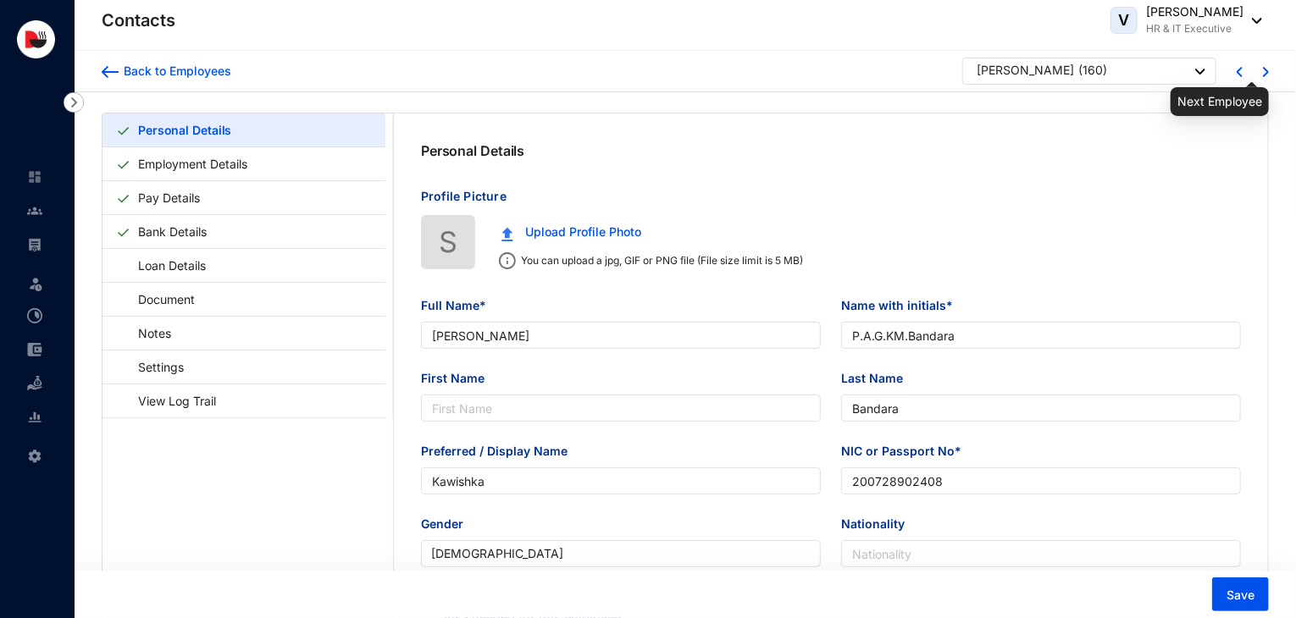
type input "[PERSON_NAME]"
type input "199625301296"
type input "0756154373"
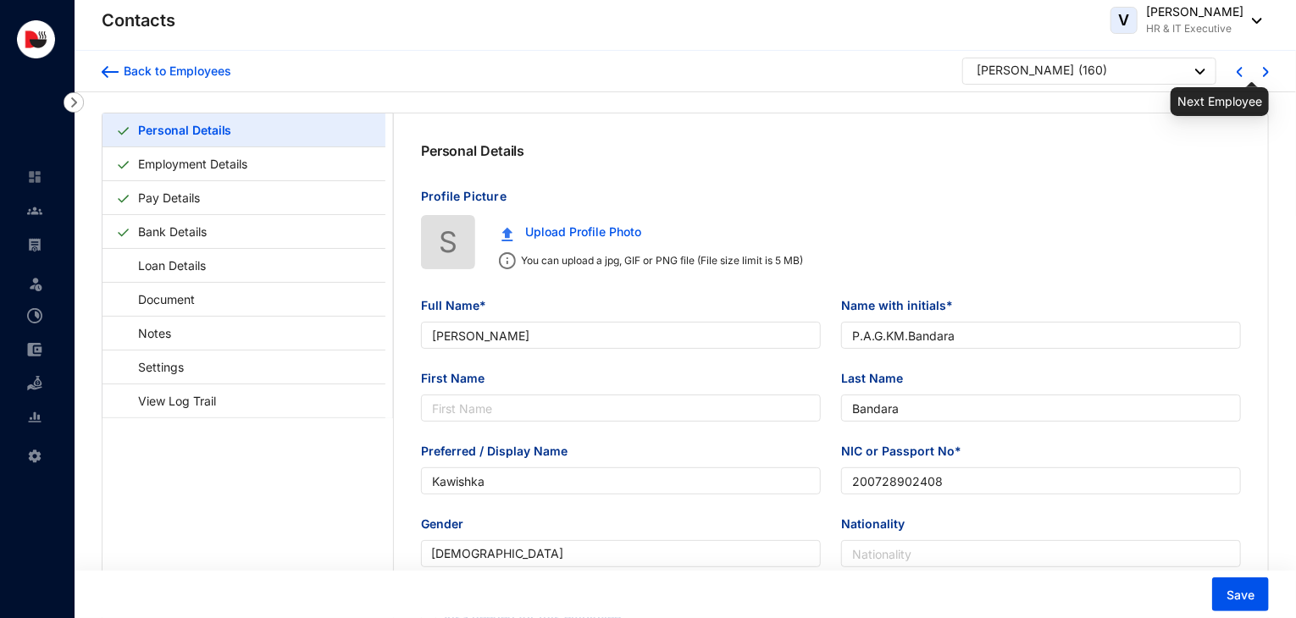
type input "[STREET_ADDRESS][PERSON_NAME]. [GEOGRAPHIC_DATA]. [GEOGRAPHIC_DATA]-03"
type input "[DATE]"
click at [1267, 69] on img at bounding box center [1266, 72] width 6 height 10
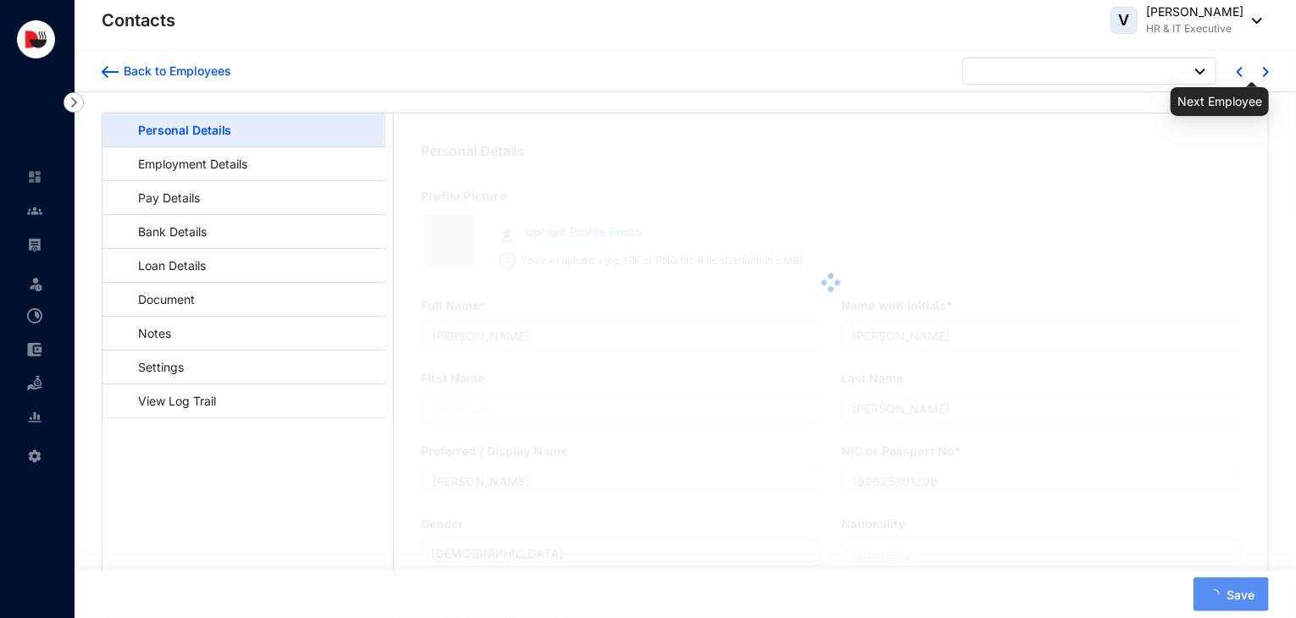
type input "Hithaishy [PERSON_NAME]"
type input "[PERSON_NAME]"
type input "Hithaishy"
type input "985521891V"
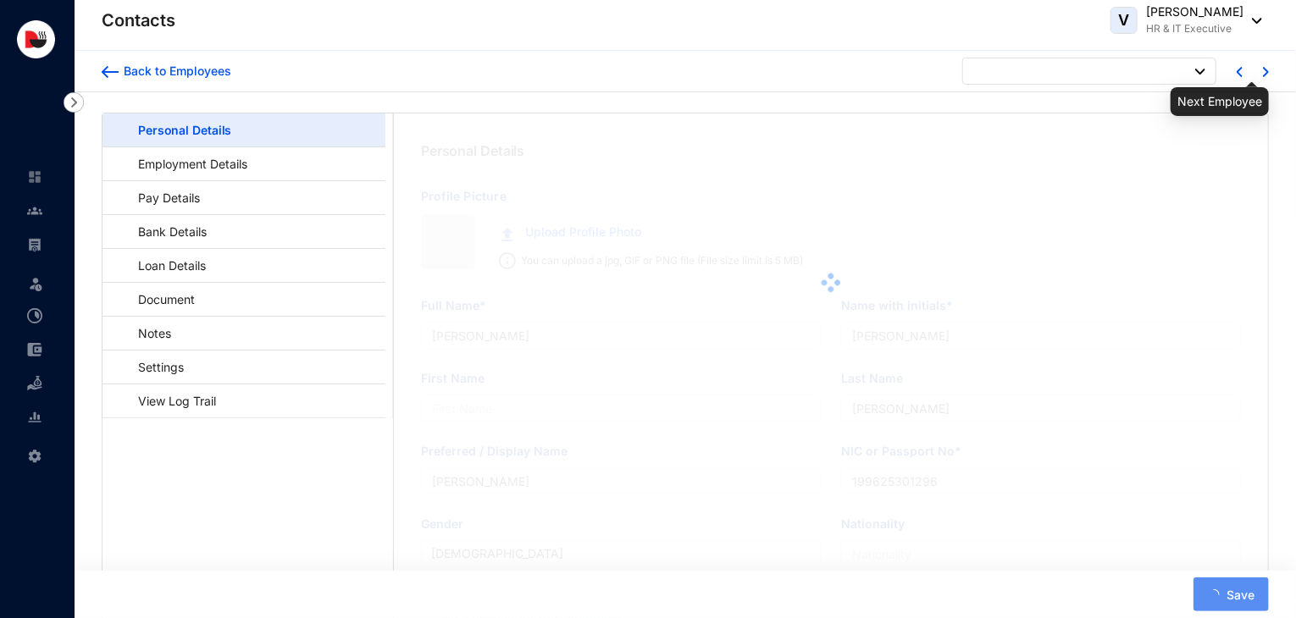
type input "0772742987"
type input "[STREET_ADDRESS][PERSON_NAME]."
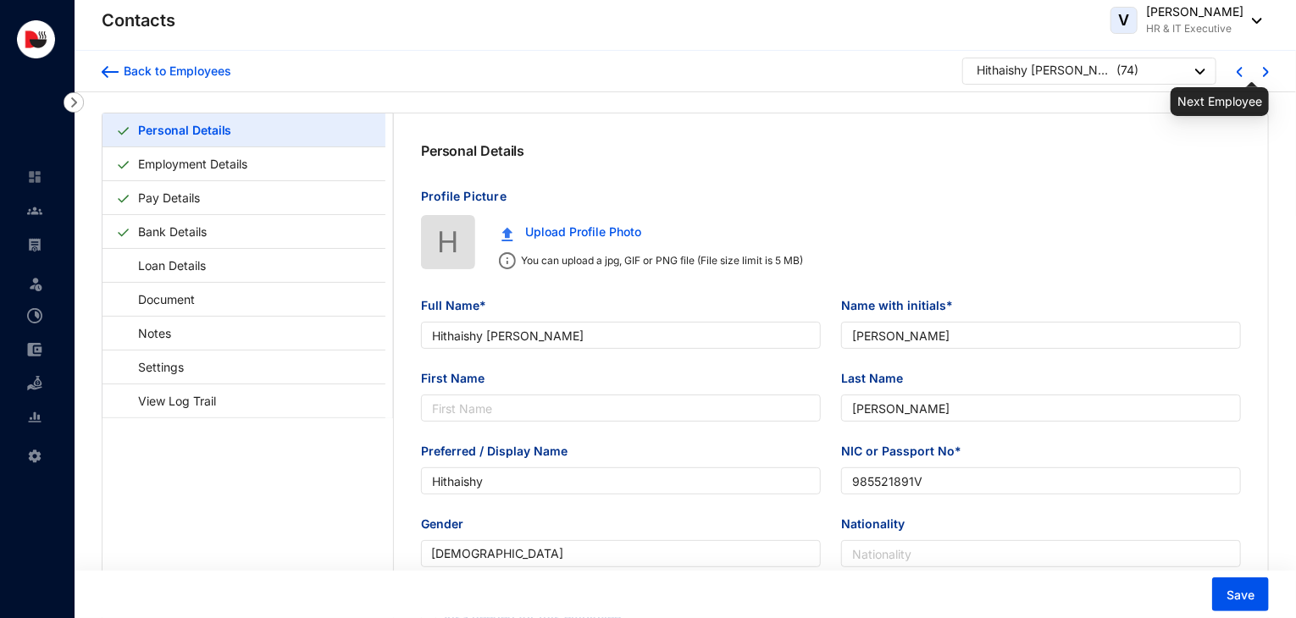
type input "[DATE]"
click at [1267, 69] on img at bounding box center [1266, 72] width 6 height 10
type input "Kolinsjesuraj Jeenmiga"
type input "K.Jeenmiga"
type input "Jeenmiga"
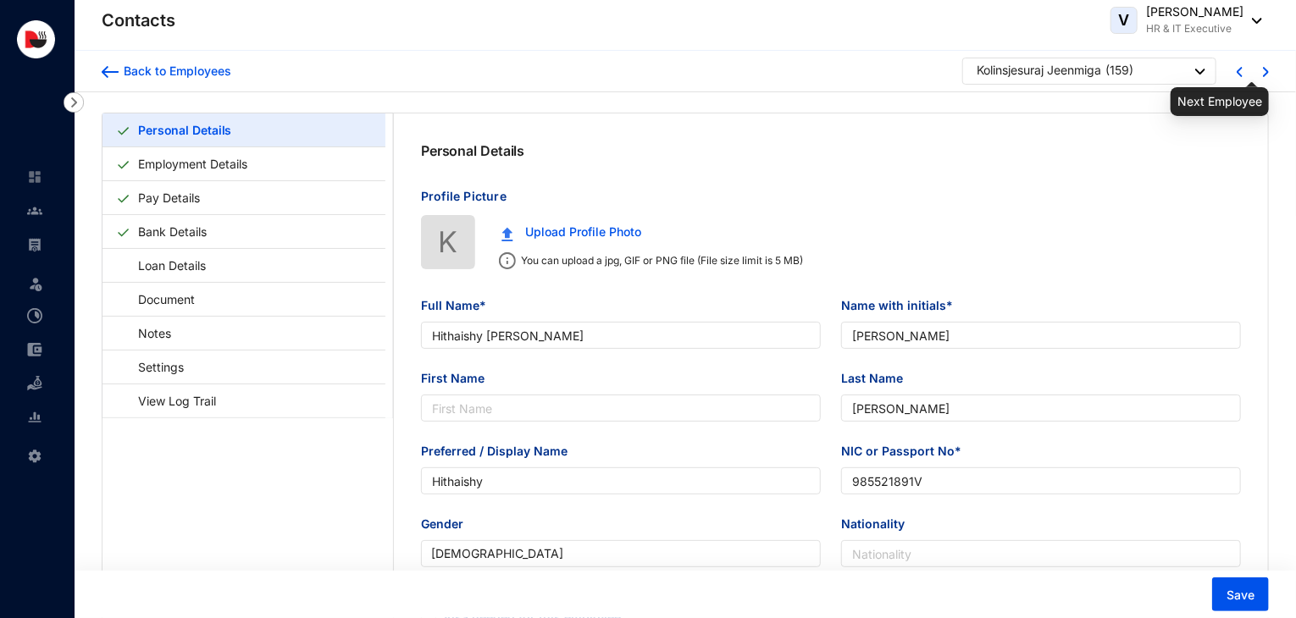
type input "Jeenmiga"
type input "200712204002"
type input "743345282"
type input "[PERSON_NAME] Binopaldrozalla"
type input "[DATE]"
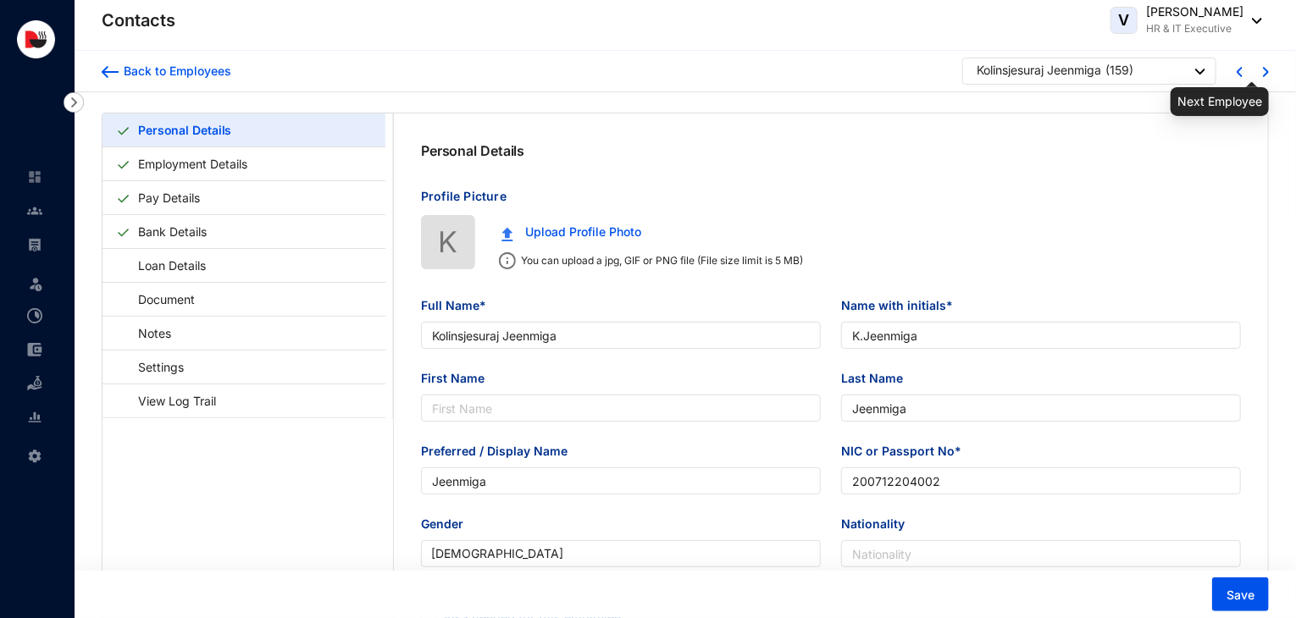
click at [1267, 69] on img at bounding box center [1266, 72] width 6 height 10
type input "[PERSON_NAME]"
type input "G.vinothan"
type input "vinothan"
type input "Vinothan"
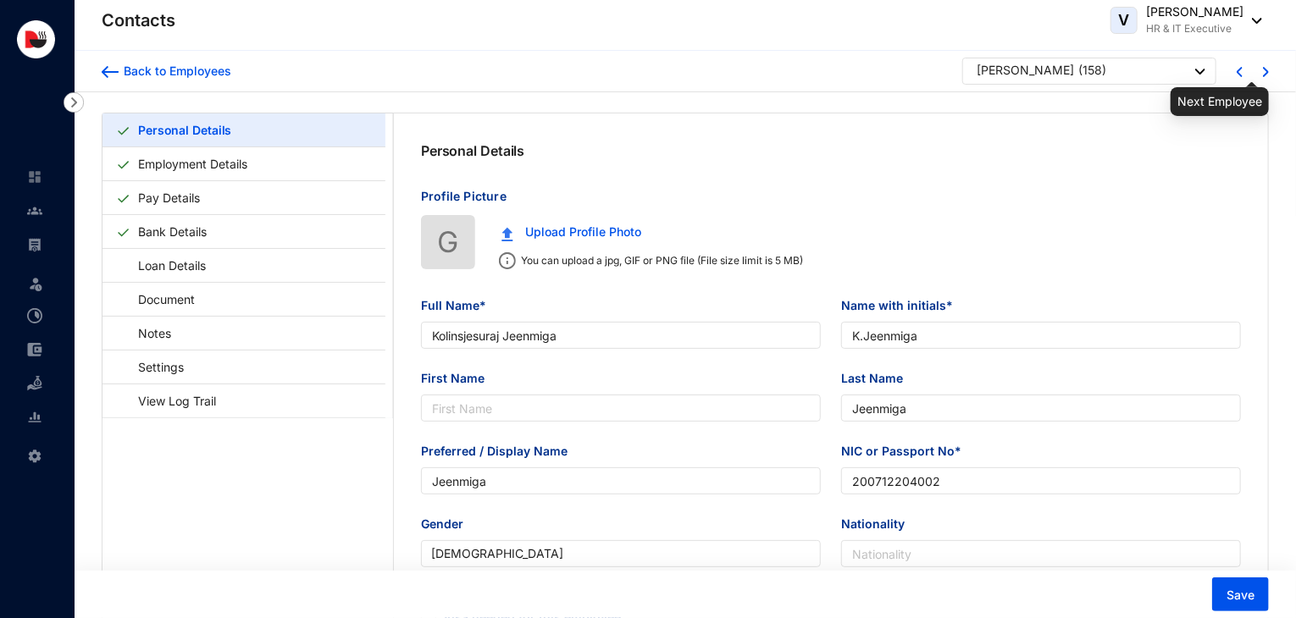
type input "913004396V"
type input "771657525"
type input "[STREET_ADDRESS] vavuniya"
type input "[DATE]"
click at [1267, 69] on img at bounding box center [1266, 72] width 6 height 10
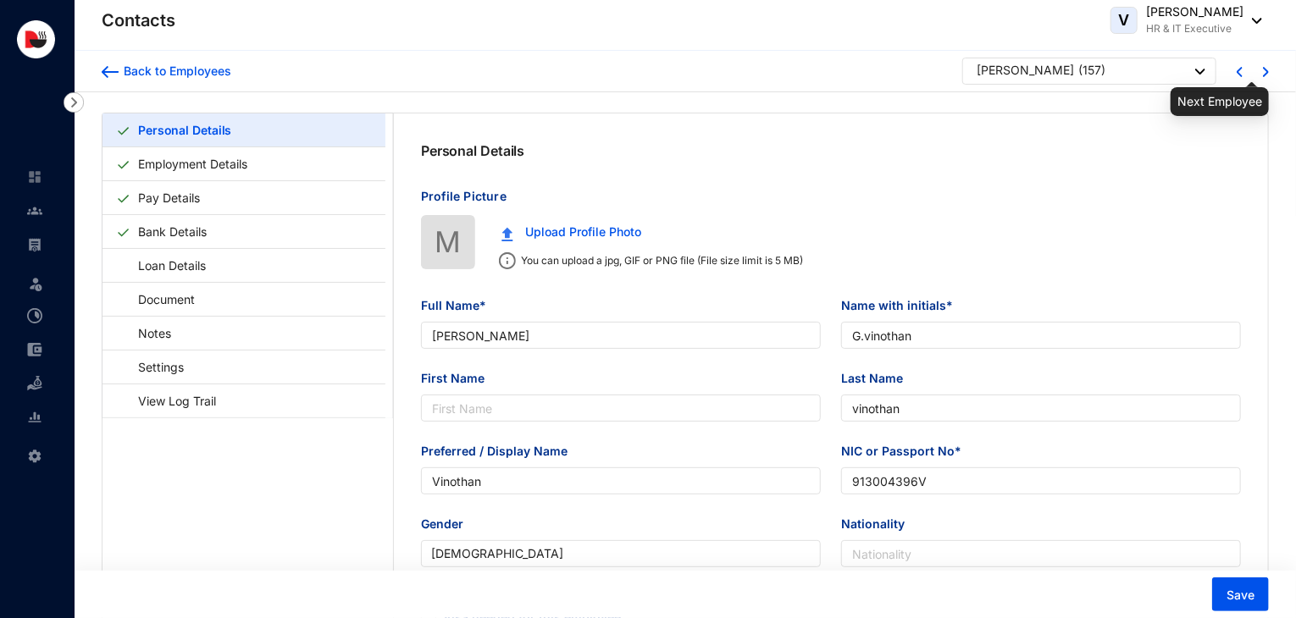
type input "[PERSON_NAME]"
type input "[PERSON_NAME]Minsaf"
type input "Jahufer"
type input "Minsaf"
type input "200424504759"
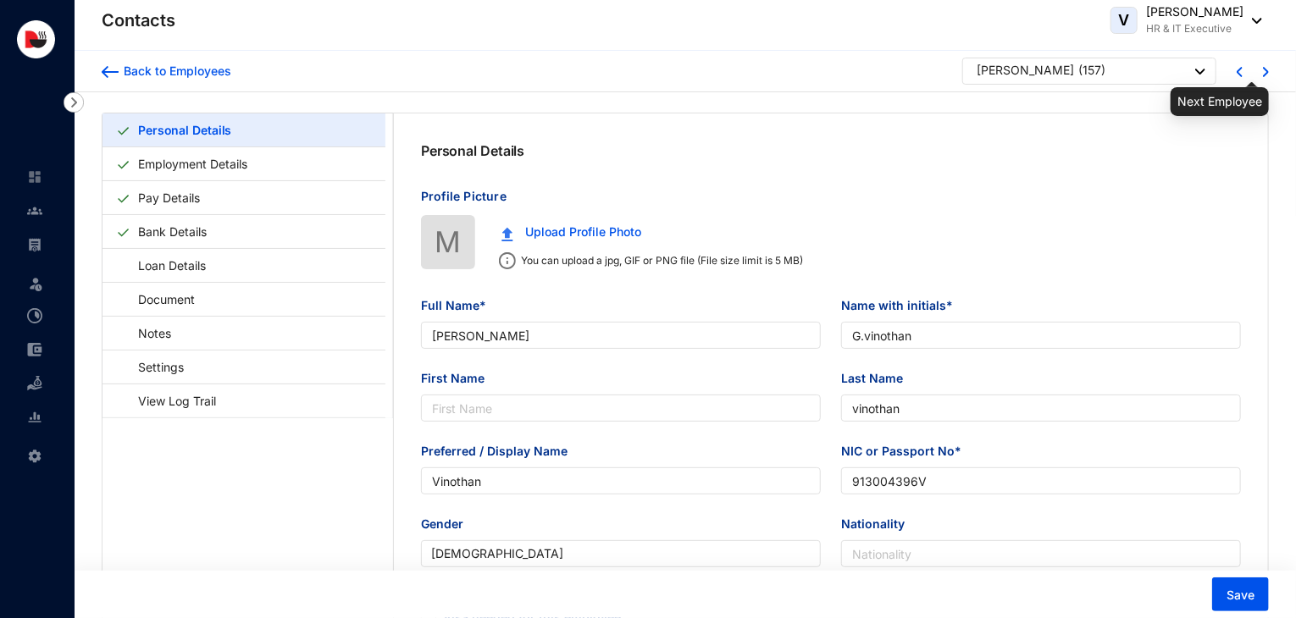
type input "774561177"
type input "[STREET_ADDRESS]"
type input "[DATE]"
click at [1267, 69] on img at bounding box center [1266, 72] width 6 height 10
type input "[PERSON_NAME]"
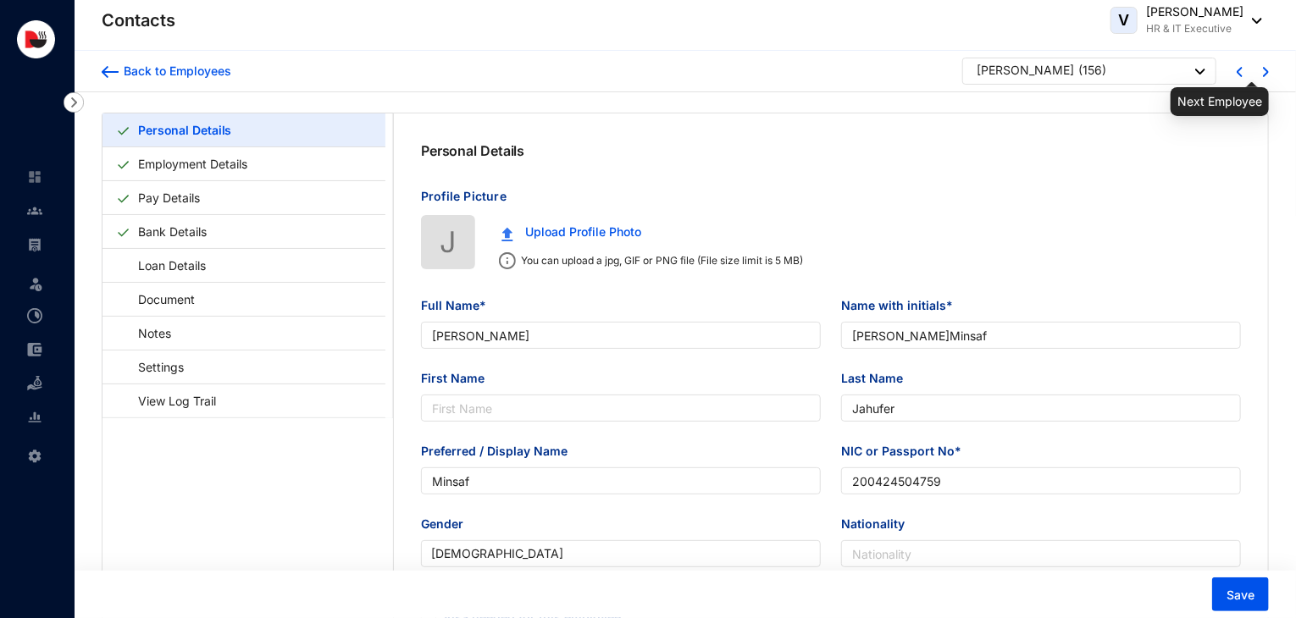
type input "[PERSON_NAME]Jerom"
type input "Jerom"
type input "962321925V"
type input "767729750"
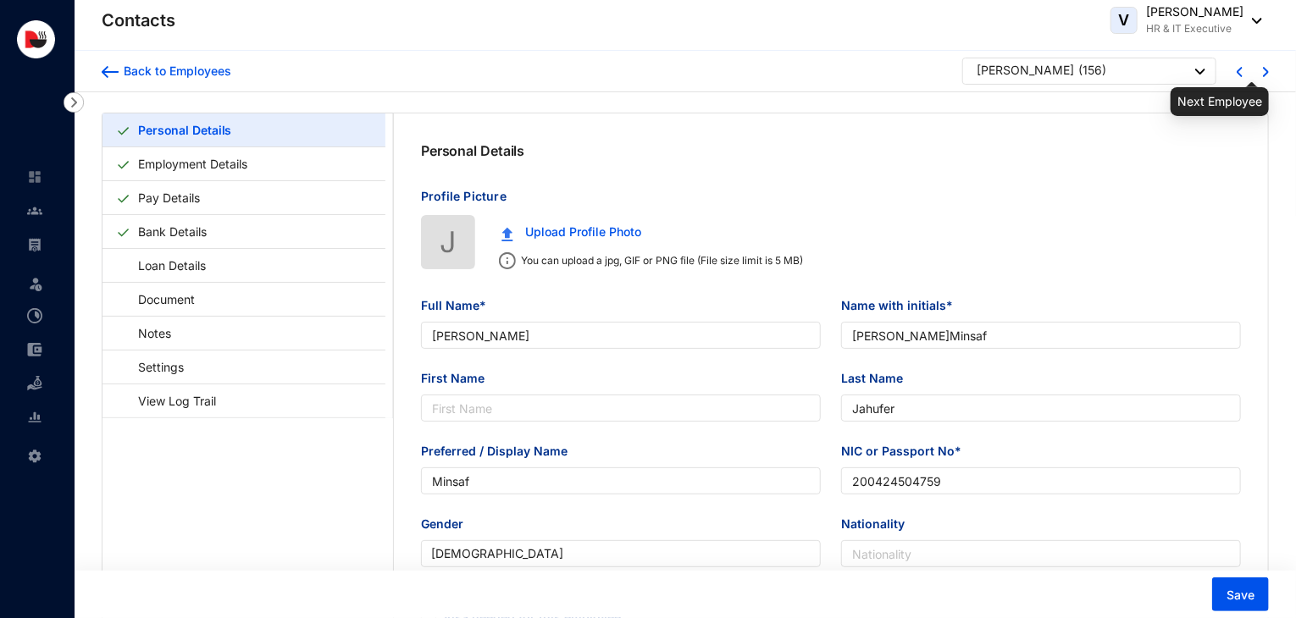
type input "Ealalai South, [GEOGRAPHIC_DATA]"
type input "[DATE]"
click at [1267, 69] on img at bounding box center [1266, 72] width 6 height 10
type input "[PERSON_NAME] Lindujan"
type input "S.Lindujan"
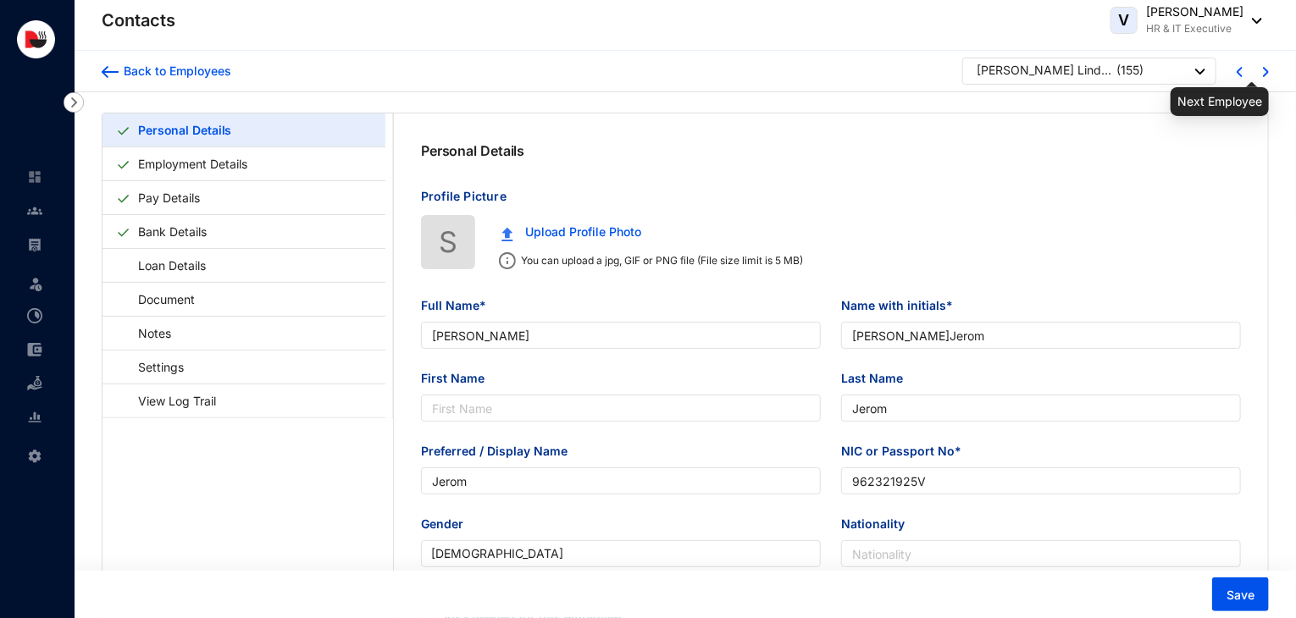
type input "Lindujan"
type input "200221503272"
type input "767221592"
type input "No.147/82, Office Juncation [GEOGRAPHIC_DATA]."
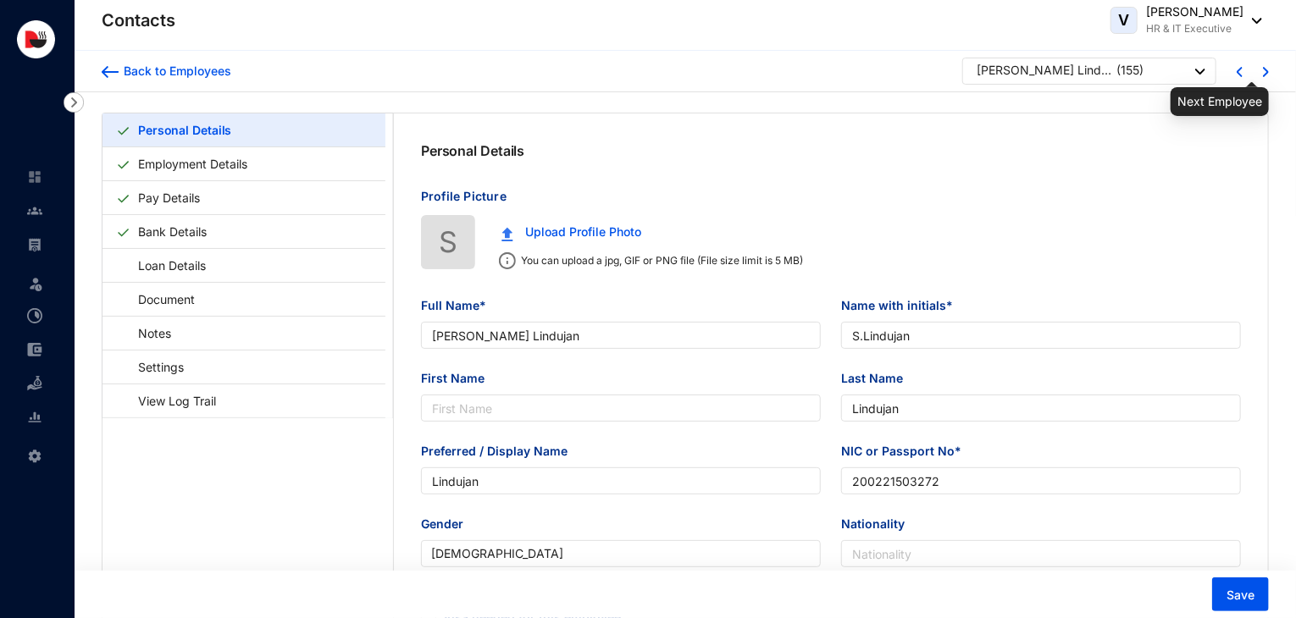
type input "[DATE]"
click at [1267, 69] on img at bounding box center [1266, 72] width 6 height 10
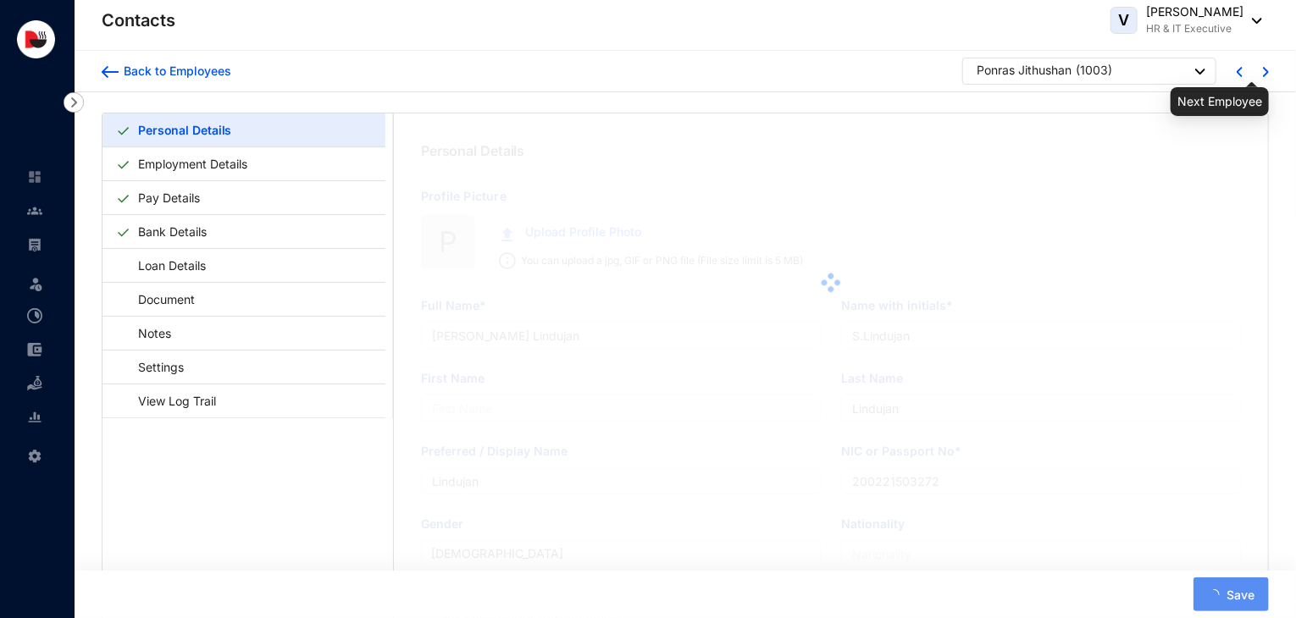
type input "Ponras Jithushan"
type input "P.Jithushan"
type input "Jithushan"
type input "[PERSON_NAME]"
type input "200335810906"
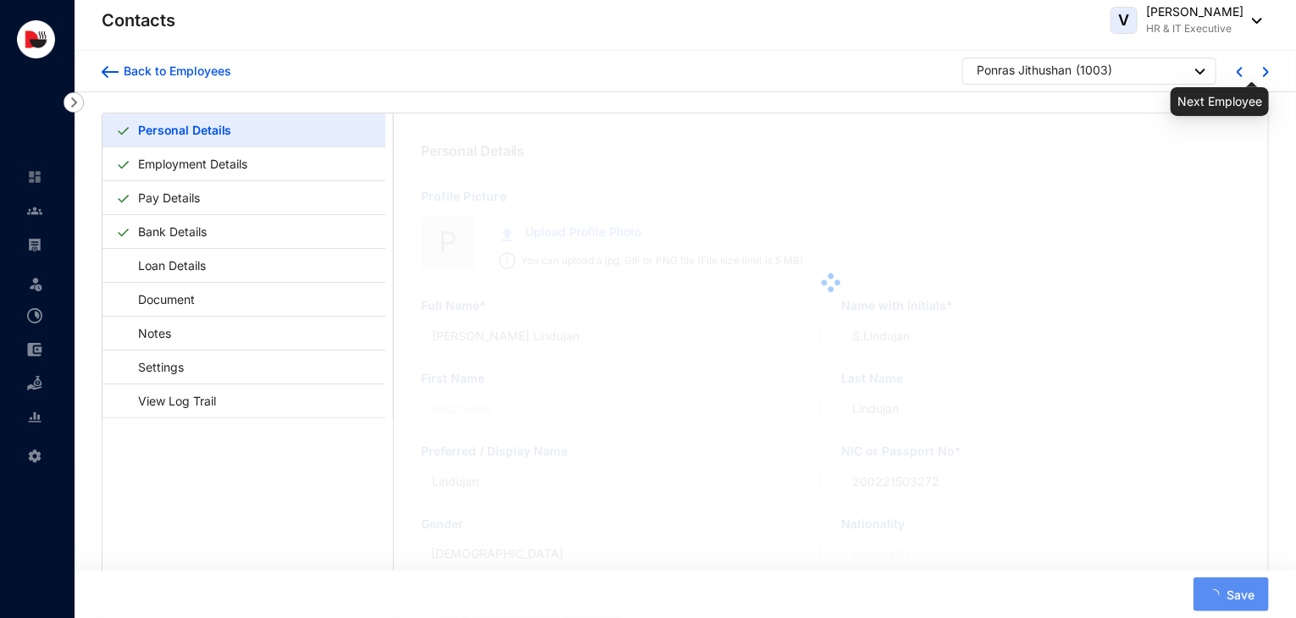
type input "762758770"
type input "[STREET_ADDRESS]."
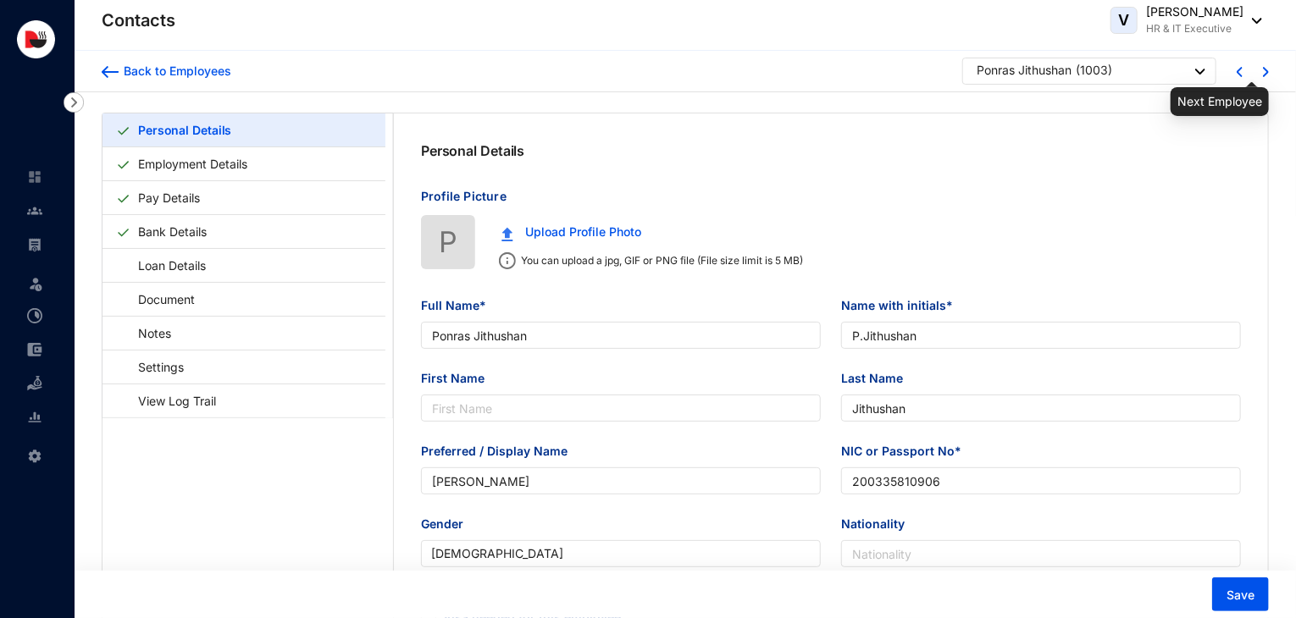
type input "[DATE]"
click at [1267, 69] on img at bounding box center [1266, 72] width 6 height 10
type input "[PERSON_NAME]"
type input "R.Santhosh"
type input "[PERSON_NAME]"
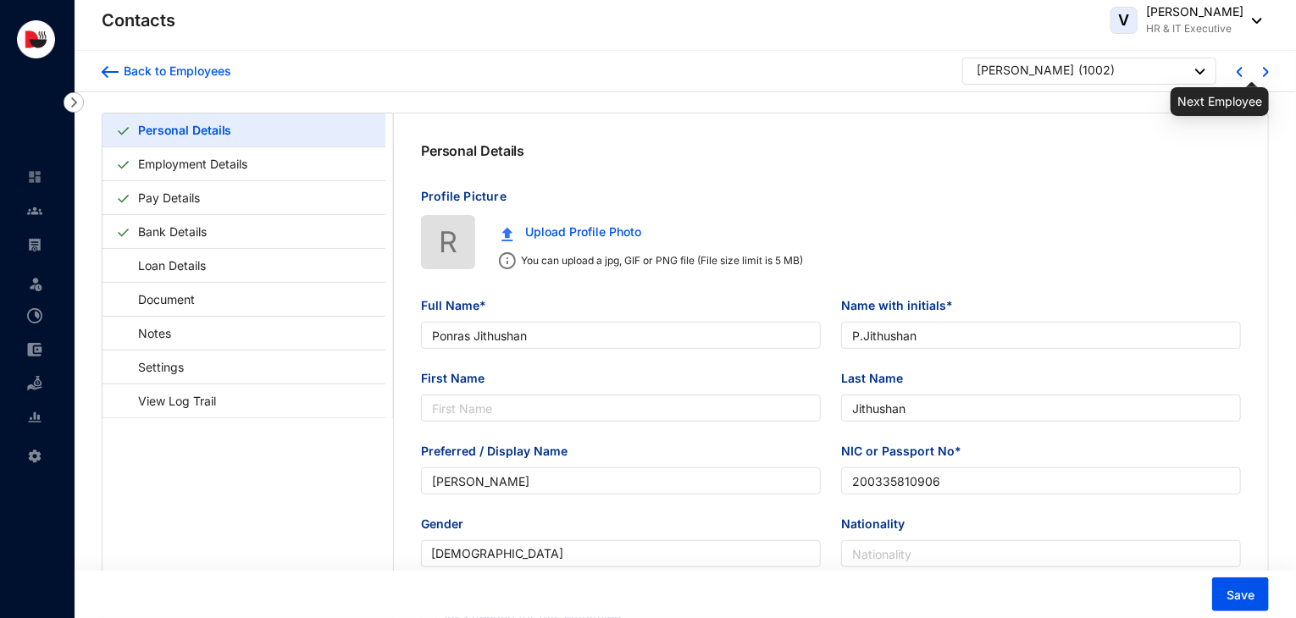
type input "[PERSON_NAME]"
type input "200705200830"
type input "763726686"
type input "[STREET_ADDRESS]"
type input "[DATE]"
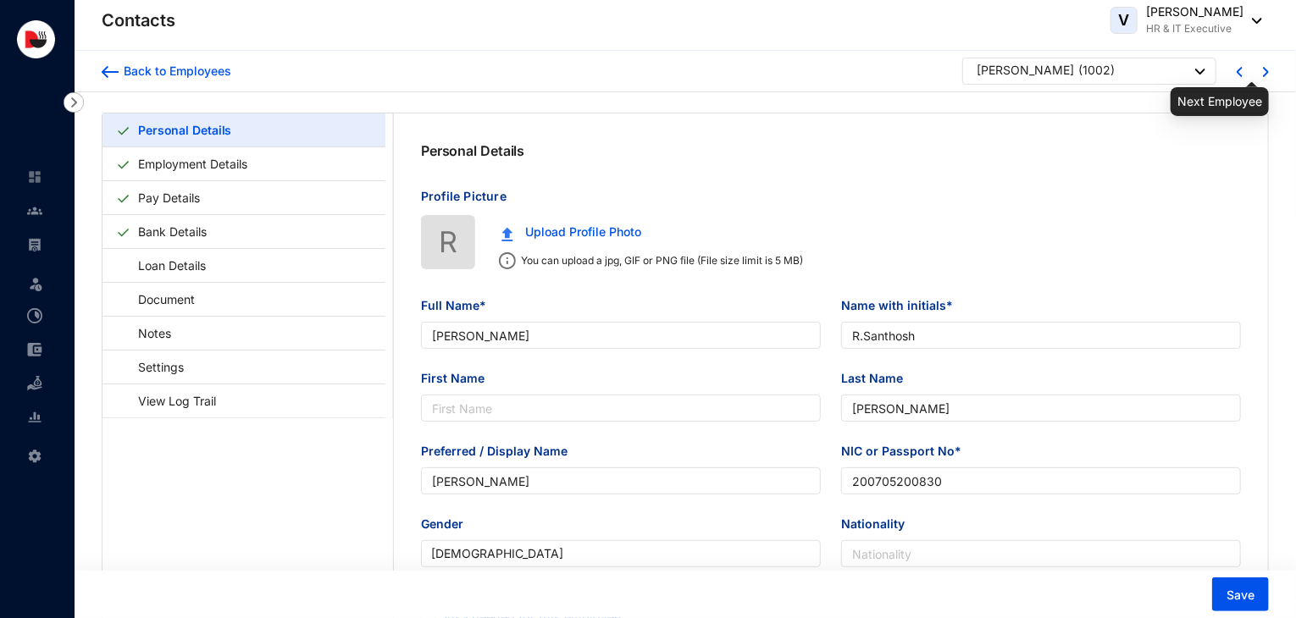
click at [1267, 69] on img at bounding box center [1266, 72] width 6 height 10
type input "[PERSON_NAME]"
type input "S.Yathushan"
type input "Yathushan"
click at [1267, 69] on img at bounding box center [1266, 72] width 6 height 10
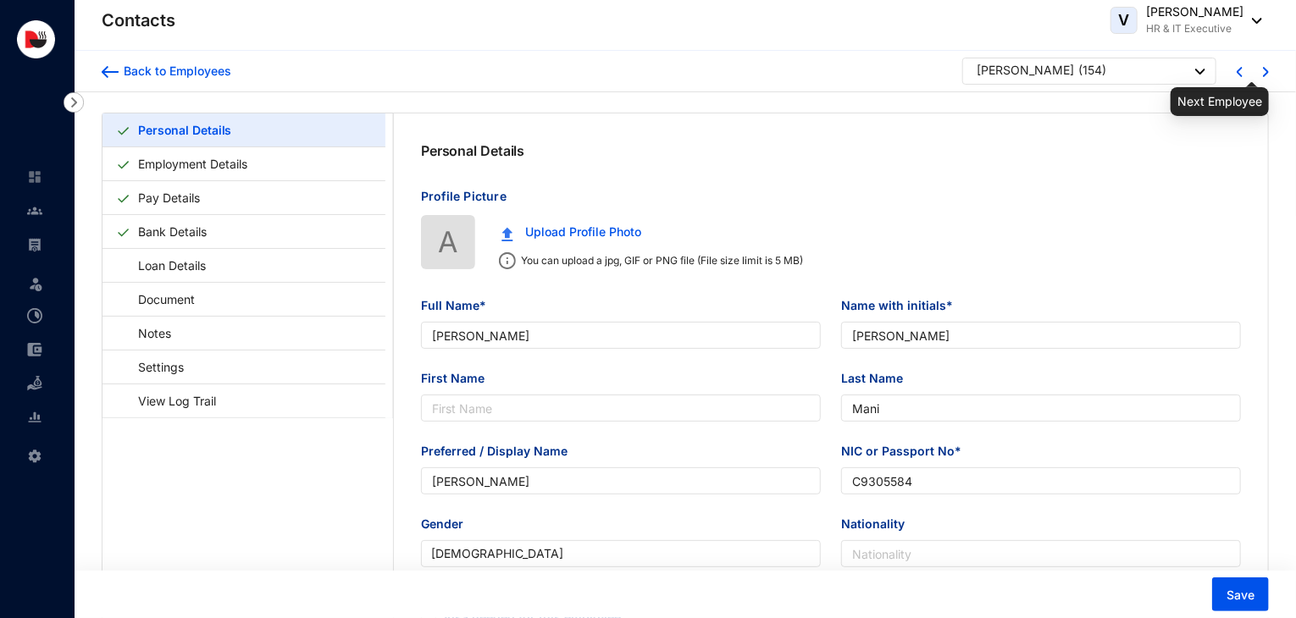
click at [1267, 69] on img at bounding box center [1266, 72] width 6 height 10
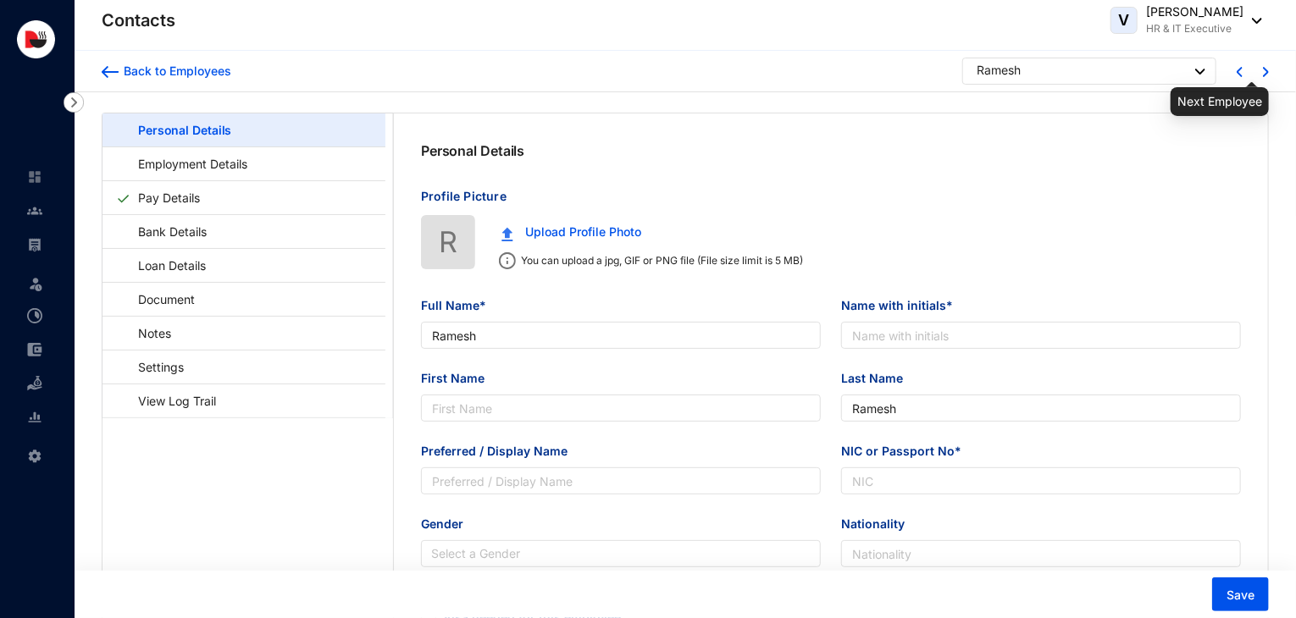
click at [1267, 69] on img at bounding box center [1266, 72] width 6 height 10
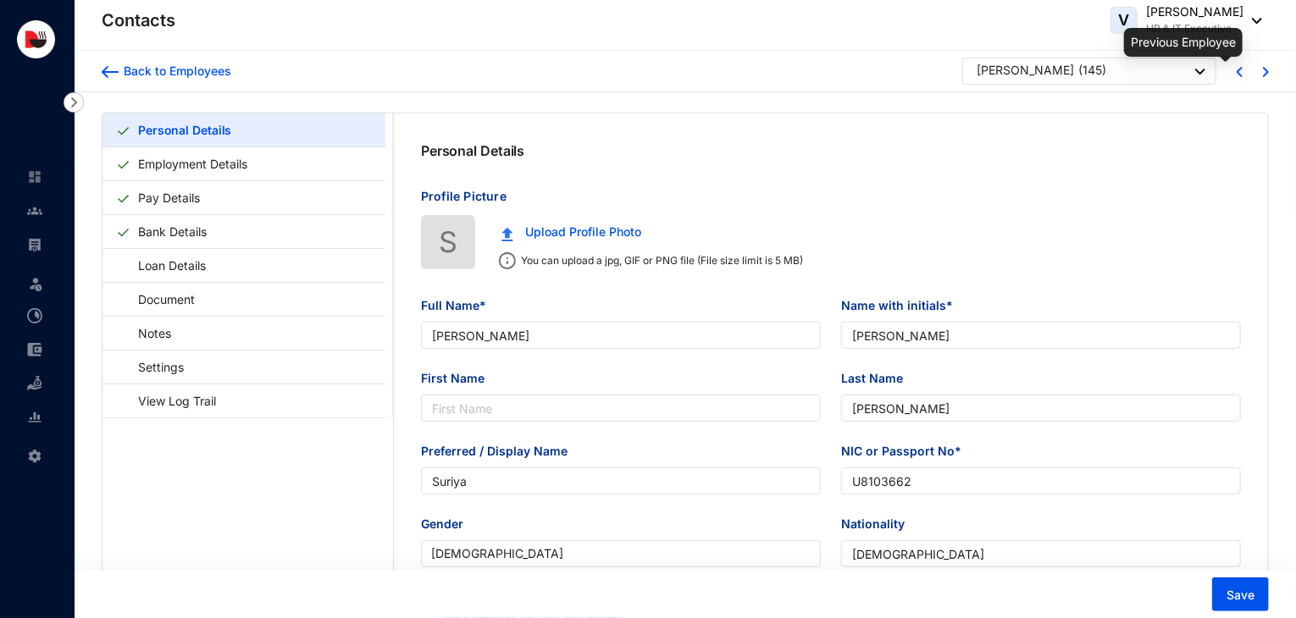
click at [1238, 68] on img at bounding box center [1239, 72] width 6 height 10
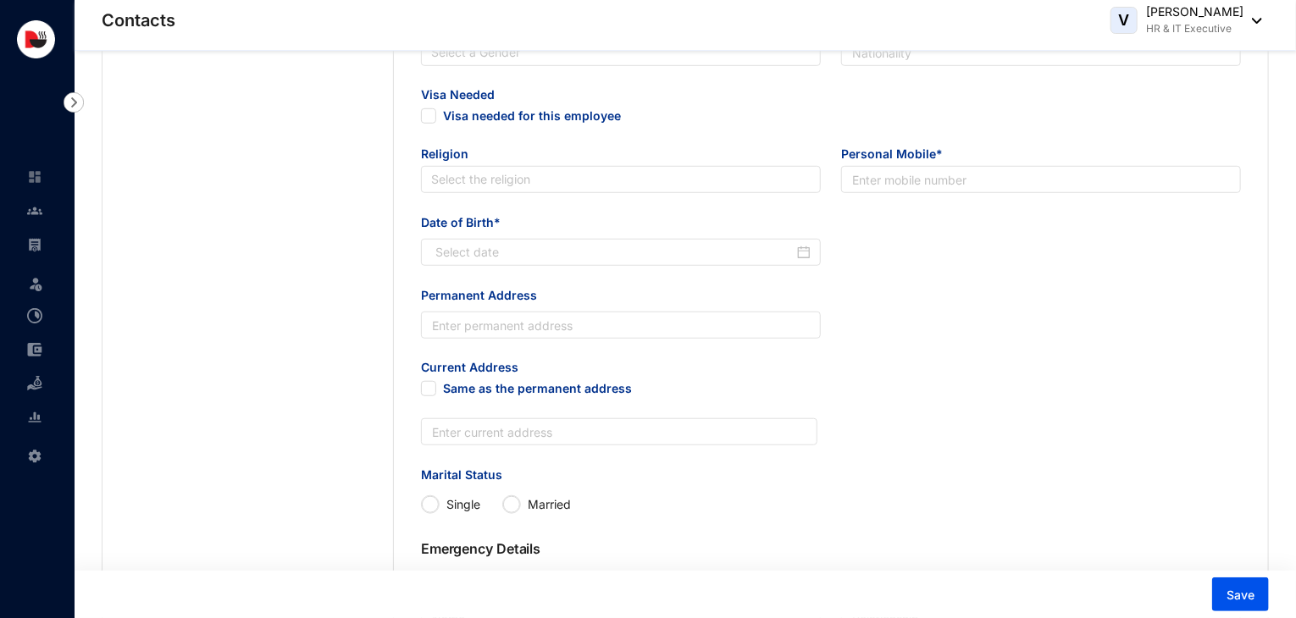
scroll to position [481, 0]
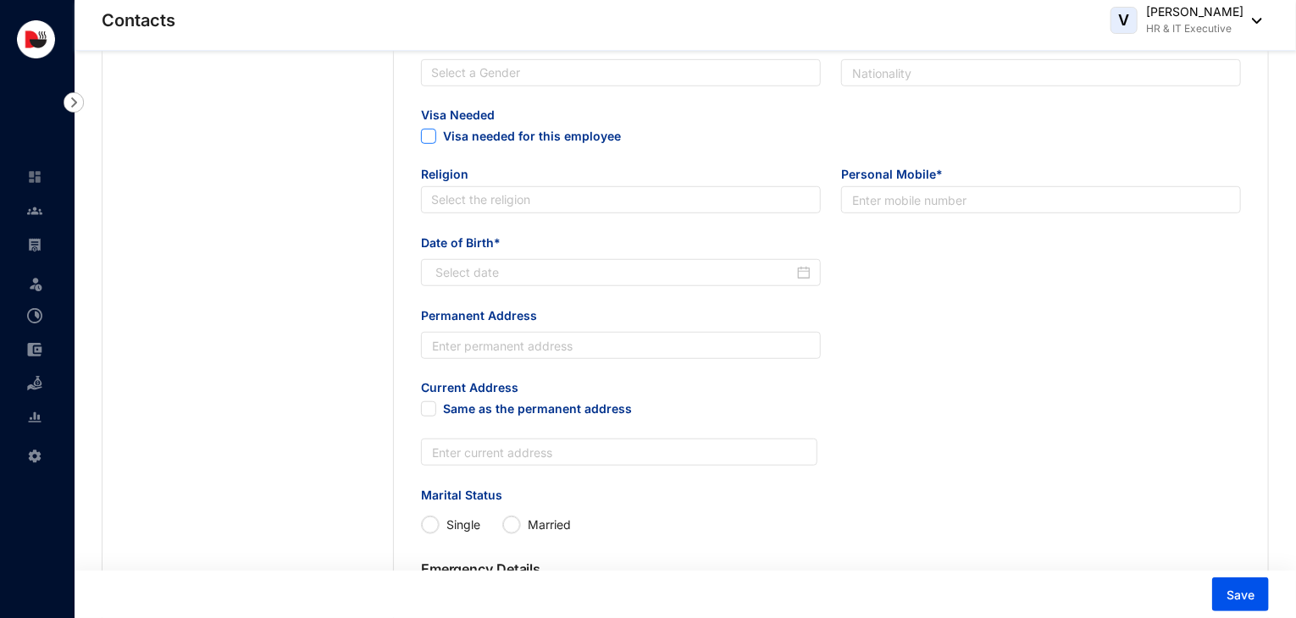
click at [433, 146] on label "Visa needed for this employee" at bounding box center [621, 136] width 400 height 19
click at [433, 141] on input "Visa needed for this employee" at bounding box center [427, 135] width 12 height 12
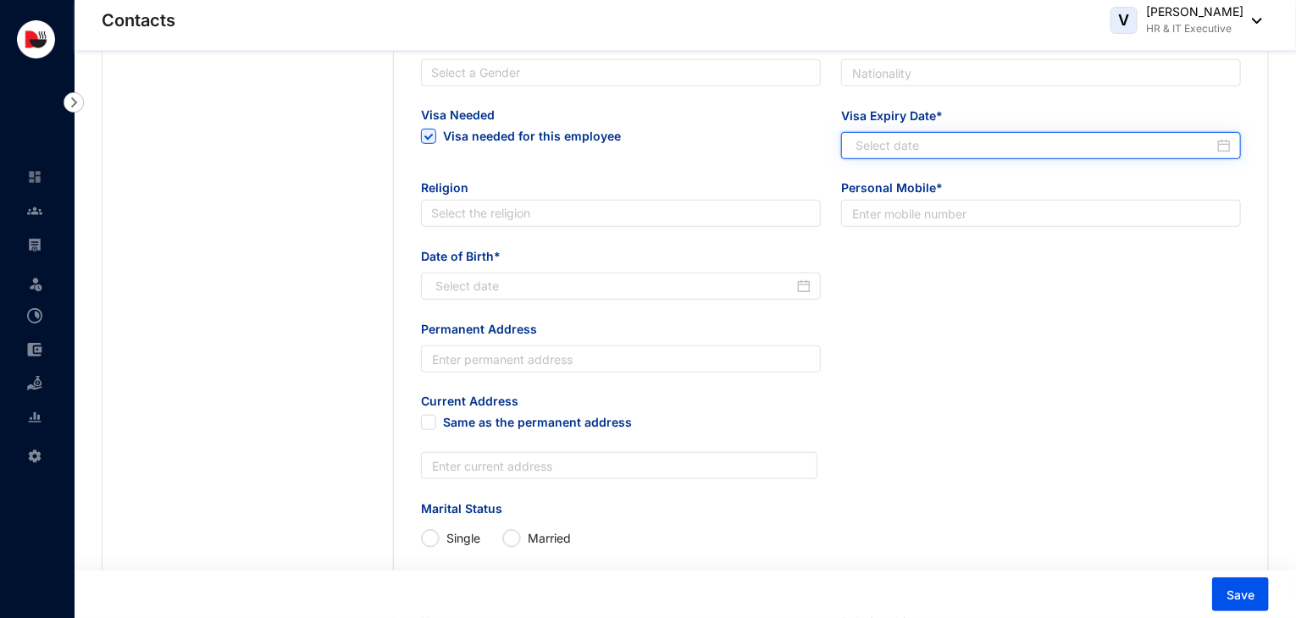
click at [918, 150] on input "Visa Expiry Date*" at bounding box center [1034, 145] width 358 height 19
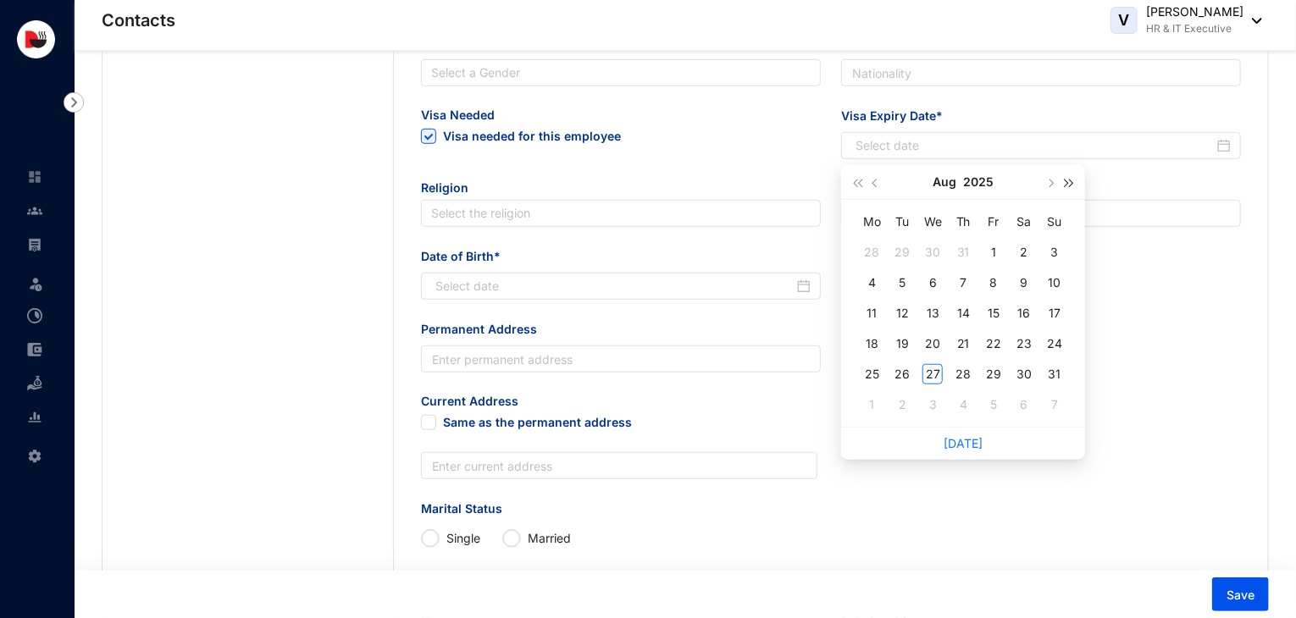
click at [1064, 184] on span "button" at bounding box center [1068, 184] width 8 height 8
click at [876, 180] on span "button" at bounding box center [876, 184] width 8 height 8
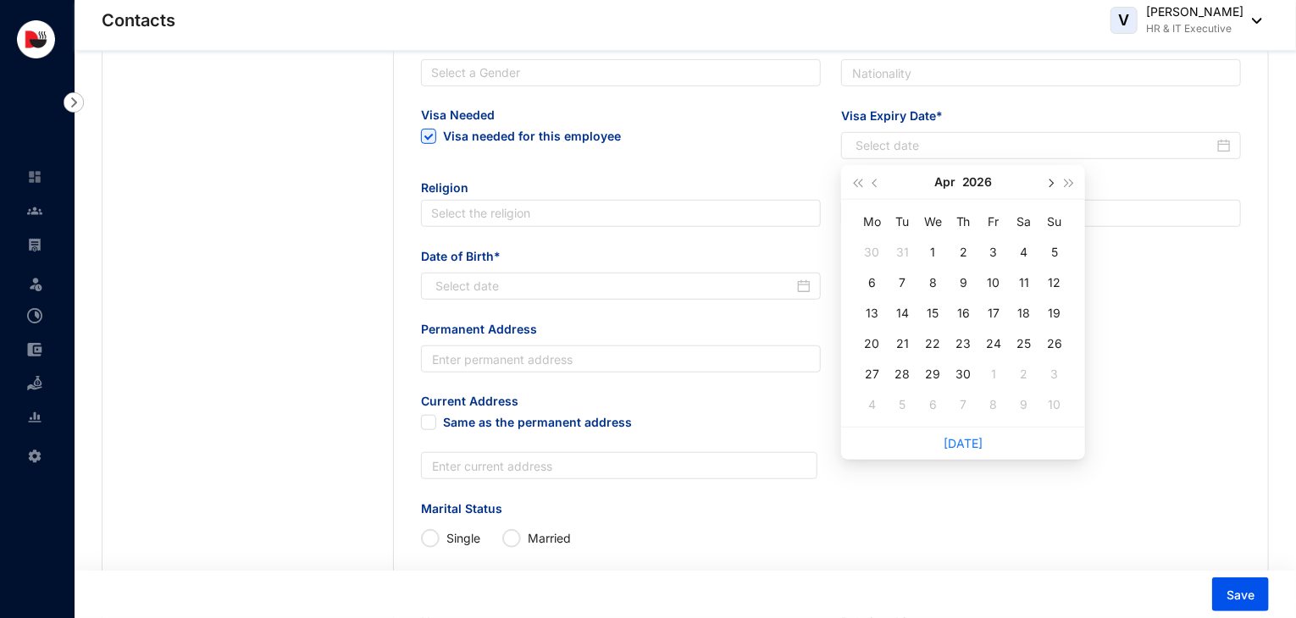
click at [1053, 187] on button "button" at bounding box center [1050, 182] width 19 height 34
click at [1026, 252] on div "2" at bounding box center [1024, 252] width 20 height 20
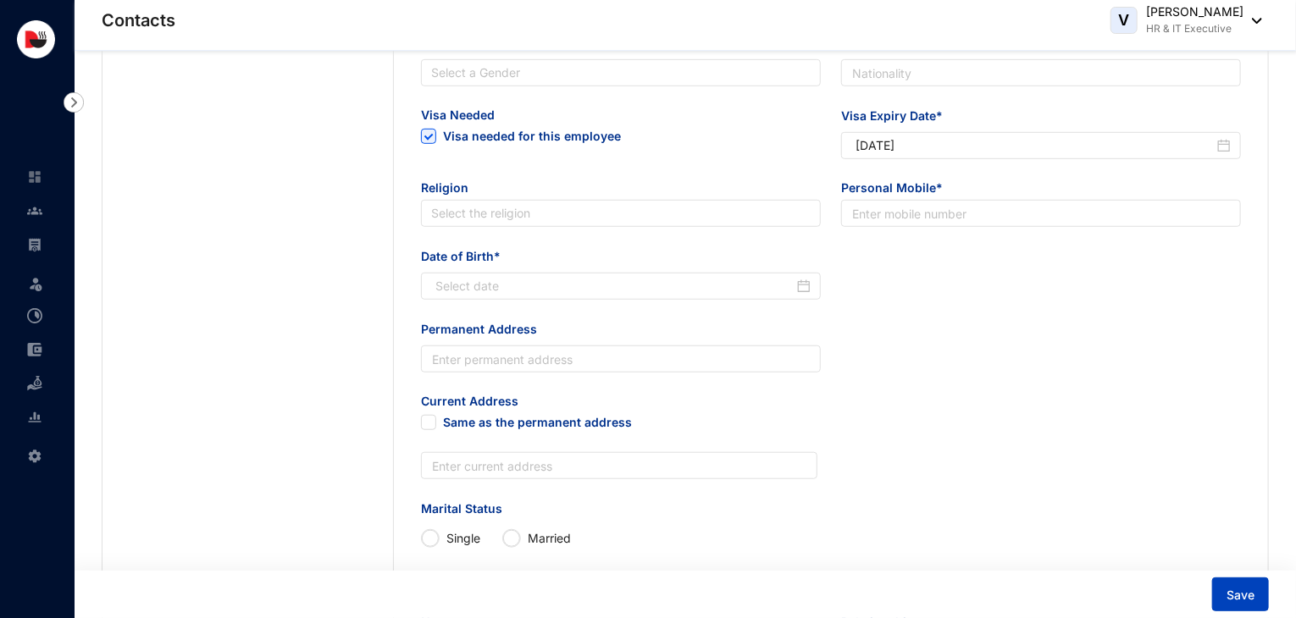
click at [1233, 584] on button "Save" at bounding box center [1240, 594] width 57 height 34
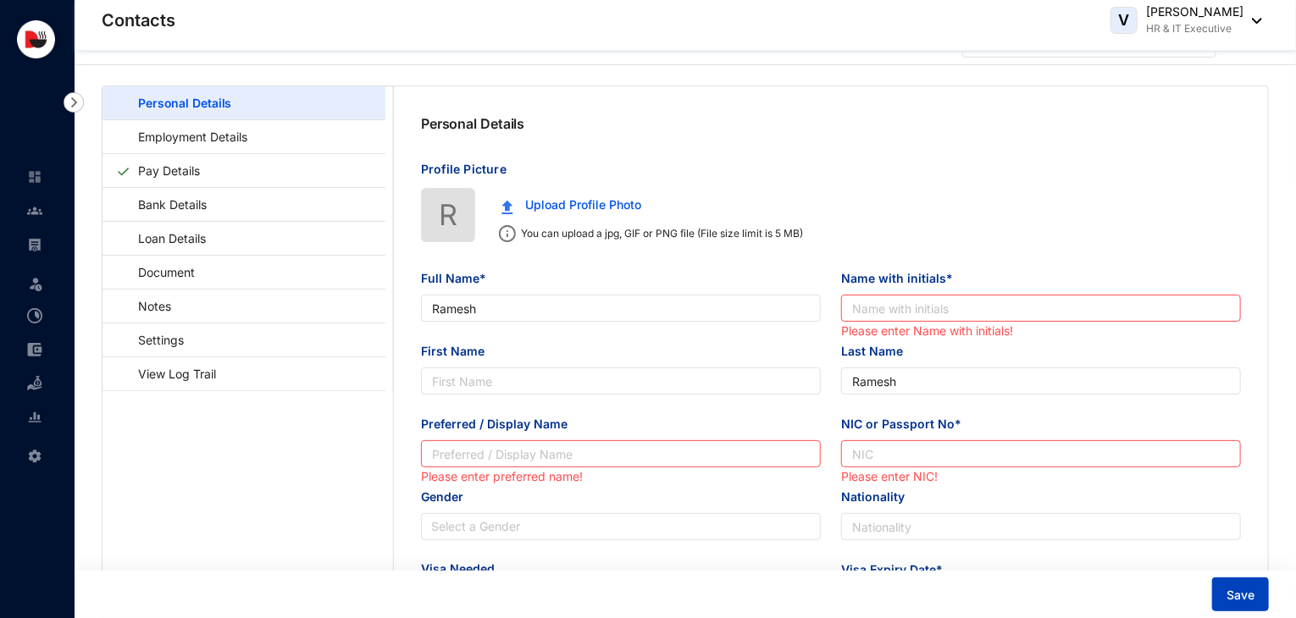
scroll to position [0, 0]
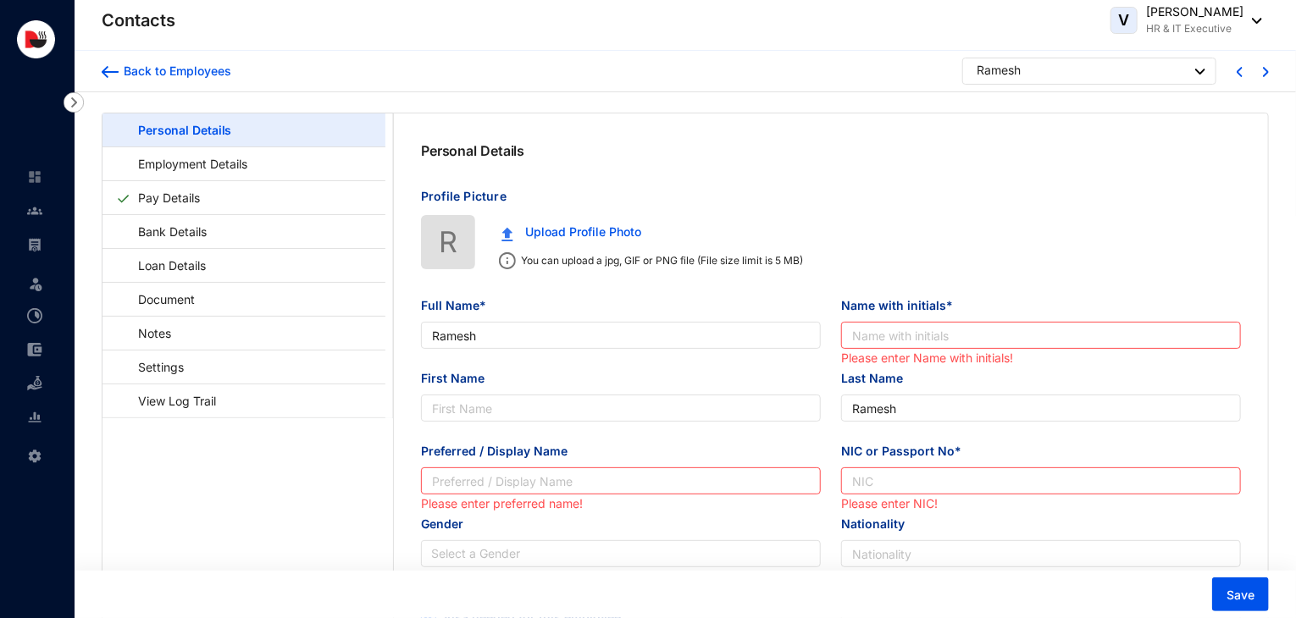
click at [1268, 77] on div at bounding box center [1266, 70] width 6 height 21
click at [1264, 69] on img at bounding box center [1266, 72] width 6 height 10
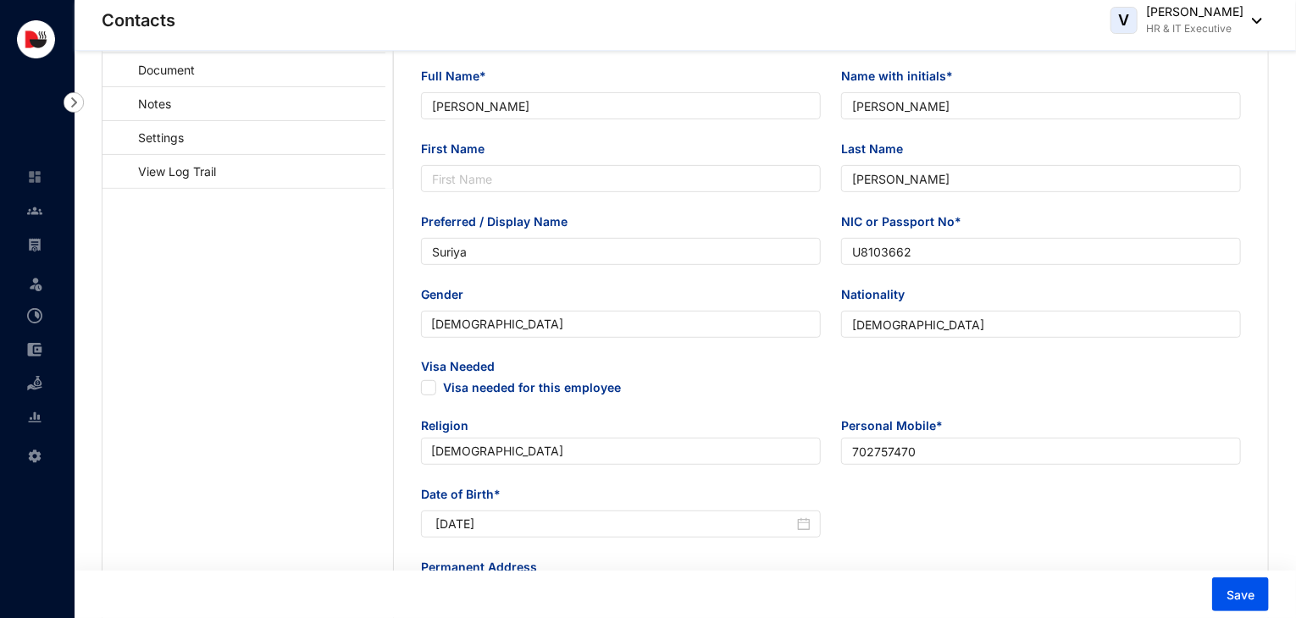
scroll to position [232, 0]
